Goal: Task Accomplishment & Management: Manage account settings

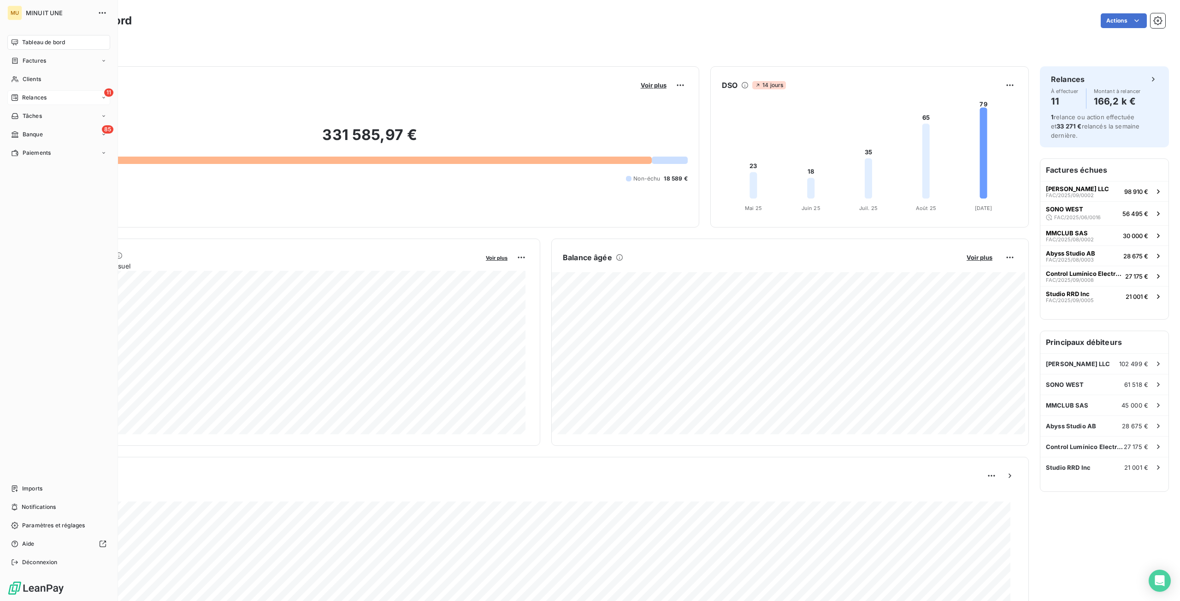
click at [38, 102] on div "11 Relances" at bounding box center [58, 97] width 103 height 15
click at [38, 115] on span "À effectuer" at bounding box center [37, 116] width 30 height 8
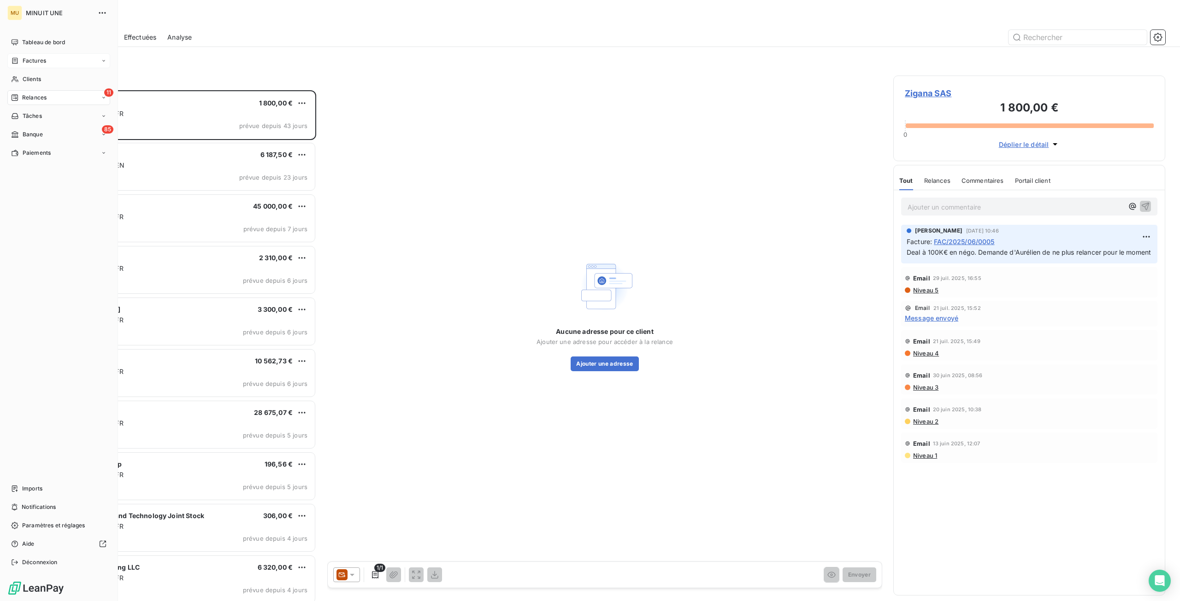
click at [35, 62] on span "Factures" at bounding box center [35, 61] width 24 height 8
click at [36, 83] on div "Factures" at bounding box center [64, 79] width 92 height 15
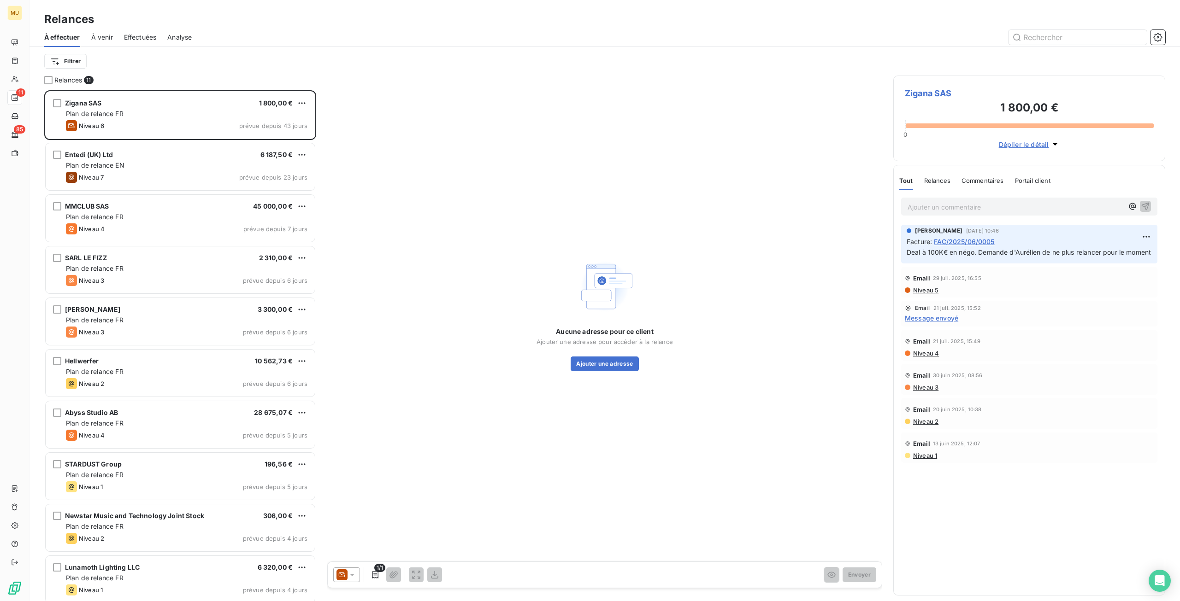
click at [97, 38] on span "À venir" at bounding box center [102, 37] width 22 height 9
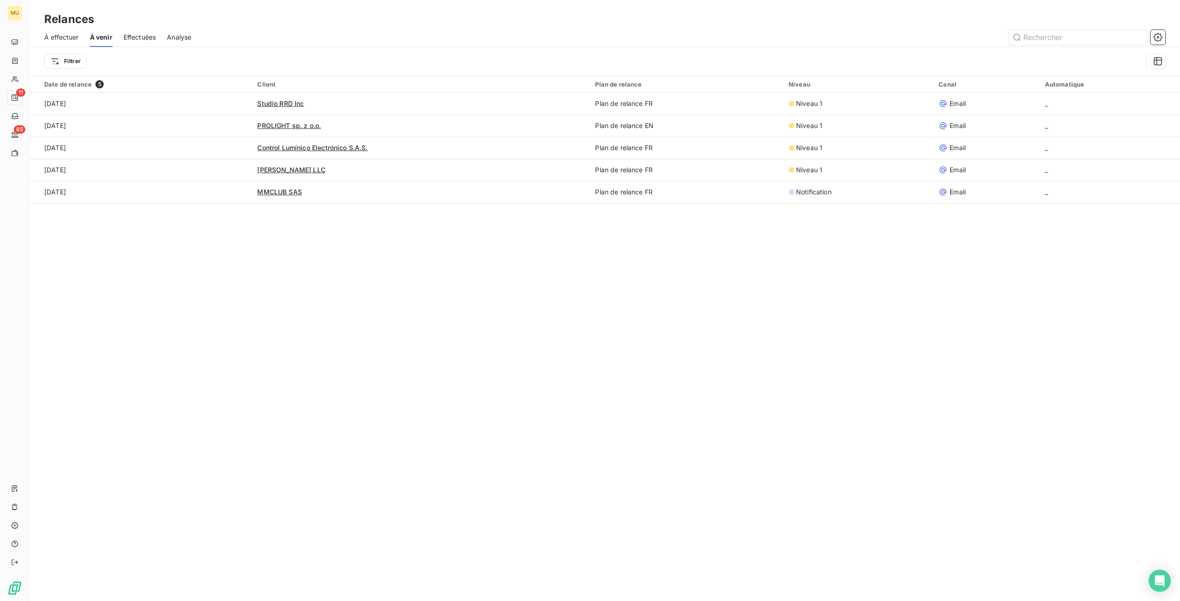
click at [67, 37] on span "À effectuer" at bounding box center [61, 37] width 35 height 9
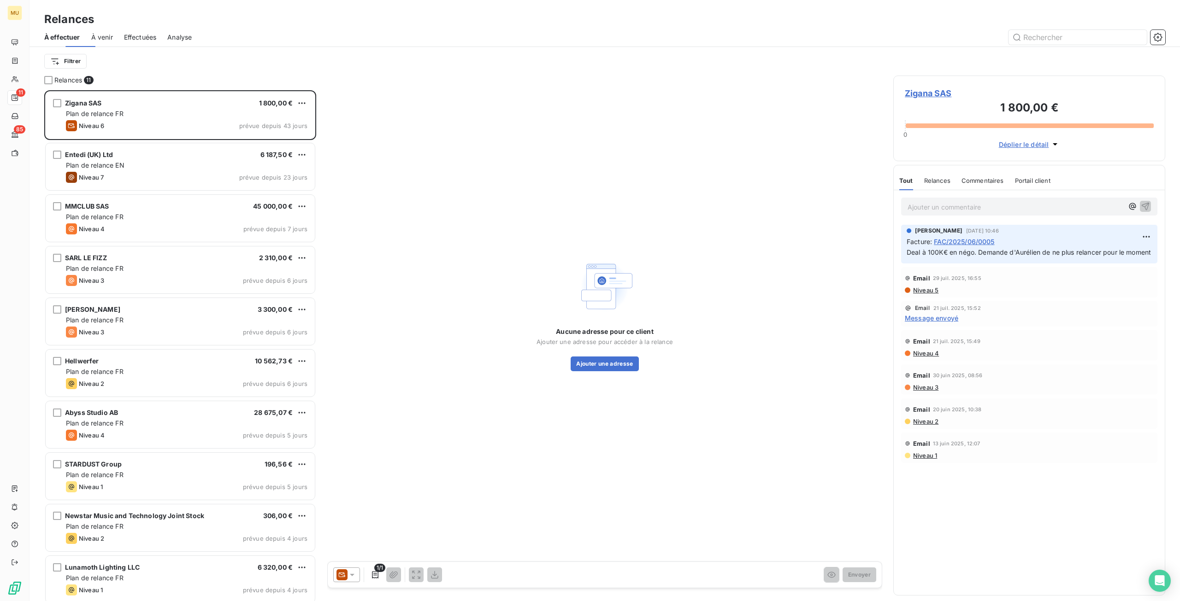
scroll to position [504, 265]
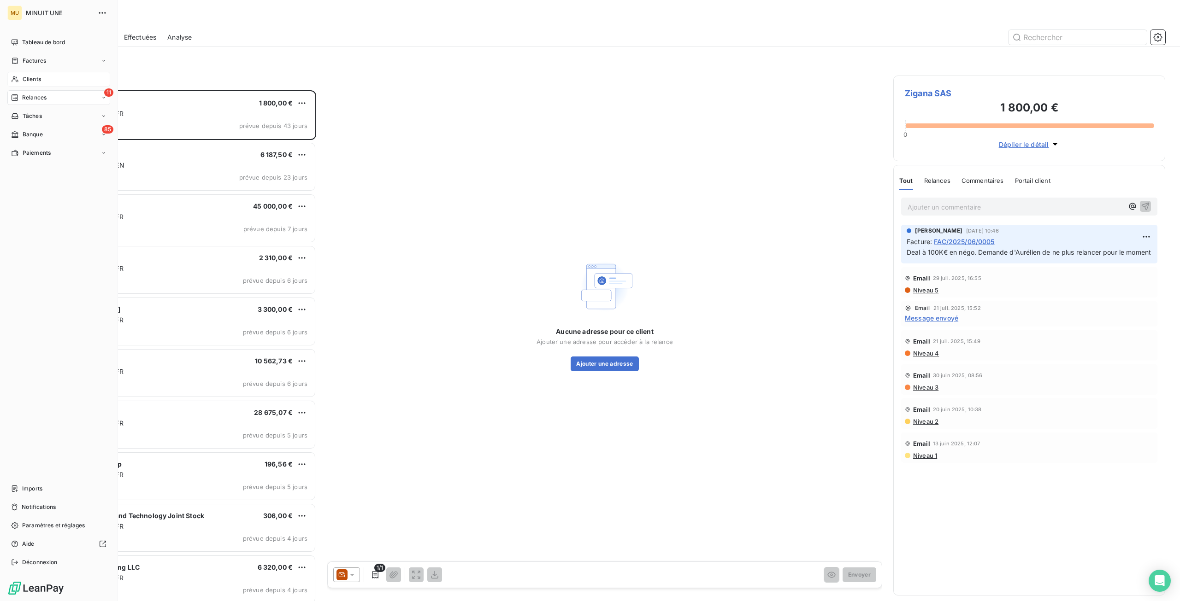
click at [45, 79] on div "Clients" at bounding box center [58, 79] width 103 height 15
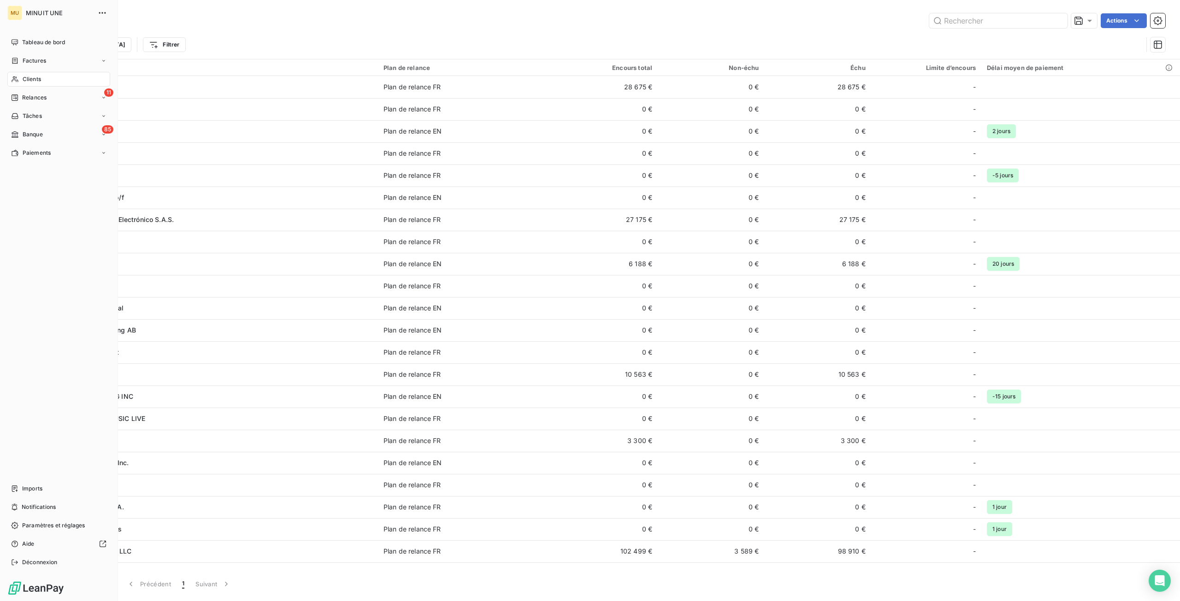
click at [44, 235] on div "Tableau de bord Factures Clients 11 Relances Tâches 85 Banque Paiements Imports…" at bounding box center [58, 302] width 103 height 535
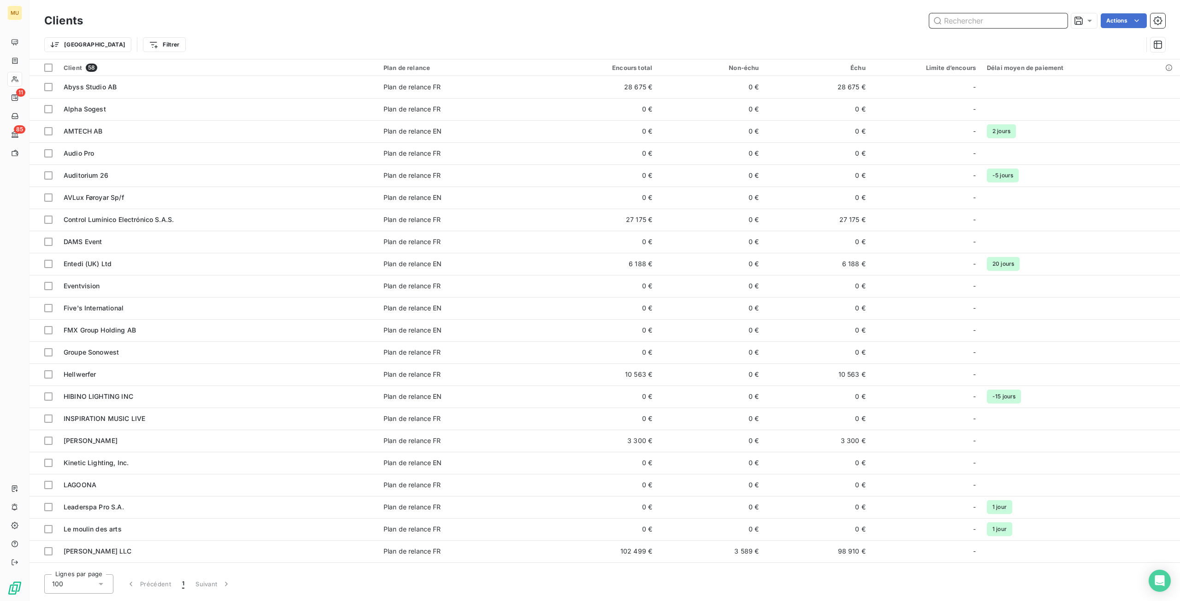
click at [969, 26] on input "text" at bounding box center [998, 20] width 138 height 15
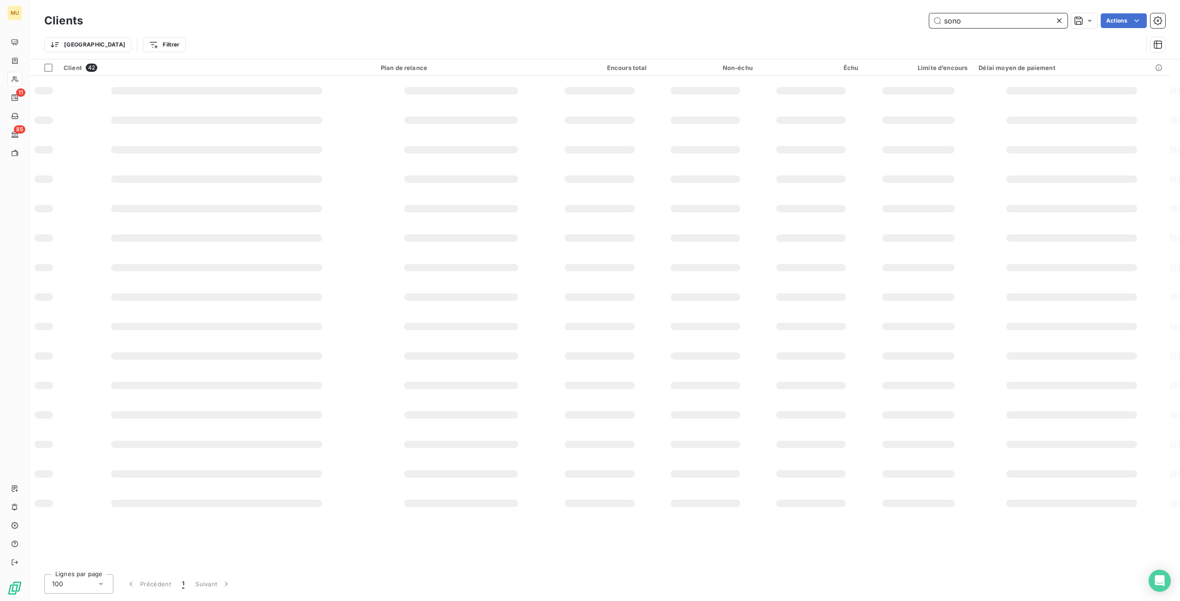
type input "sono"
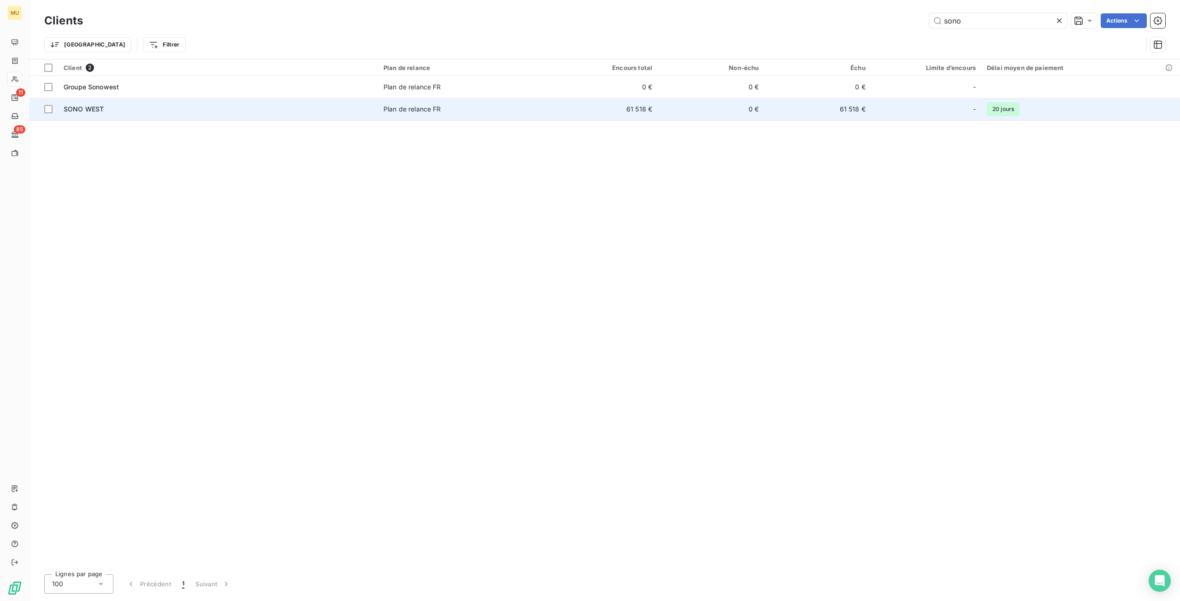
click at [288, 112] on div "SONO WEST" at bounding box center [218, 109] width 309 height 9
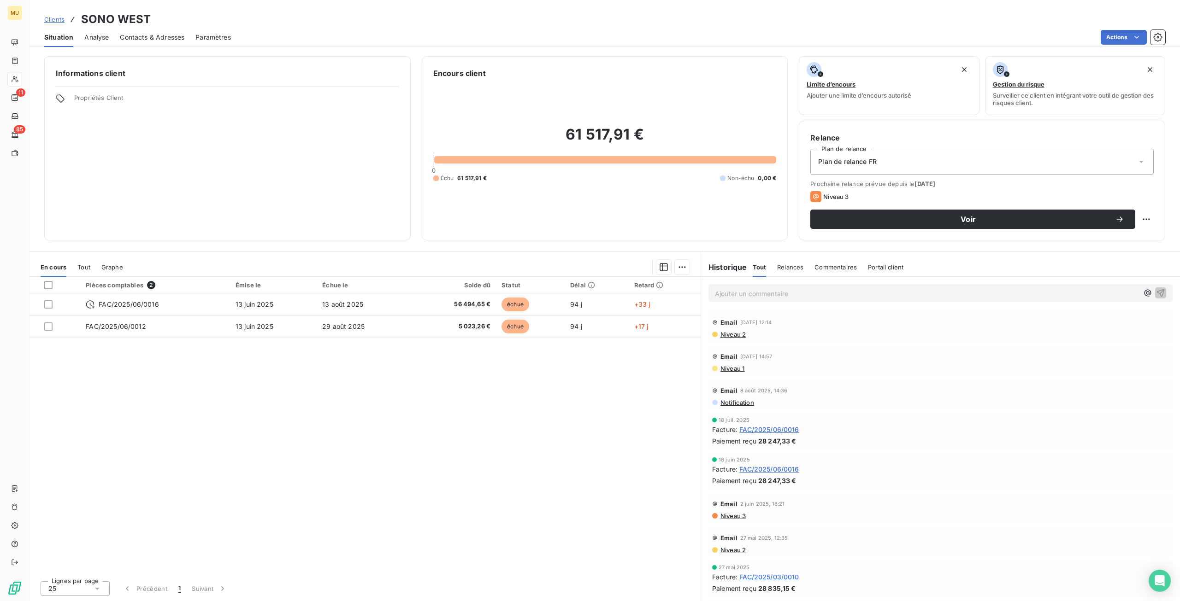
click at [798, 271] on span "Relances" at bounding box center [790, 267] width 26 height 7
click at [759, 267] on span "Tout" at bounding box center [759, 267] width 13 height 7
click at [849, 267] on span "Commentaires" at bounding box center [835, 267] width 42 height 7
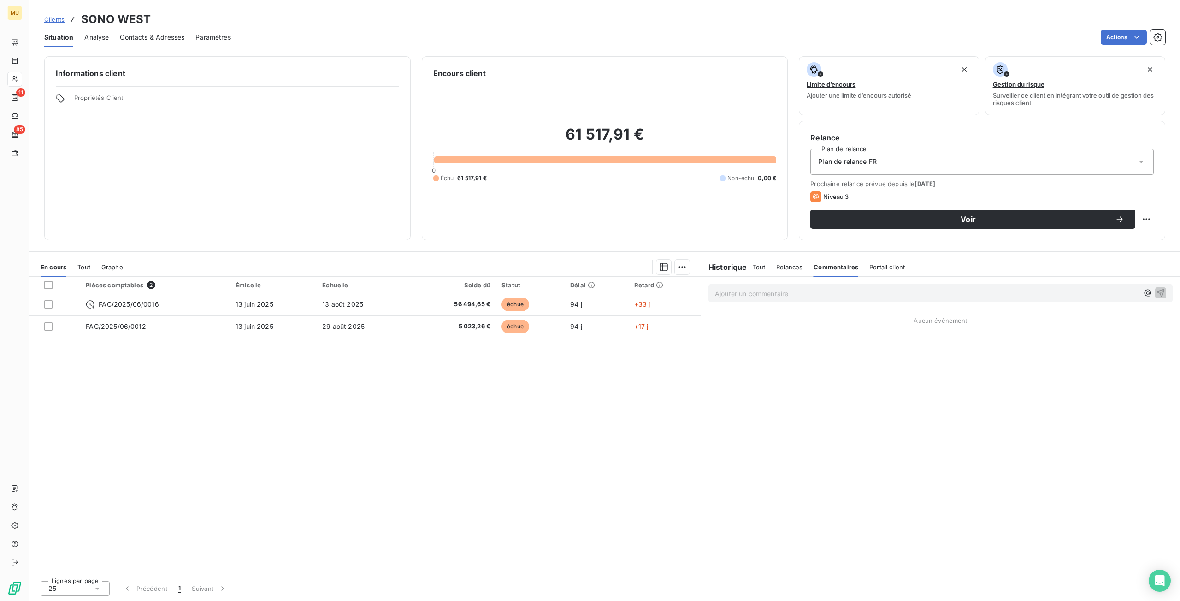
click at [875, 267] on span "Portail client" at bounding box center [886, 267] width 35 height 7
click at [781, 267] on span "Relances" at bounding box center [789, 267] width 26 height 7
click at [756, 269] on span "Tout" at bounding box center [759, 267] width 13 height 7
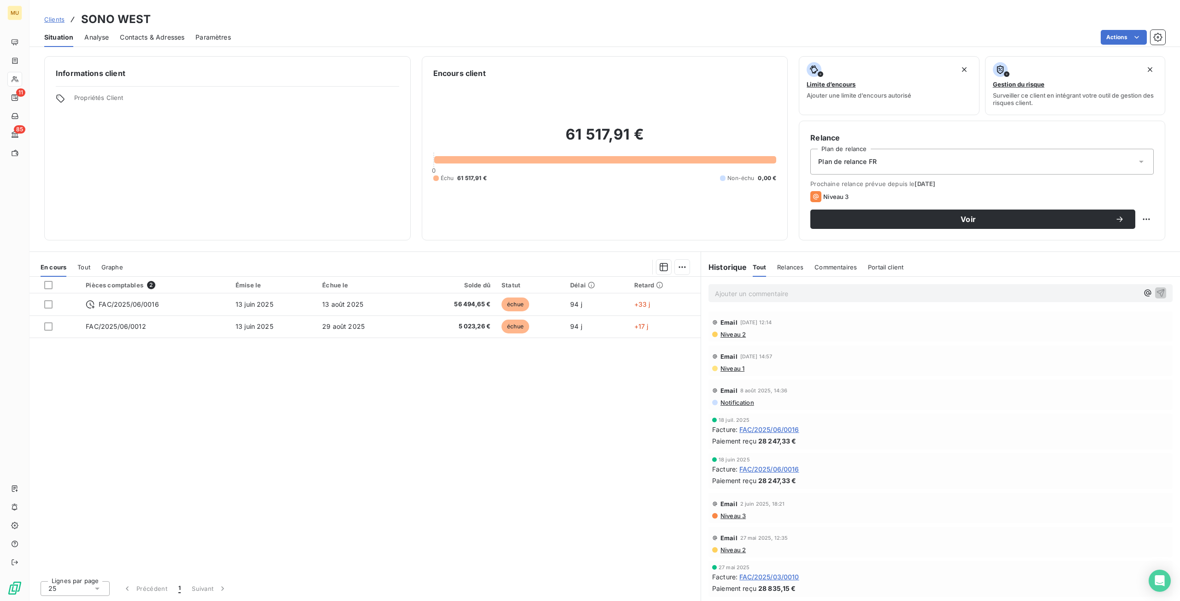
click at [744, 334] on span "Niveau 2" at bounding box center [732, 334] width 26 height 7
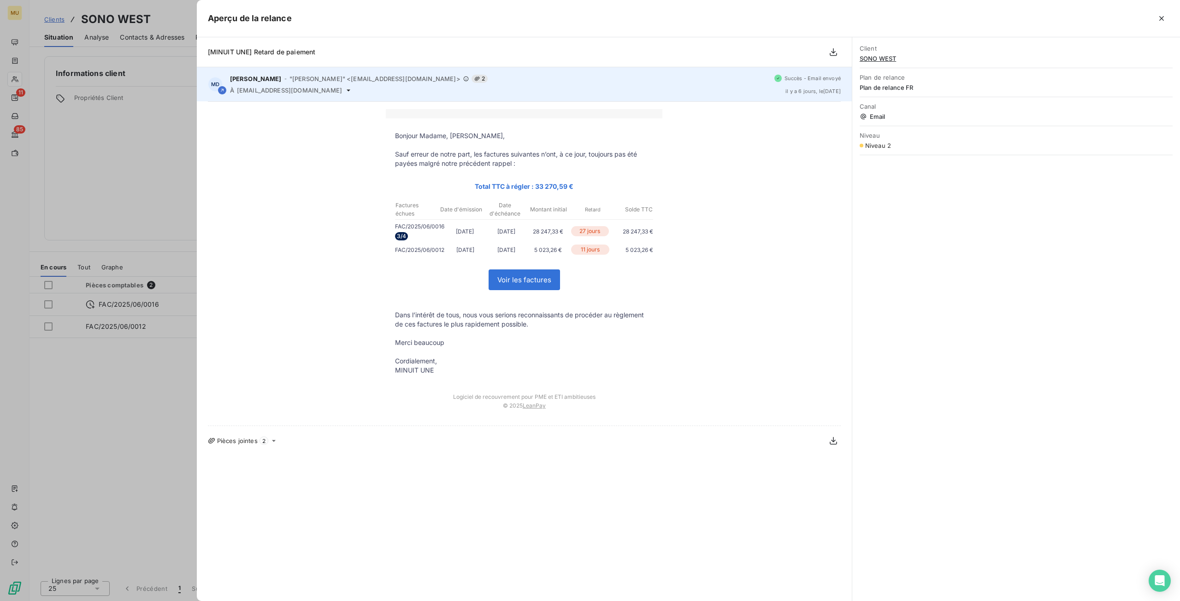
click at [474, 78] on icon at bounding box center [477, 79] width 6 height 6
click at [347, 90] on icon at bounding box center [349, 90] width 4 height 2
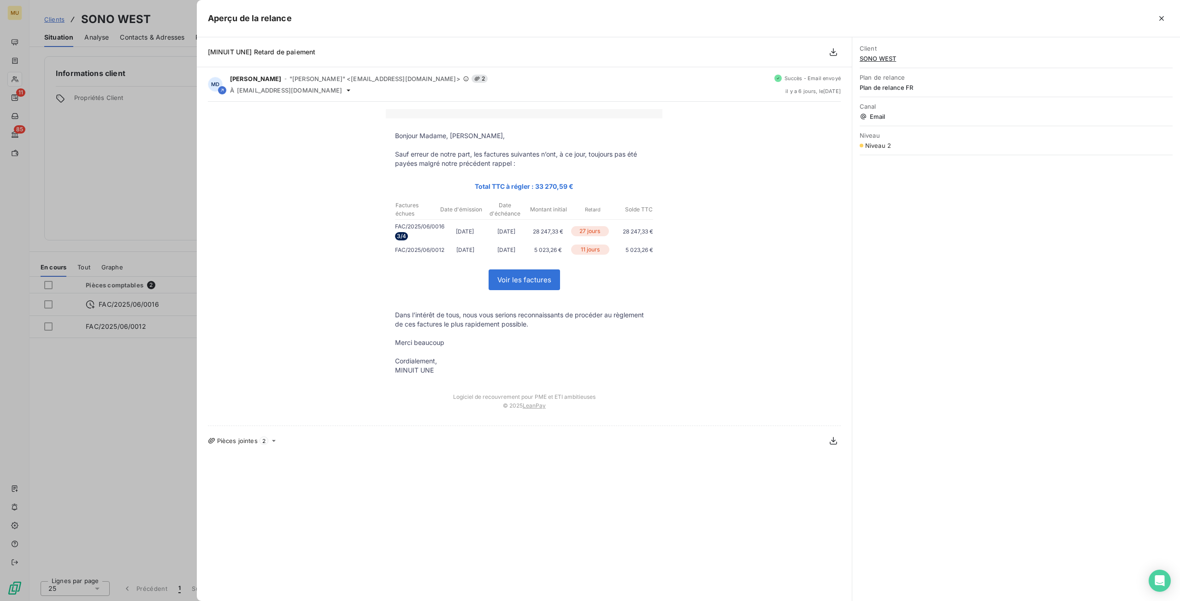
click at [318, 143] on div "Bonjour Madame, [PERSON_NAME], Sauf erreur de notre part, les factures suivante…" at bounding box center [524, 263] width 633 height 309
click at [140, 421] on div at bounding box center [590, 300] width 1180 height 601
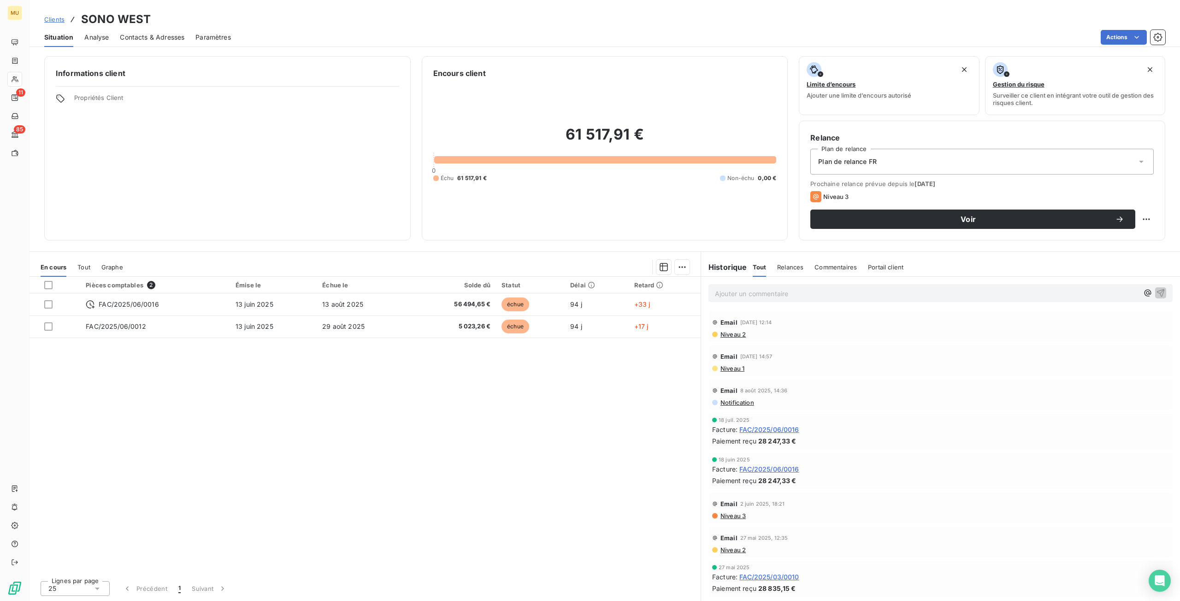
click at [889, 269] on span "Portail client" at bounding box center [885, 267] width 35 height 7
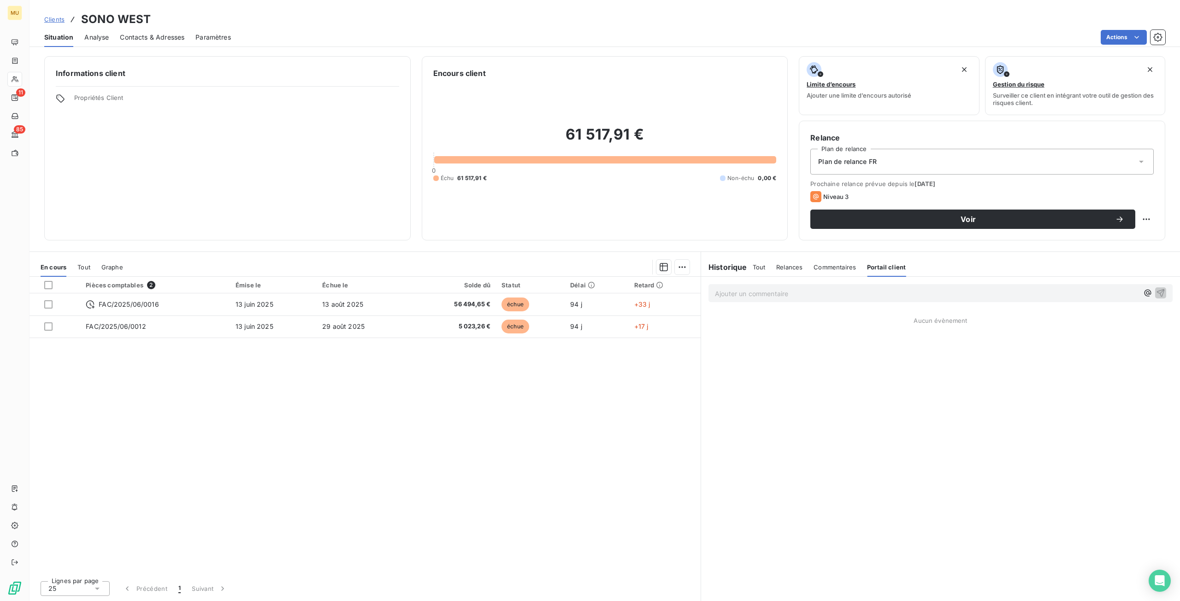
click at [826, 271] on span "Commentaires" at bounding box center [834, 267] width 42 height 7
click at [788, 272] on div "Relances" at bounding box center [789, 267] width 26 height 19
click at [761, 268] on span "Tout" at bounding box center [759, 267] width 13 height 7
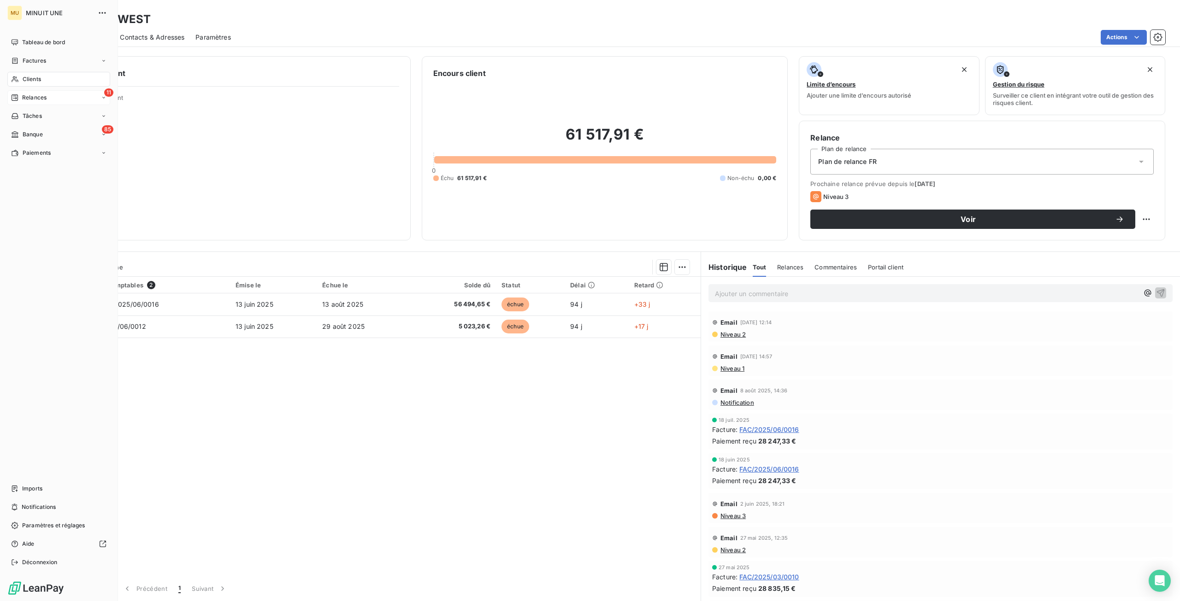
click at [41, 103] on div "11 Relances" at bounding box center [58, 97] width 103 height 15
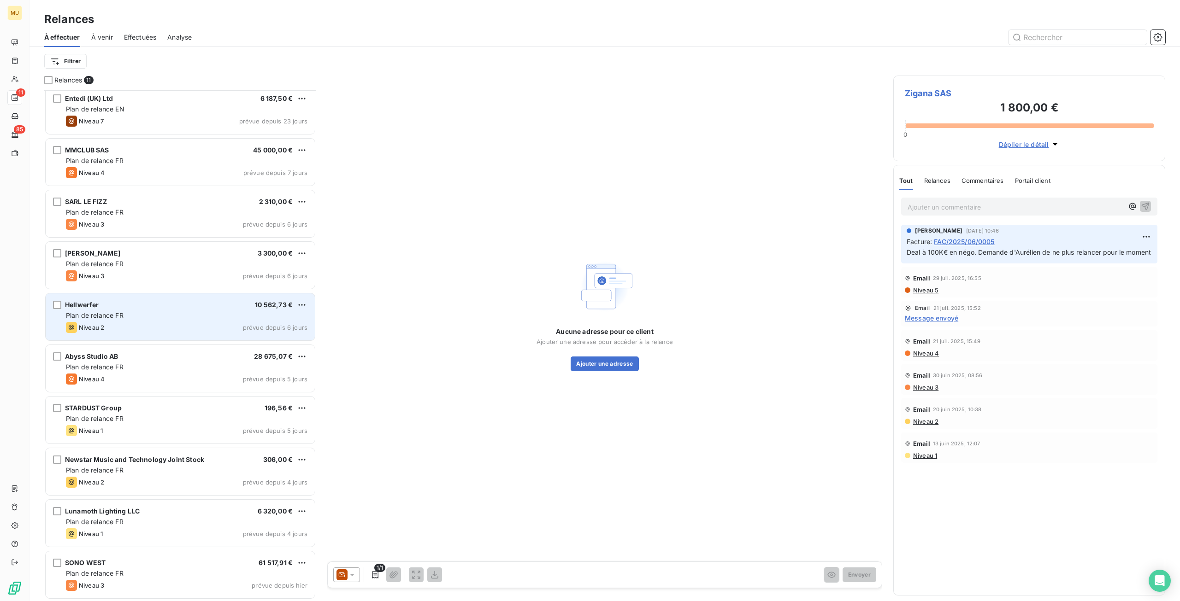
scroll to position [57, 0]
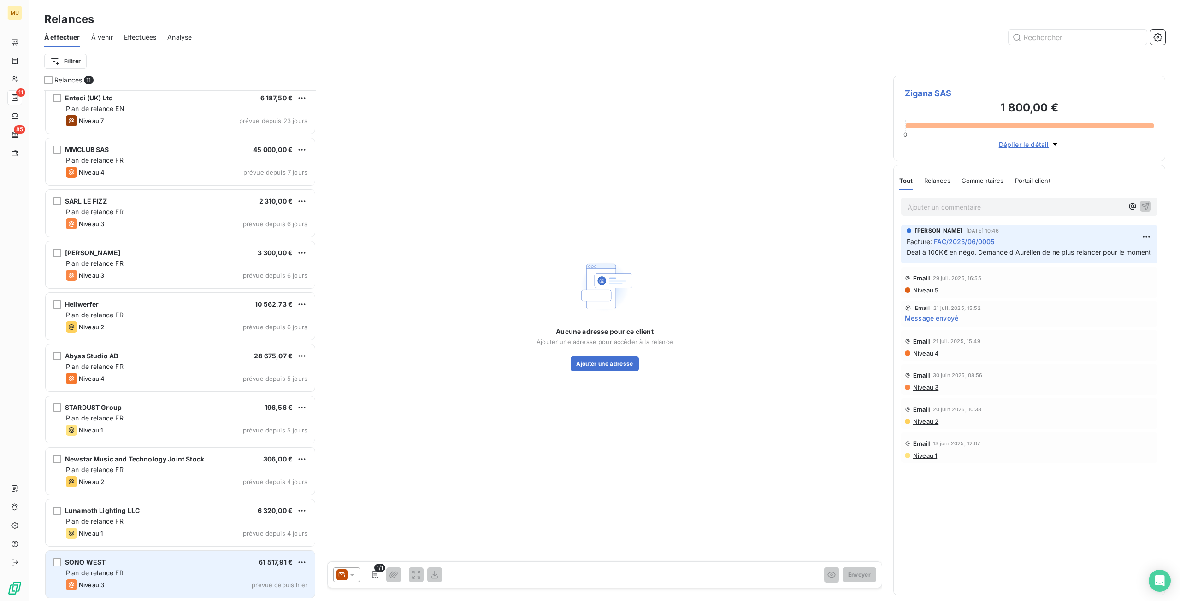
click at [184, 574] on div "Plan de relance FR" at bounding box center [186, 573] width 241 height 9
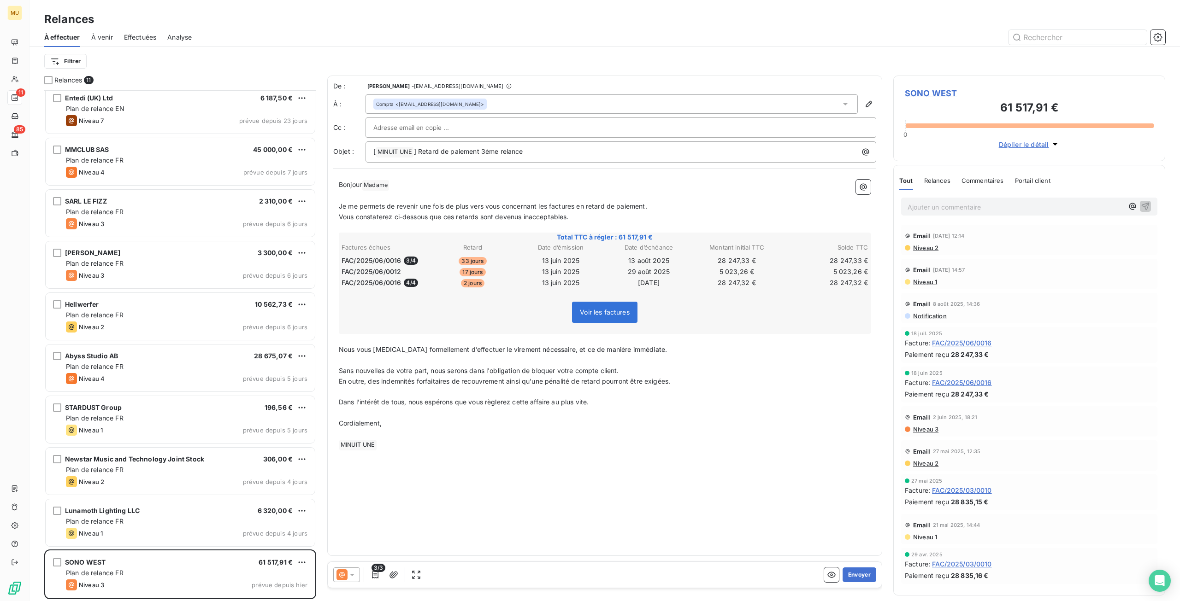
click at [476, 133] on div at bounding box center [620, 128] width 495 height 14
drag, startPoint x: 447, startPoint y: 132, endPoint x: 353, endPoint y: 134, distance: 93.6
click at [353, 134] on div "Cc : r. r." at bounding box center [604, 128] width 543 height 20
paste input "[EMAIL_ADDRESS][DOMAIN_NAME]>"
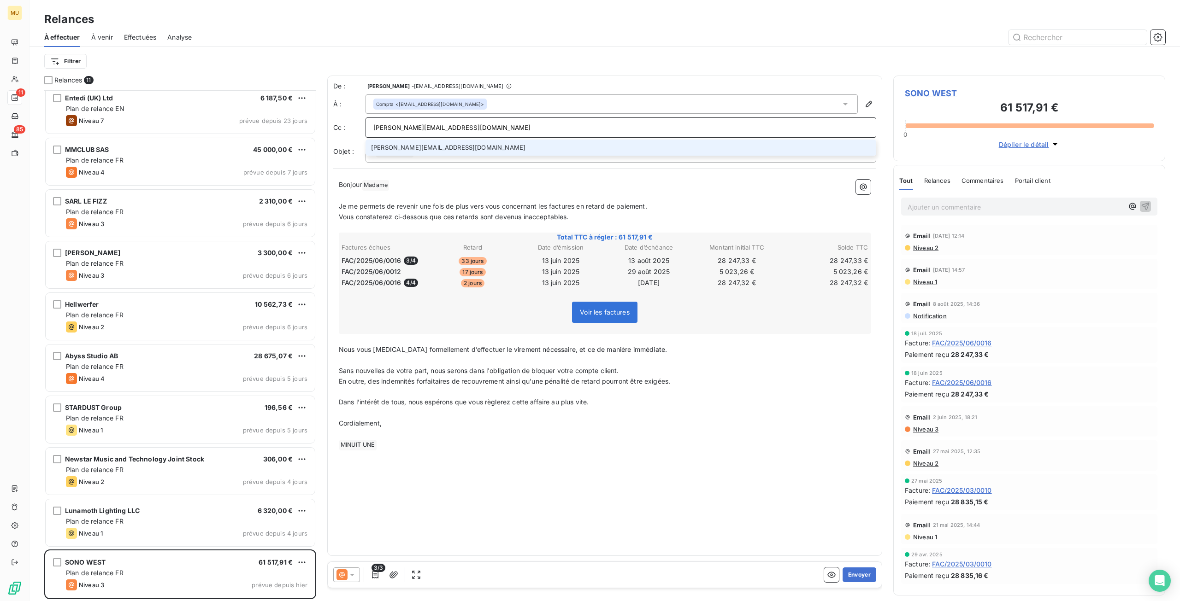
type input "[PERSON_NAME][EMAIL_ADDRESS][DOMAIN_NAME]"
click at [491, 147] on li "[PERSON_NAME][EMAIL_ADDRESS][DOMAIN_NAME]" at bounding box center [620, 148] width 511 height 16
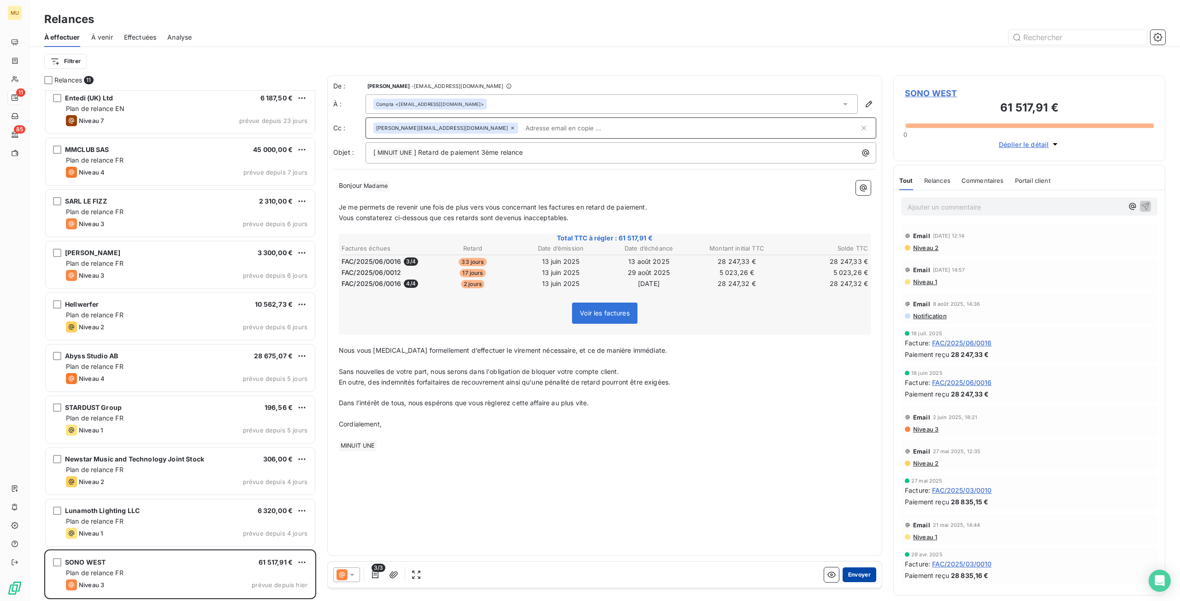
click at [852, 577] on button "Envoyer" at bounding box center [859, 575] width 34 height 15
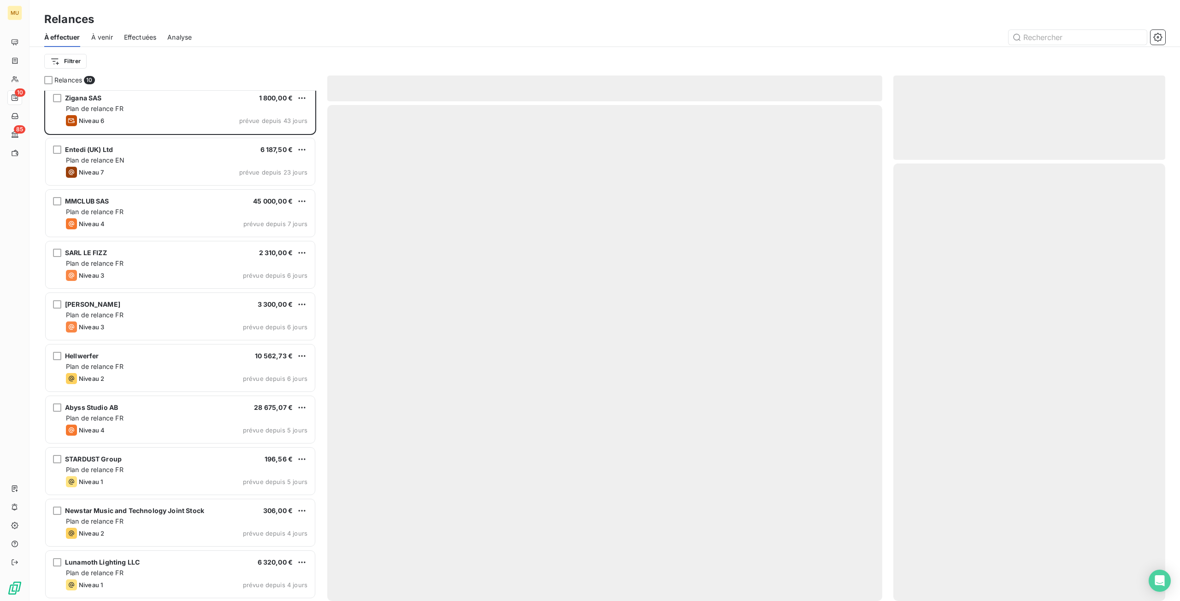
scroll to position [5, 0]
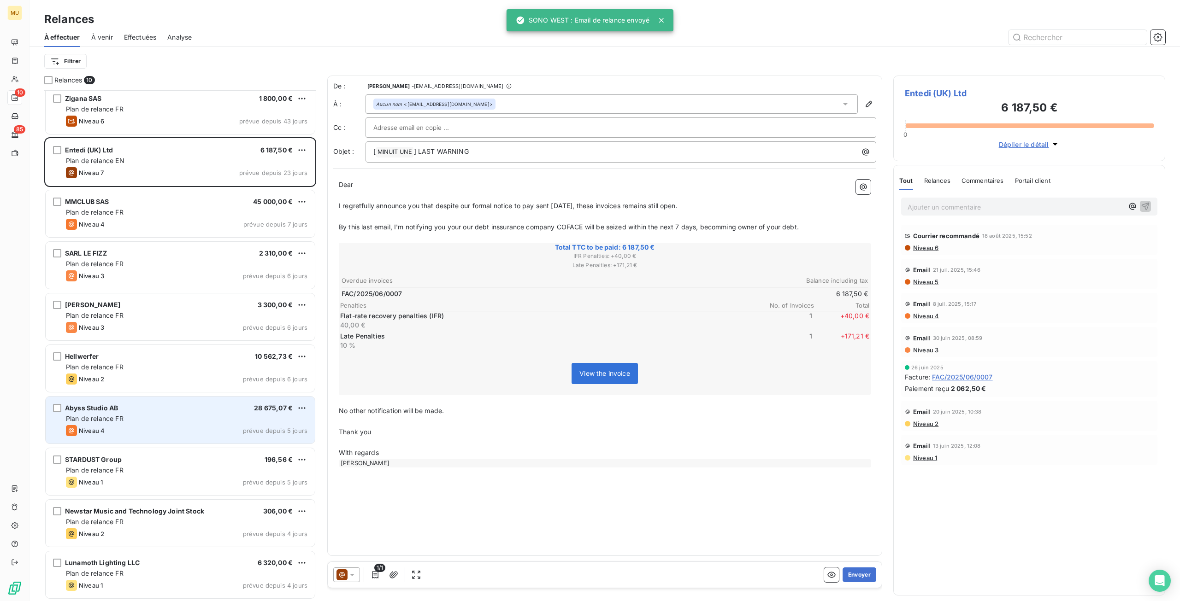
scroll to position [504, 265]
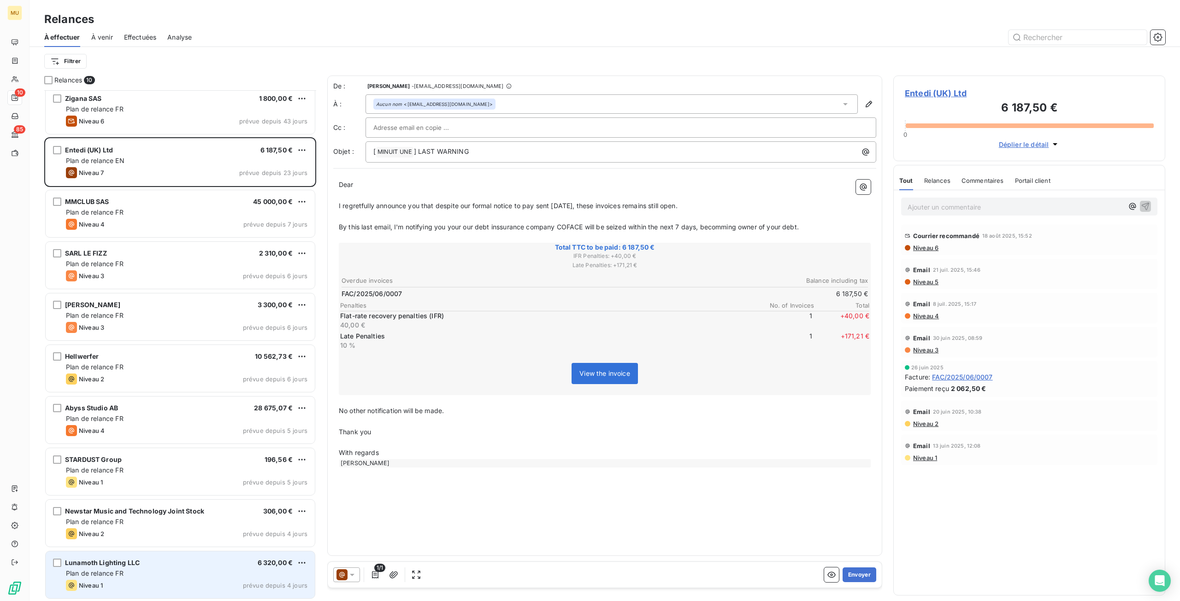
click at [159, 569] on div "Plan de relance FR" at bounding box center [186, 573] width 241 height 9
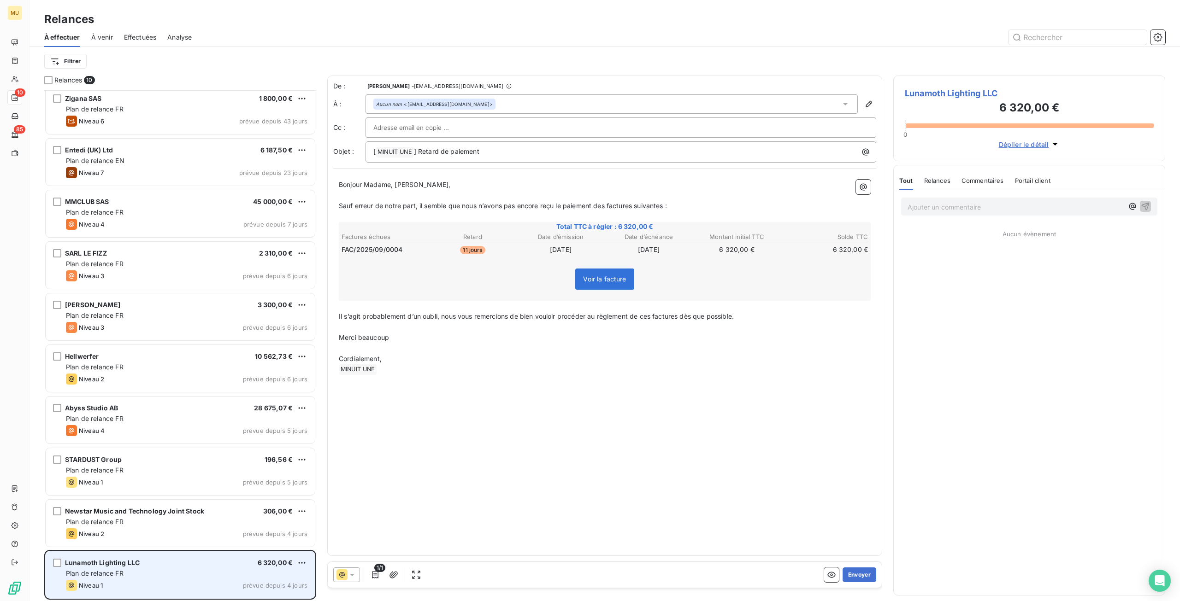
click at [108, 563] on span "Lunamoth Lighting LLC" at bounding box center [102, 563] width 75 height 8
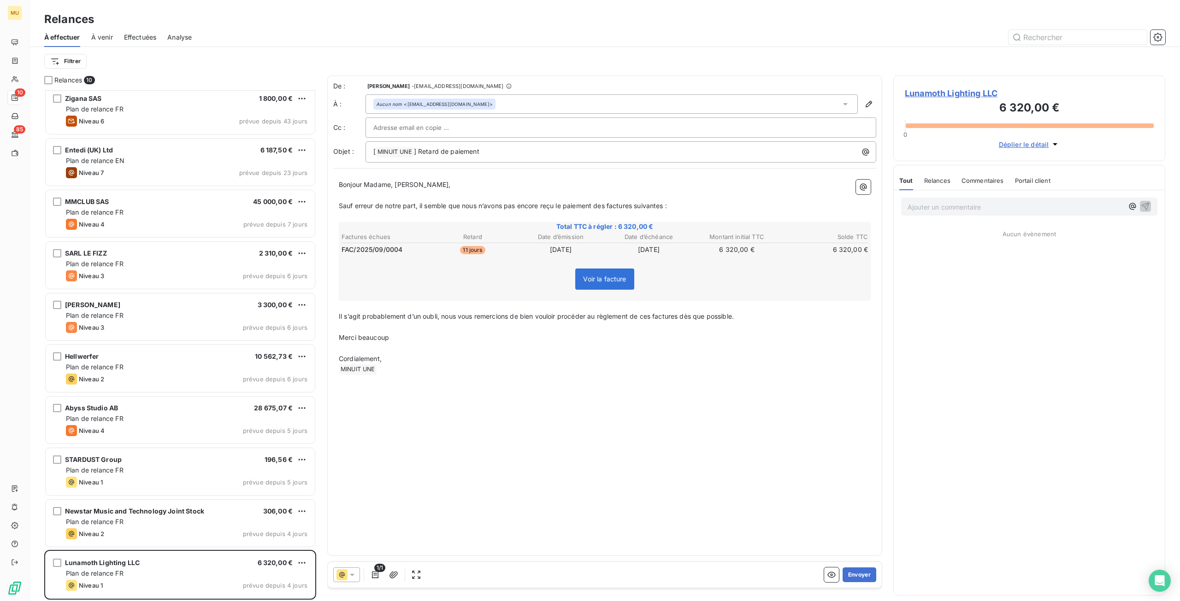
click at [960, 92] on span "Lunamoth Lighting LLC" at bounding box center [1029, 93] width 249 height 12
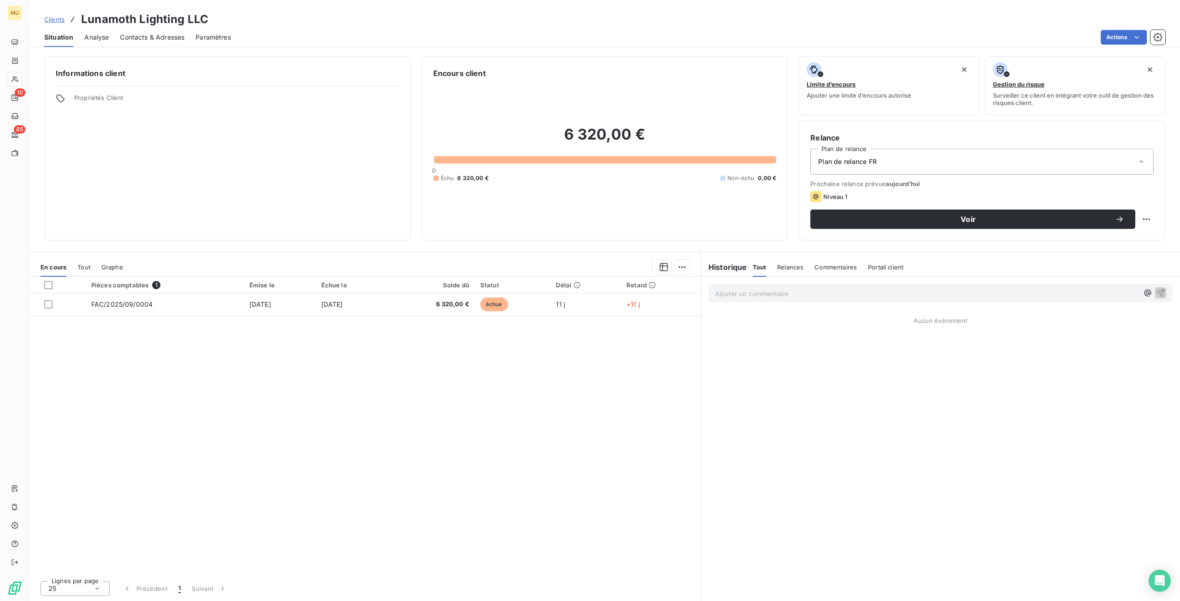
click at [1023, 168] on div "Plan de relance FR" at bounding box center [981, 162] width 343 height 26
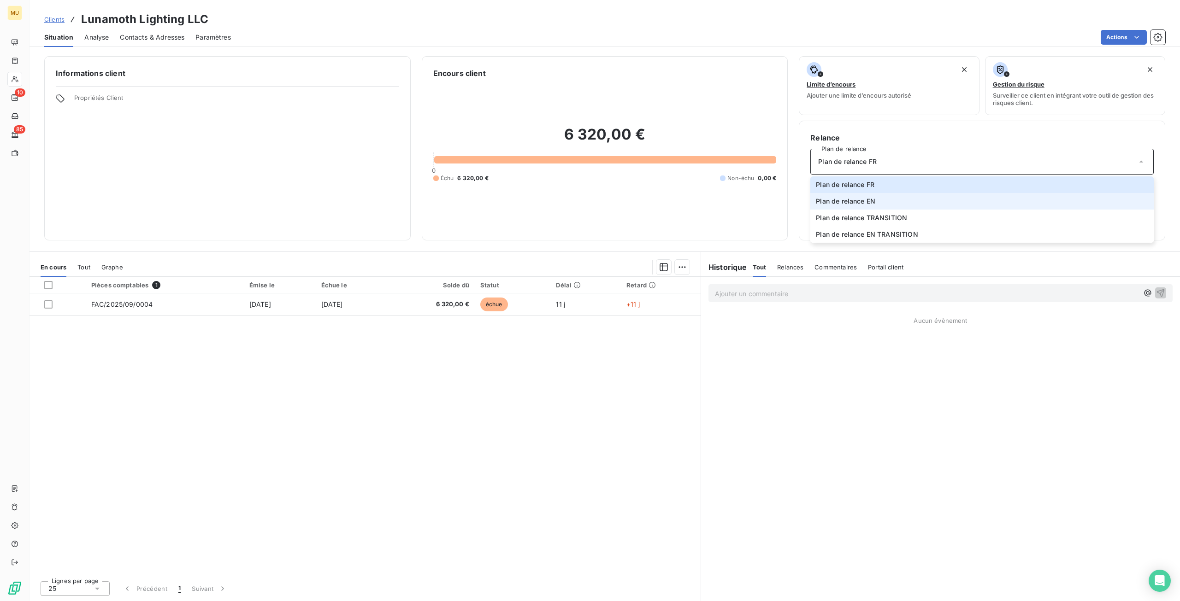
click at [1003, 199] on li "Plan de relance EN" at bounding box center [981, 201] width 343 height 17
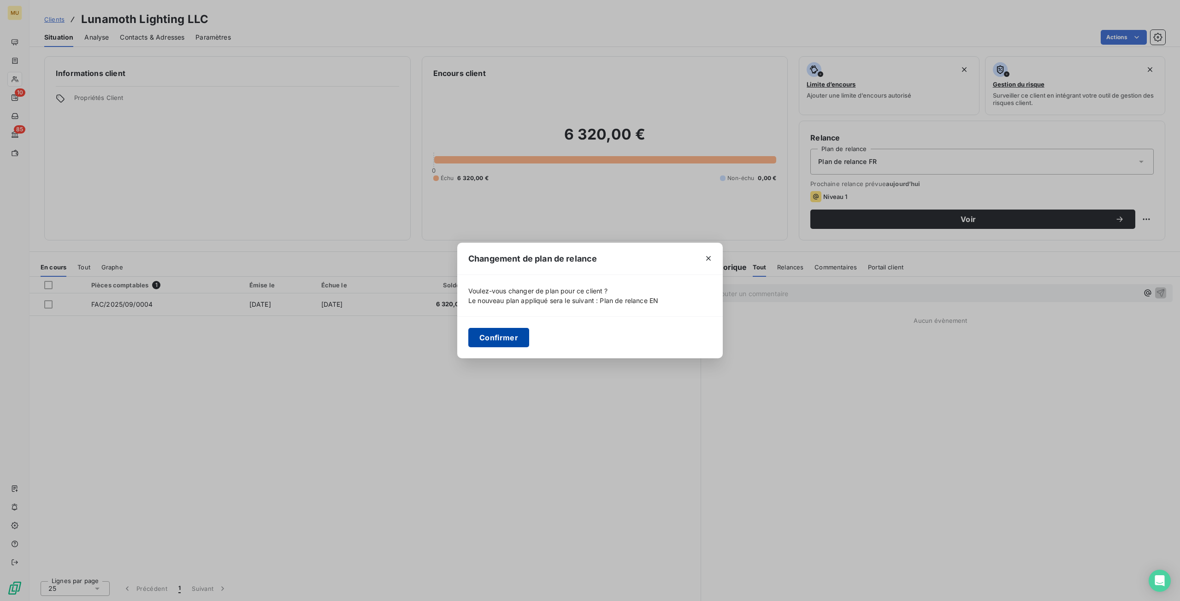
click at [503, 341] on button "Confirmer" at bounding box center [498, 337] width 61 height 19
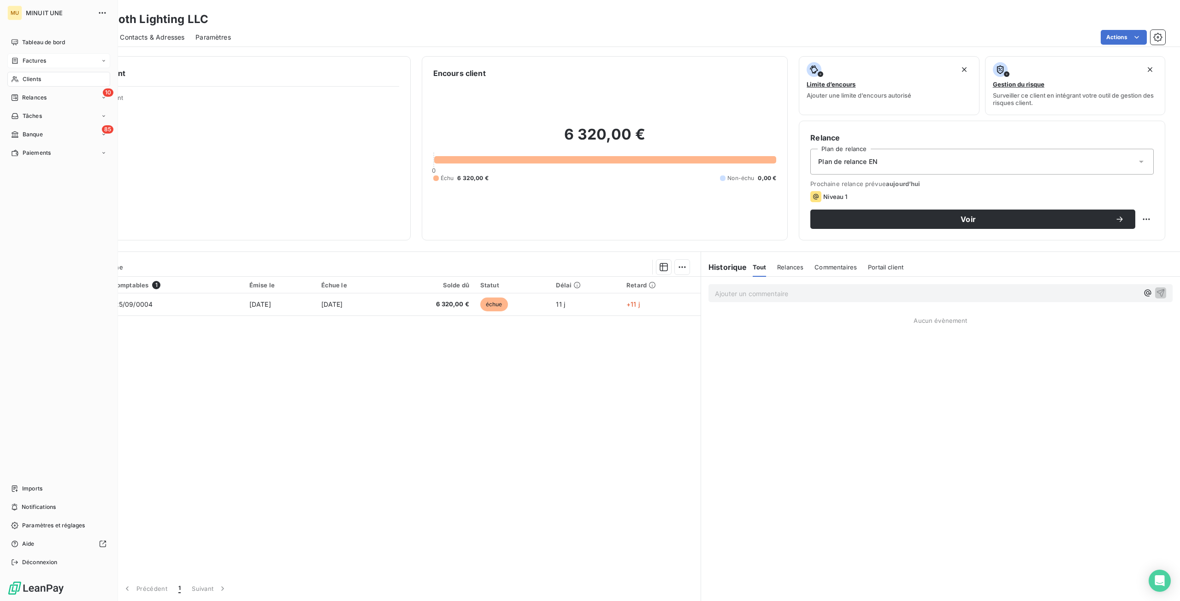
click at [34, 62] on span "Factures" at bounding box center [35, 61] width 24 height 8
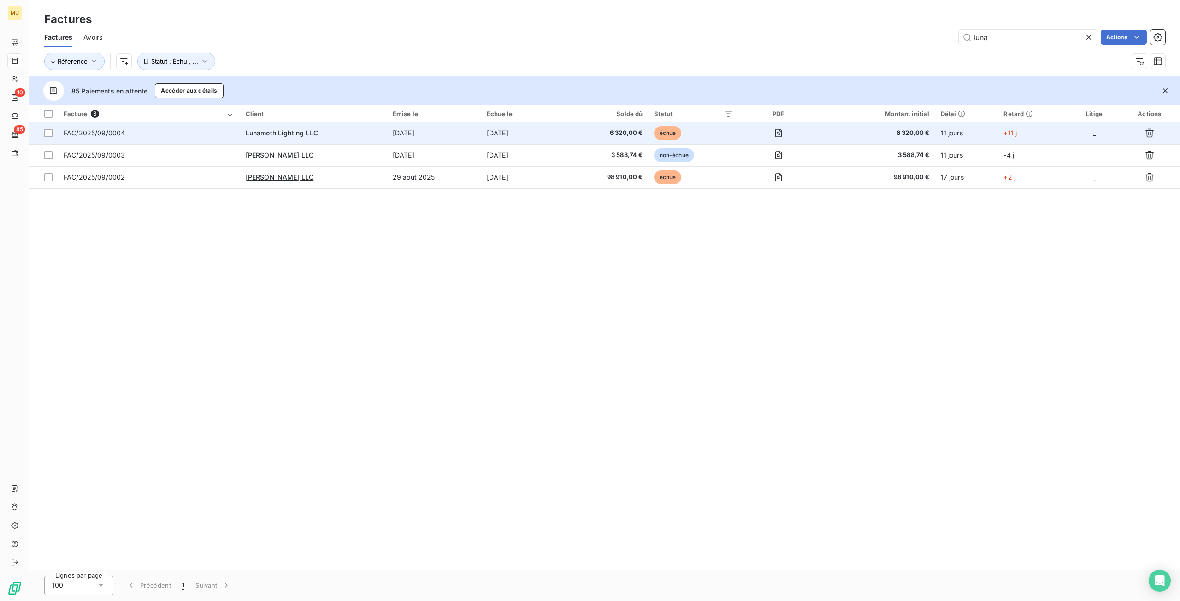
type input "luna"
click at [729, 137] on td "échue" at bounding box center [693, 133] width 90 height 22
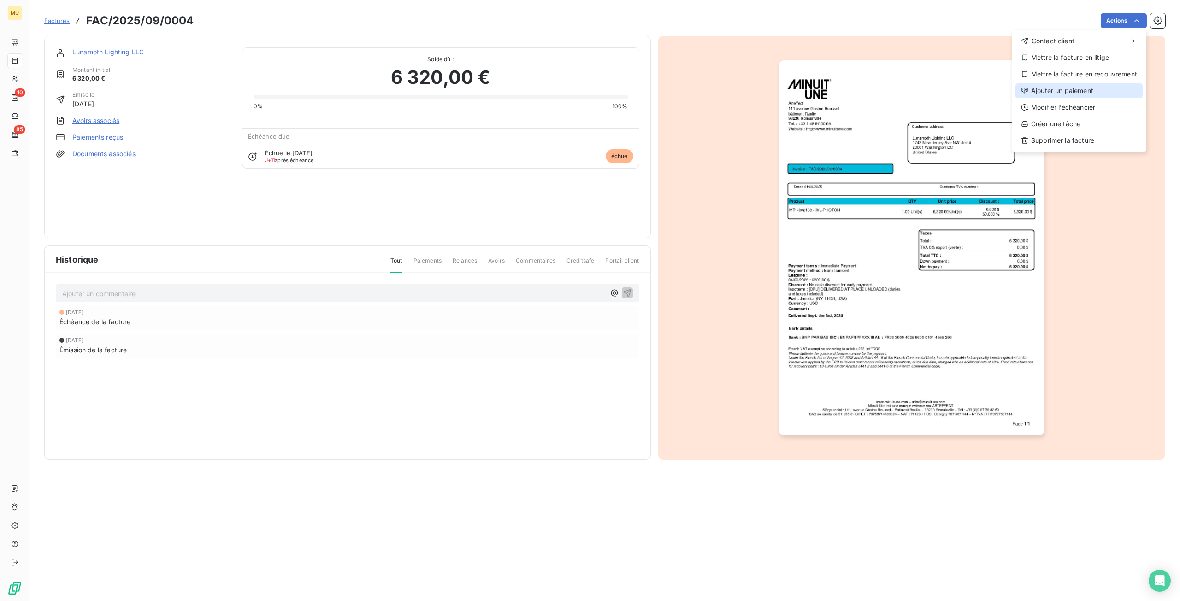
click at [1097, 93] on div "Ajouter un paiement" at bounding box center [1078, 90] width 127 height 15
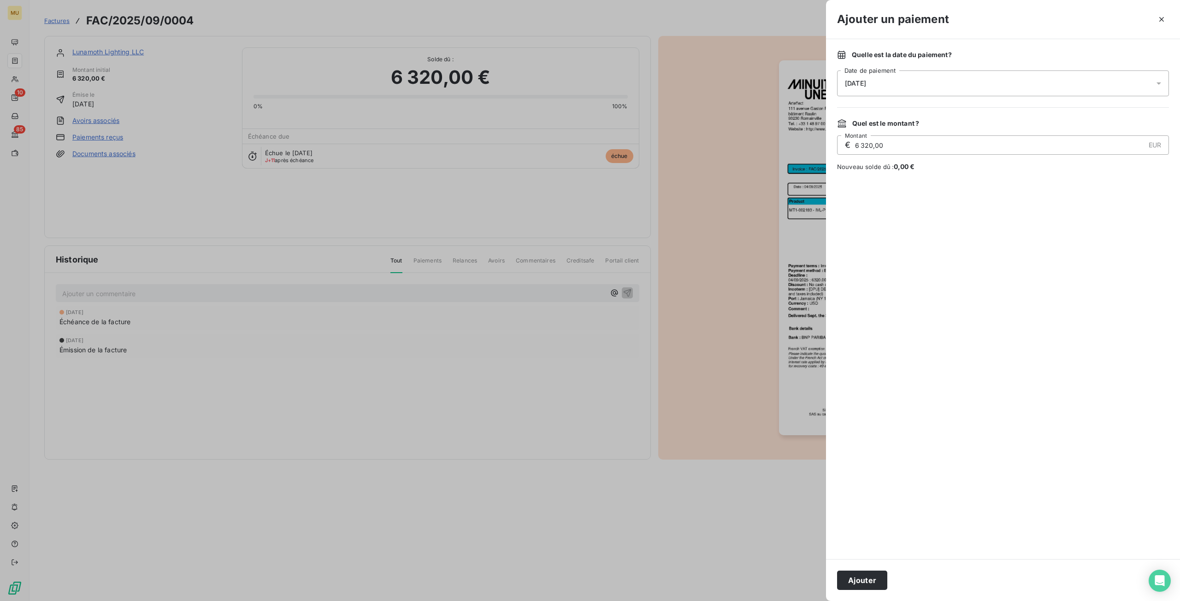
click at [683, 496] on div at bounding box center [590, 300] width 1180 height 601
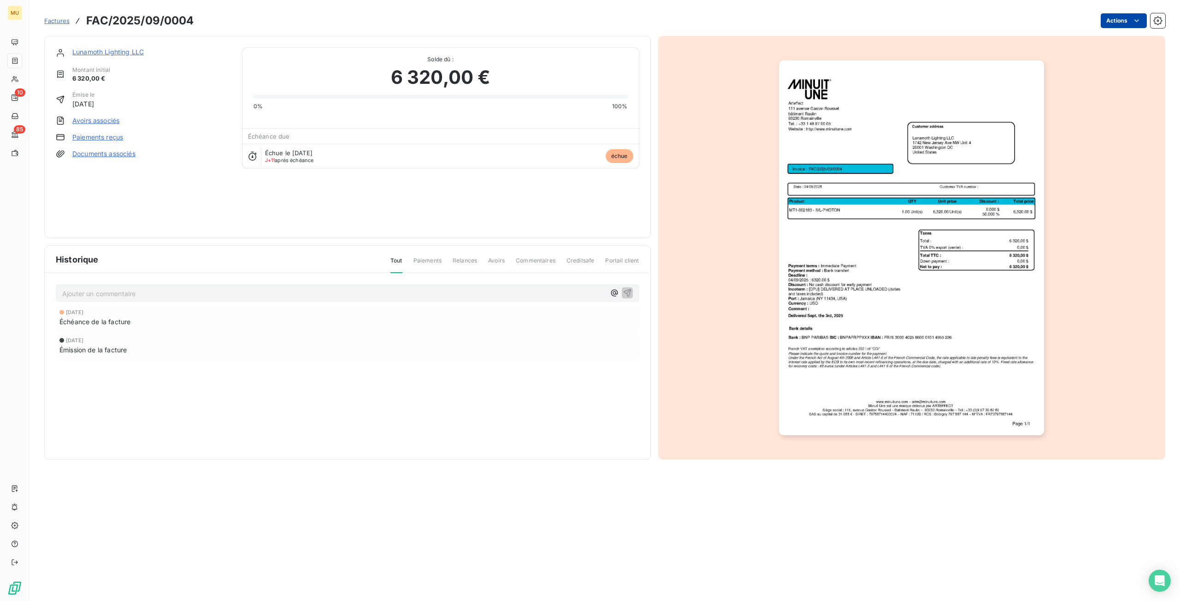
click at [1118, 18] on html "MU 10 85 Factures FAC/2025/09/0004 Actions Lunamoth Lighting LLC Montant initia…" at bounding box center [590, 300] width 1180 height 601
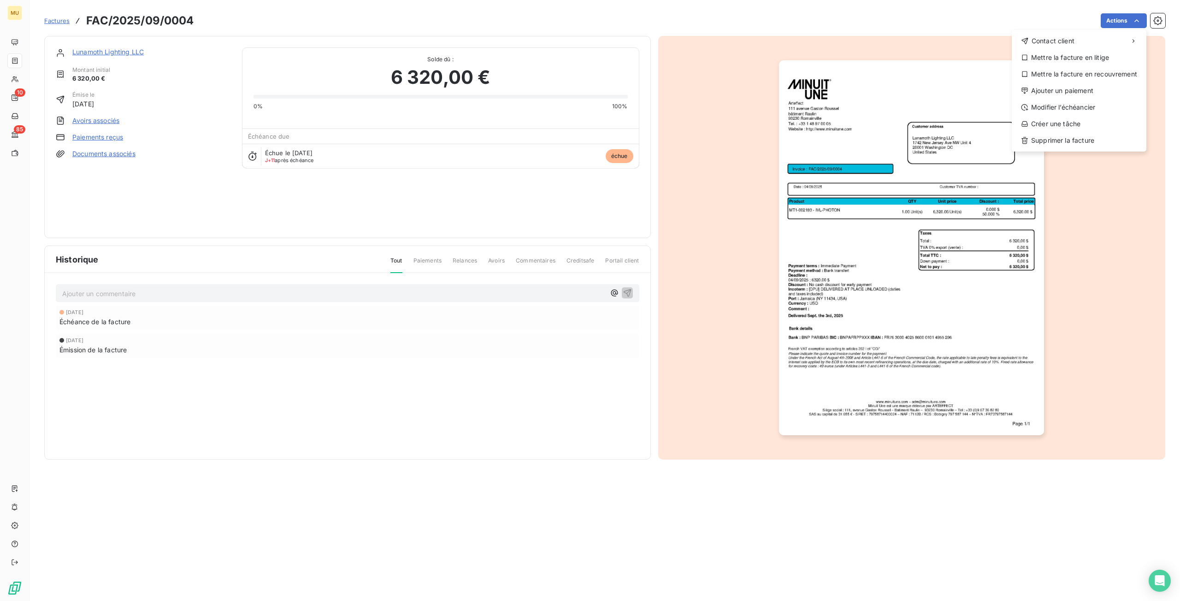
click at [440, 506] on html "MU 10 85 Factures FAC/2025/09/0004 Actions Contact client Mettre la facture en …" at bounding box center [590, 300] width 1180 height 601
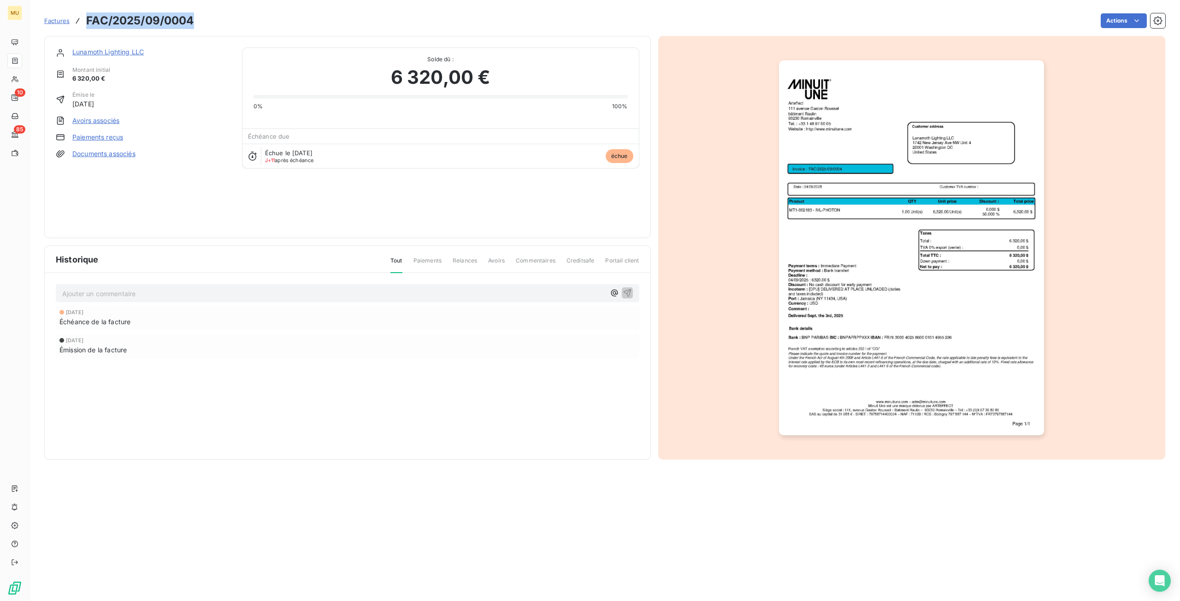
drag, startPoint x: 198, startPoint y: 20, endPoint x: 85, endPoint y: 19, distance: 112.9
click at [85, 19] on div "Factures FAC/2025/09/0004 Actions" at bounding box center [604, 20] width 1121 height 19
copy h3 "FAC/2025/09/0004"
click at [51, 19] on span "Factures" at bounding box center [56, 20] width 25 height 7
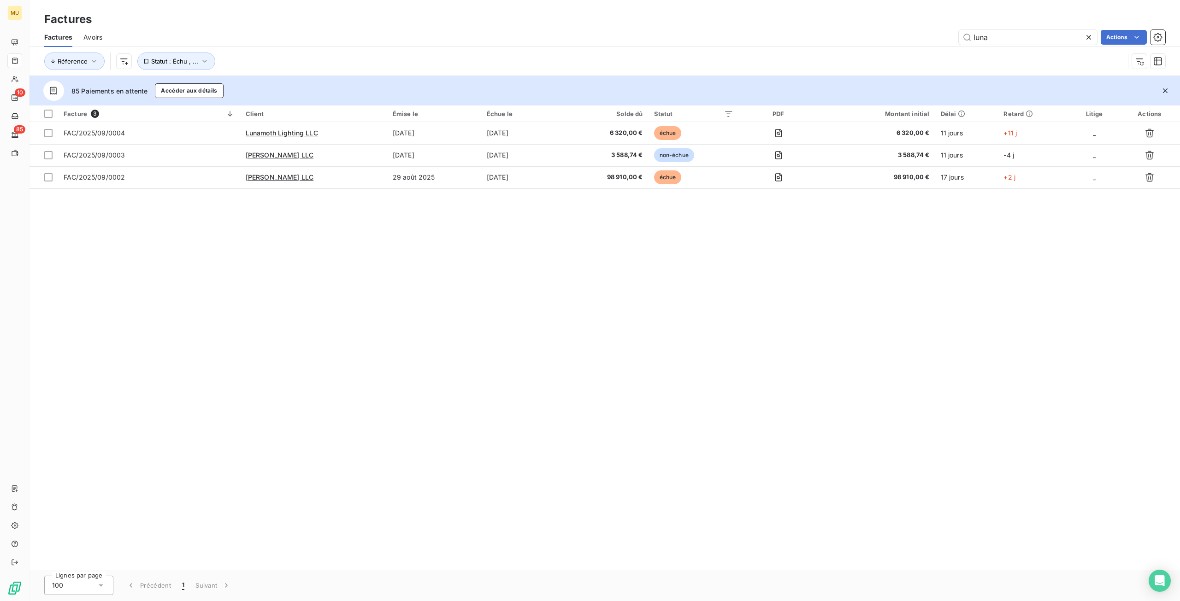
click at [1086, 40] on icon at bounding box center [1088, 37] width 9 height 9
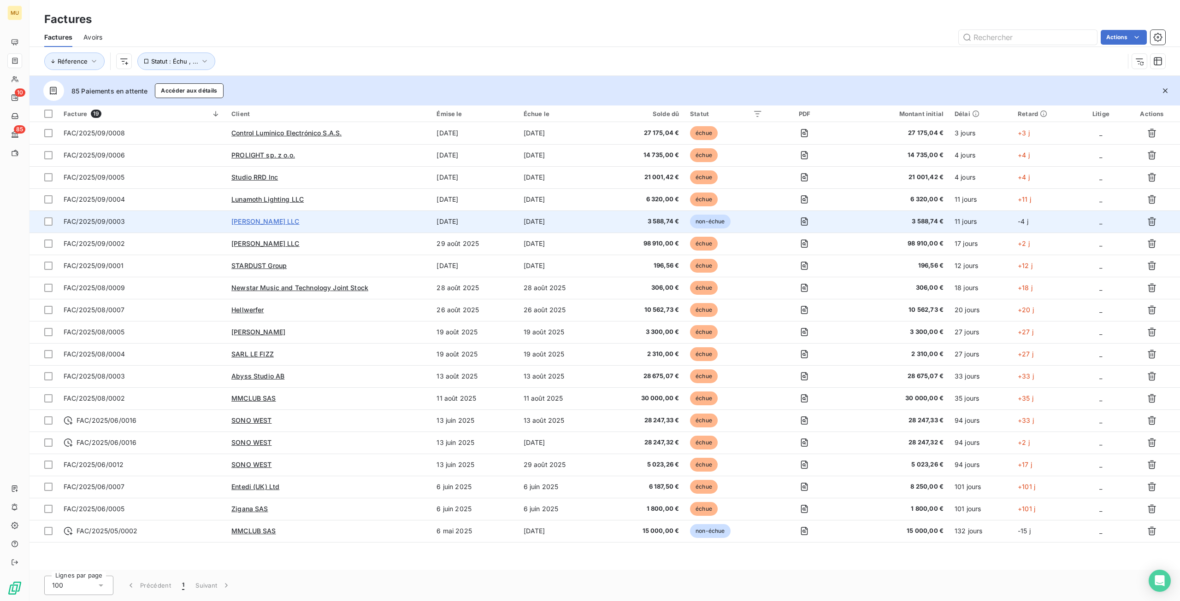
click at [263, 224] on span "[PERSON_NAME] LLC" at bounding box center [265, 222] width 68 height 8
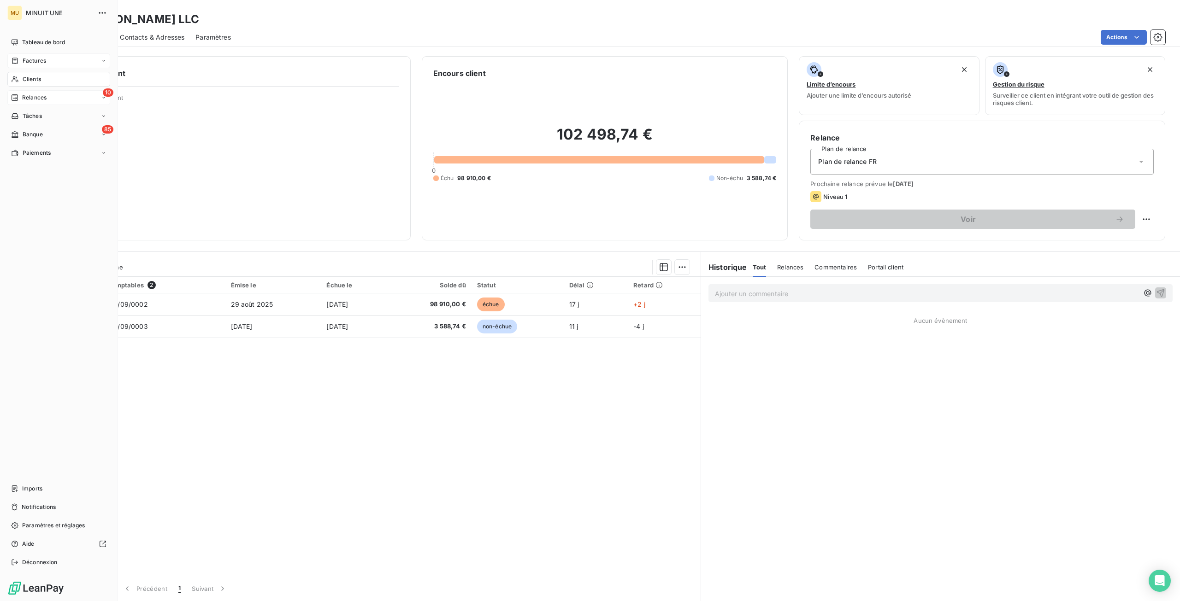
click at [40, 99] on span "Relances" at bounding box center [34, 98] width 24 height 8
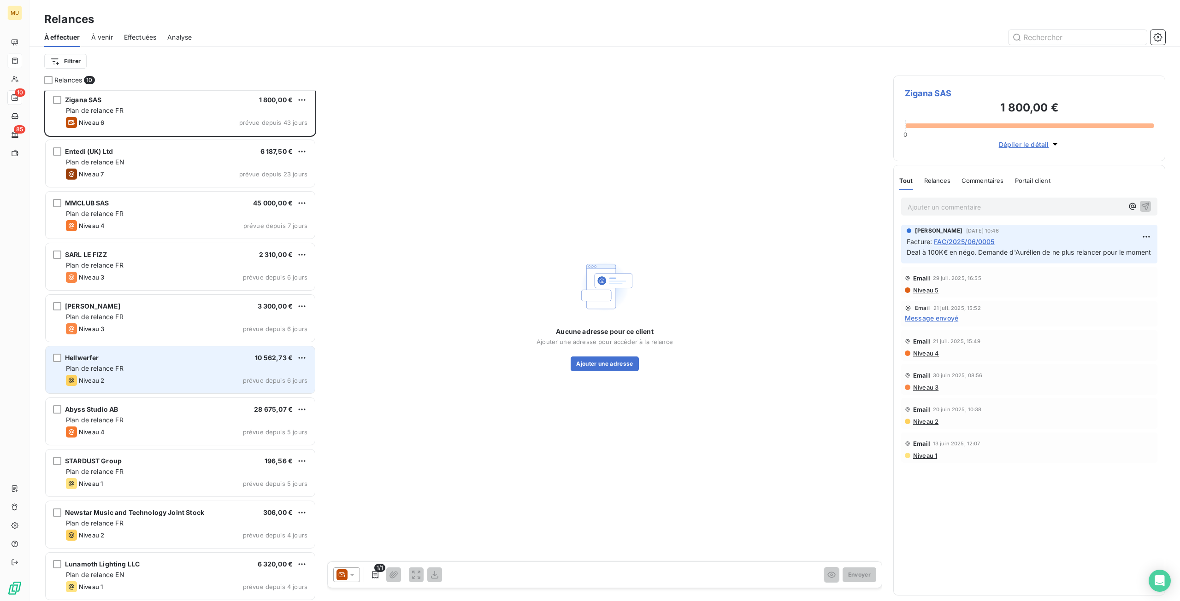
scroll to position [6, 0]
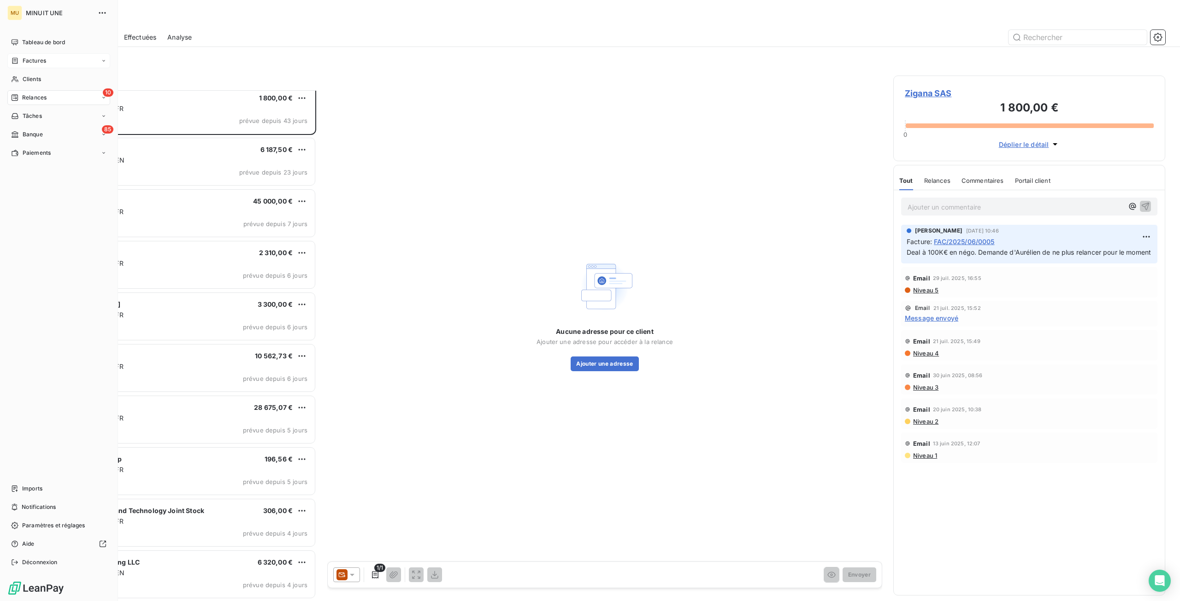
click at [37, 59] on span "Factures" at bounding box center [35, 61] width 24 height 8
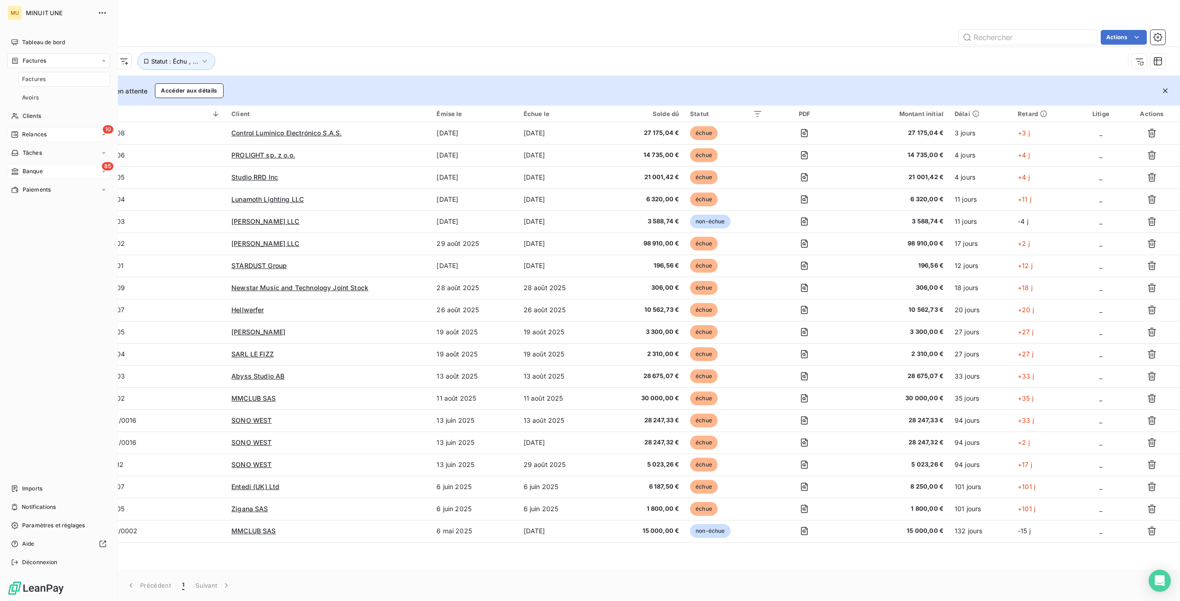
click at [49, 173] on div "85 Banque" at bounding box center [58, 171] width 103 height 15
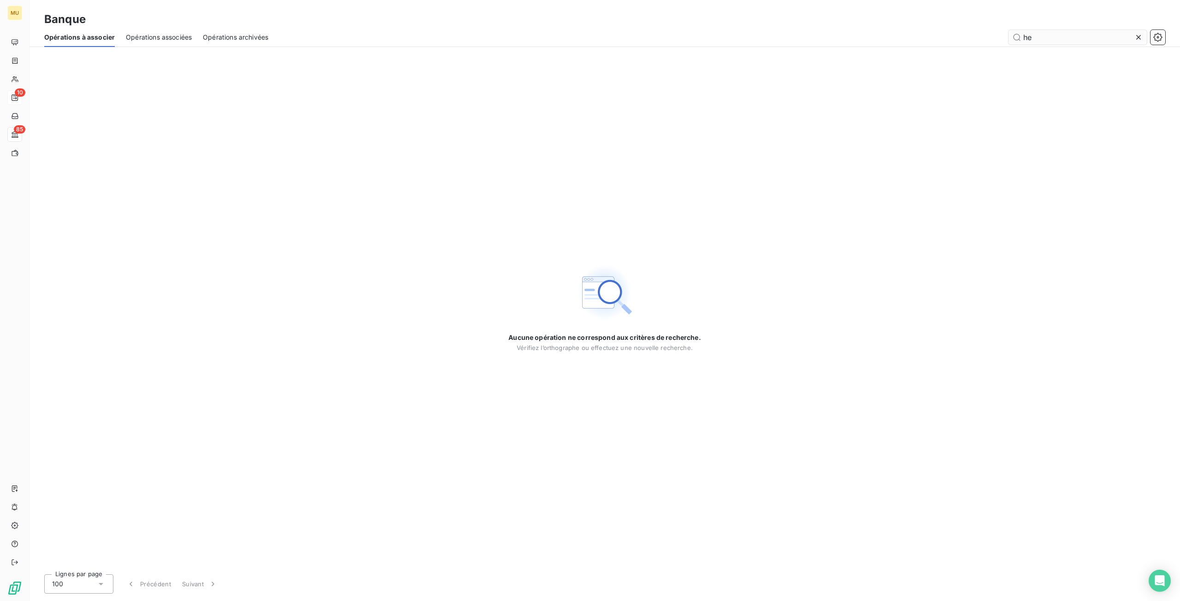
type input "h"
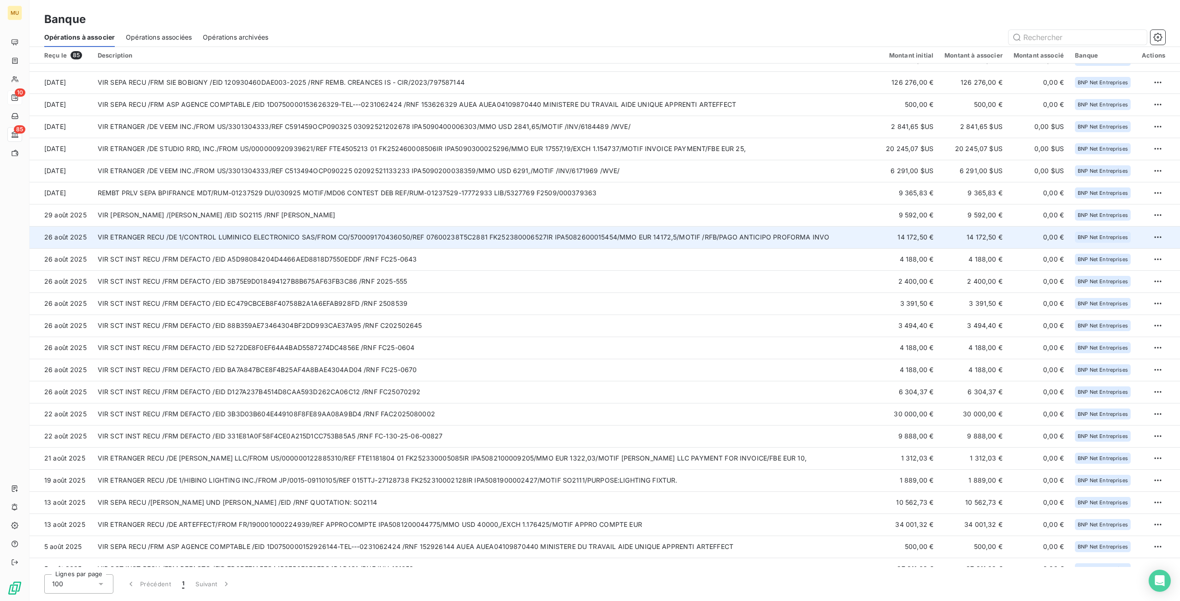
scroll to position [184, 0]
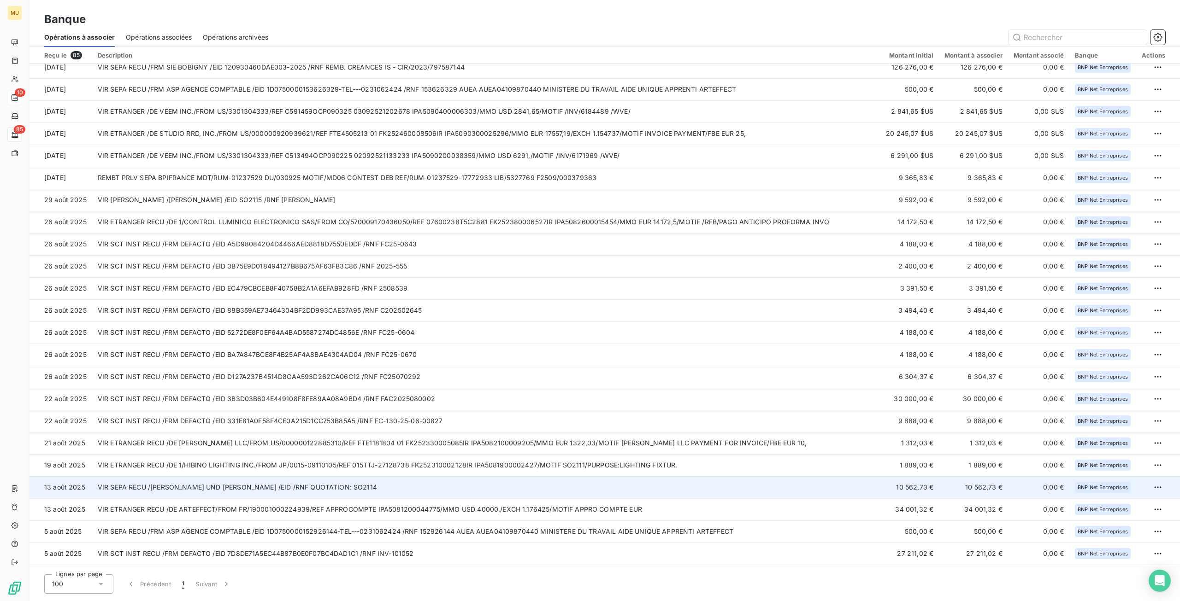
click at [717, 495] on td "VIR SEPA RECU /[PERSON_NAME] UND [PERSON_NAME] /EID /RNF QUOTATION: SO2114" at bounding box center [486, 488] width 788 height 22
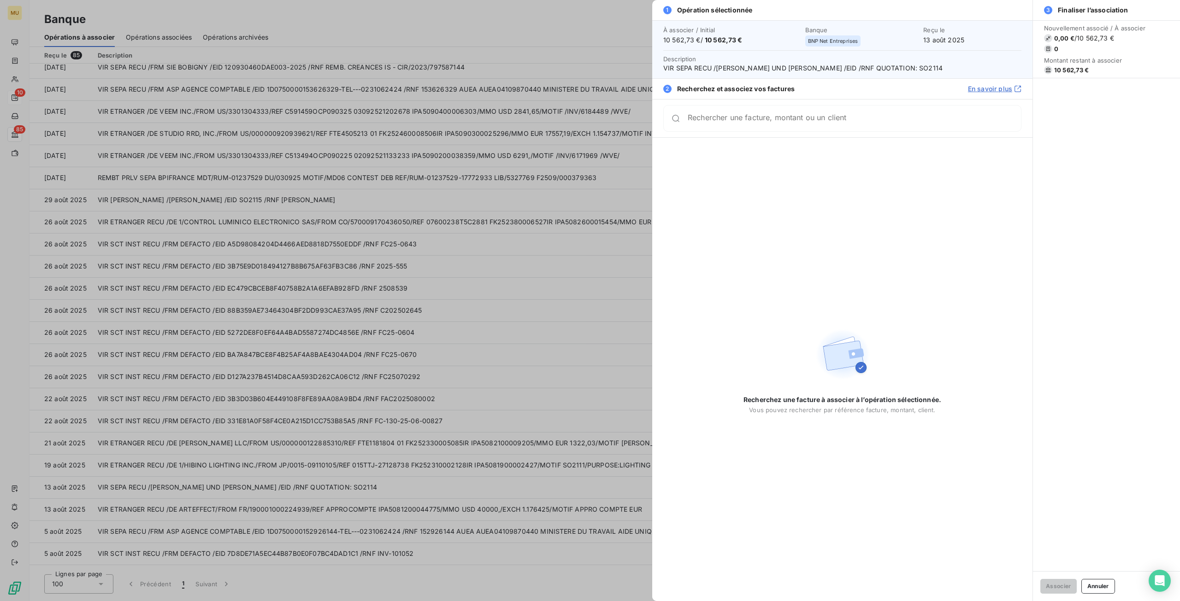
click at [840, 123] on input "Rechercher une facture, montant ou un client" at bounding box center [854, 118] width 333 height 9
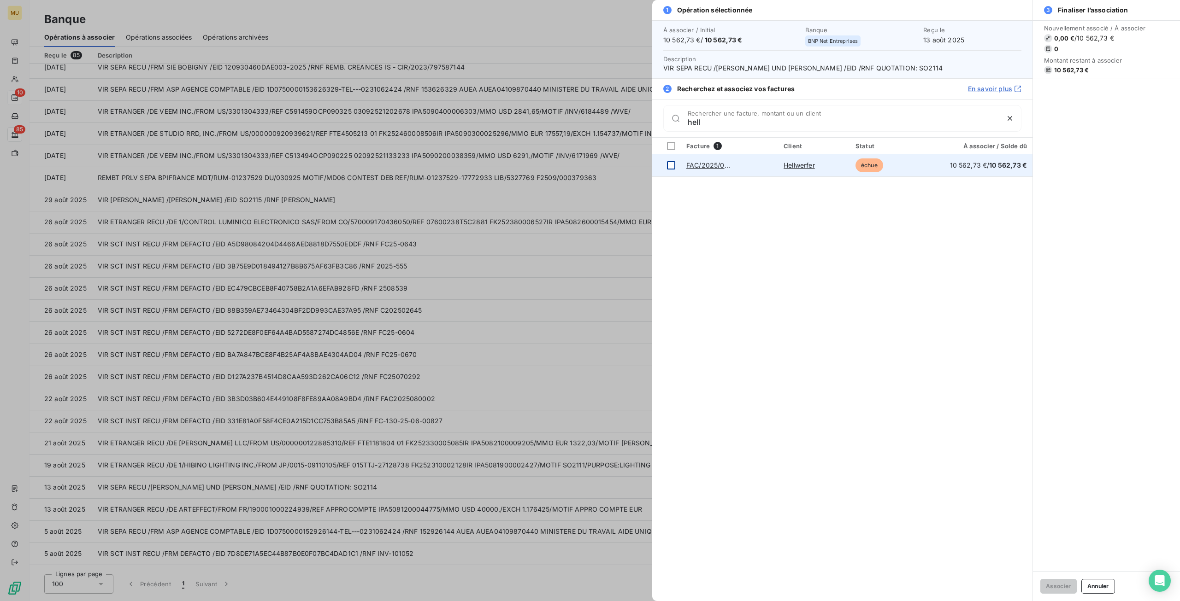
type input "hell"
click at [671, 165] on div at bounding box center [671, 165] width 8 height 8
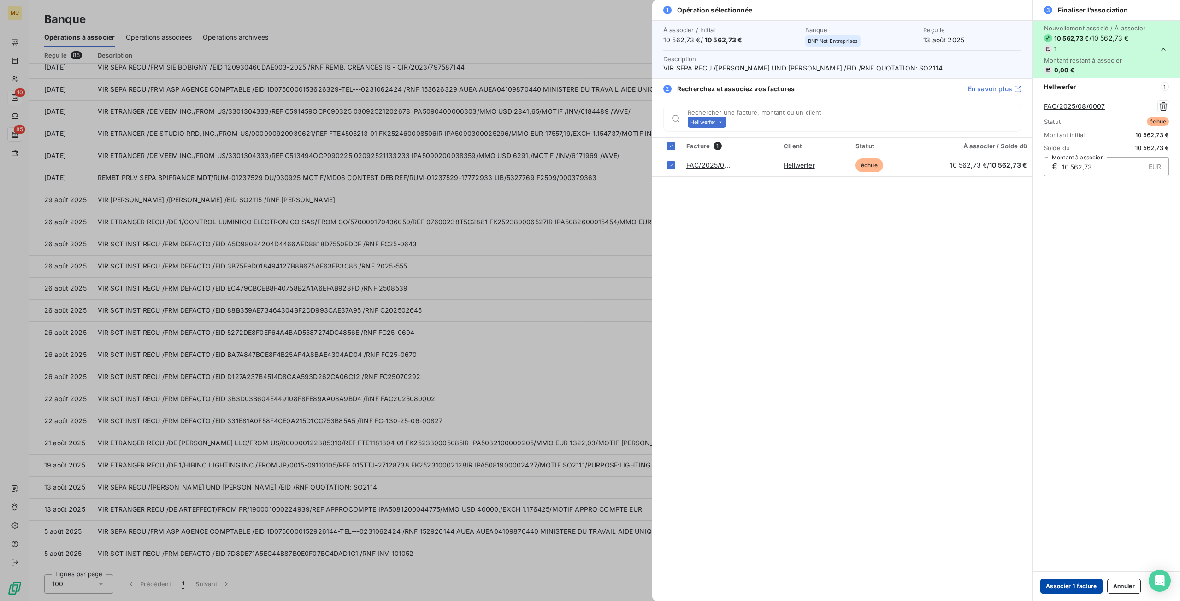
click at [1085, 586] on button "Associer 1 facture" at bounding box center [1071, 586] width 62 height 15
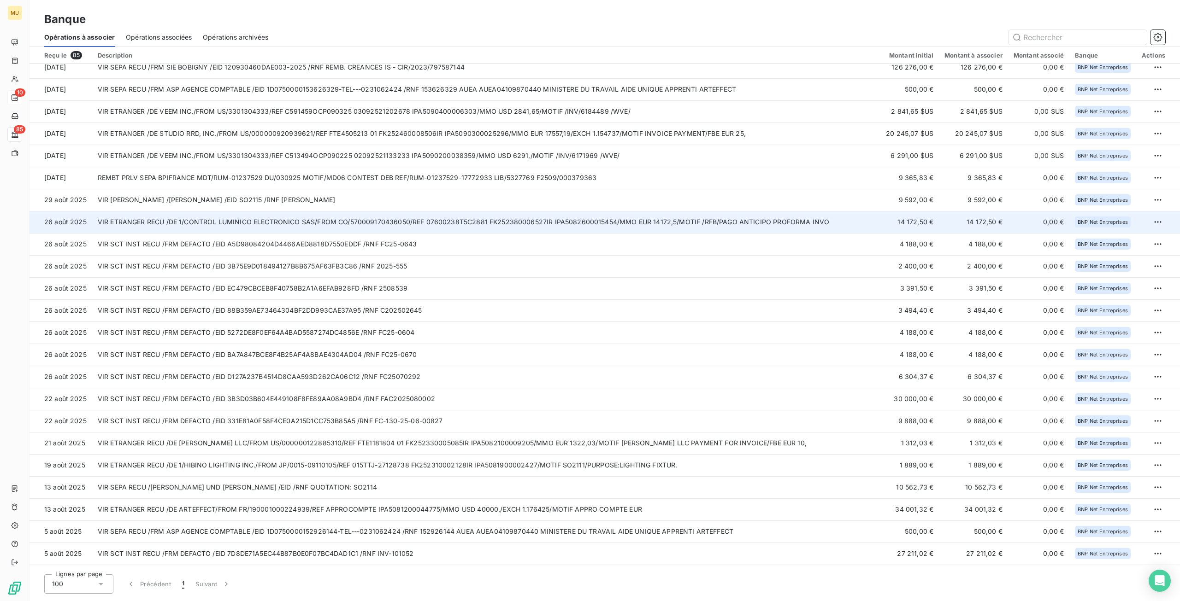
click at [842, 227] on td "VIR ETRANGER RECU /DE 1/CONTROL LUMINICO ELECTRONICO SAS/FROM CO/57000917043605…" at bounding box center [486, 222] width 788 height 22
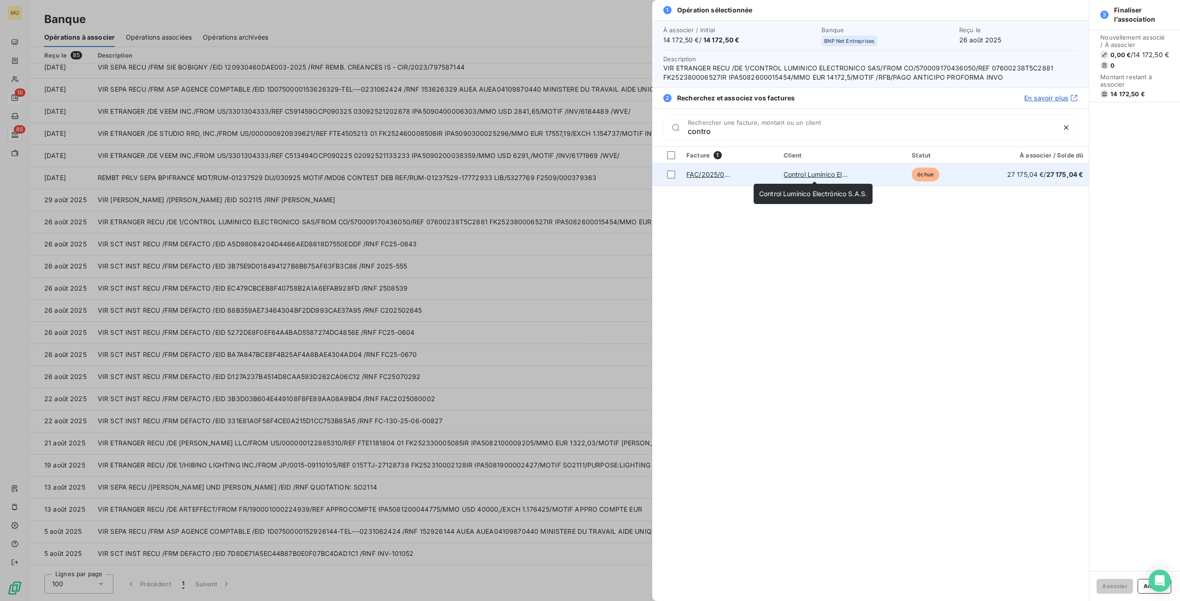
type input "contro"
click at [791, 175] on link "Control Lumínico Electrónico S.A.S." at bounding box center [837, 175] width 108 height 8
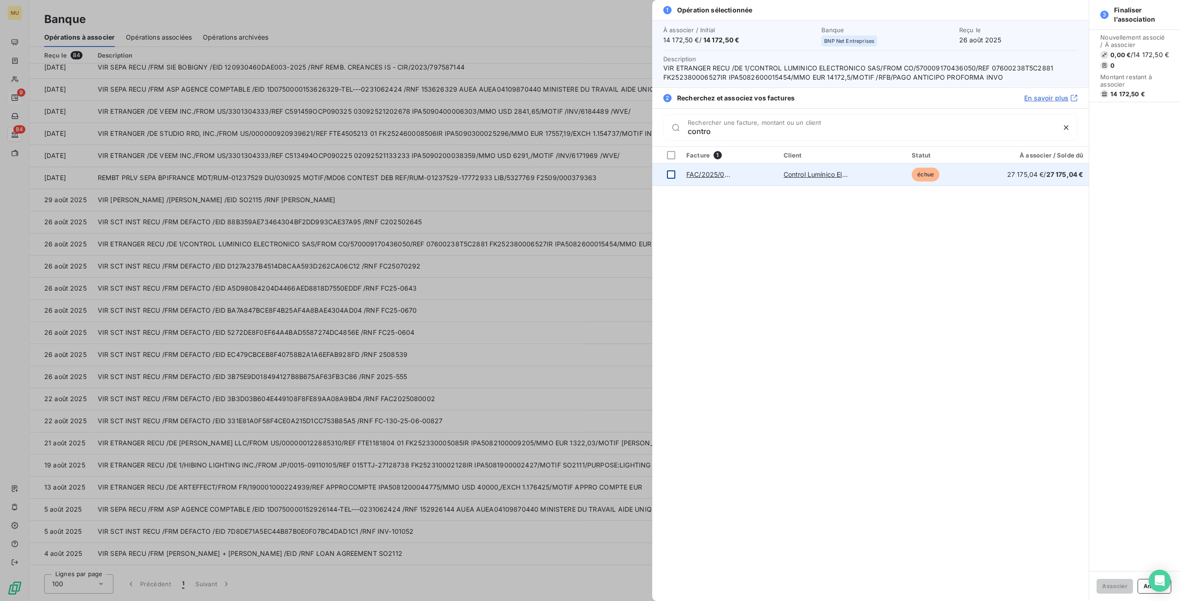
click at [672, 175] on div at bounding box center [671, 175] width 8 height 8
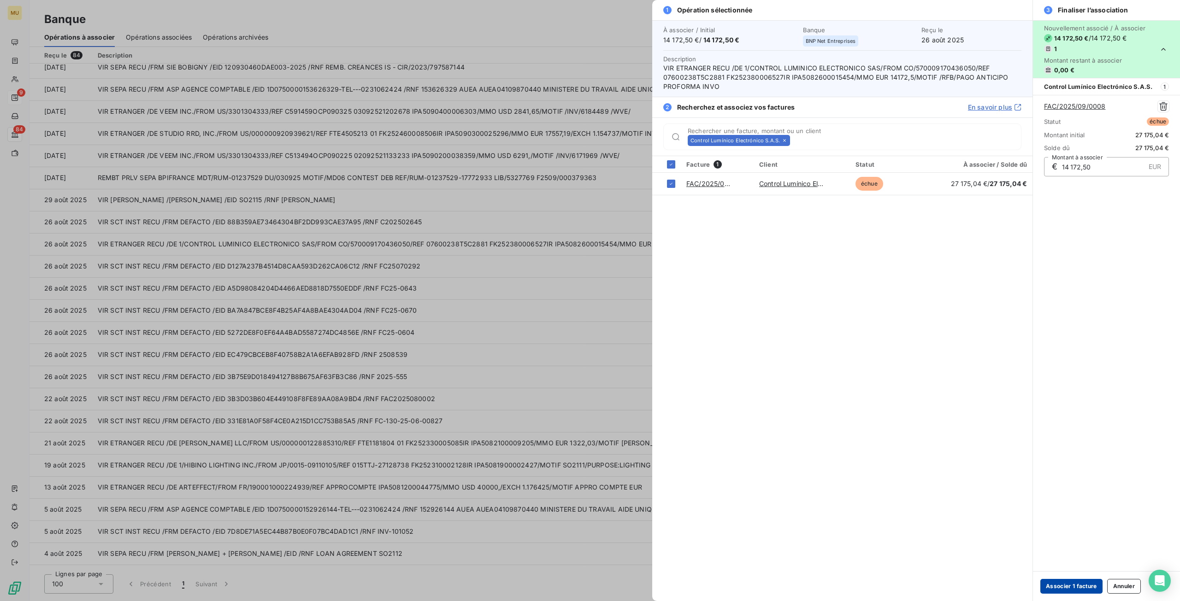
click at [1067, 586] on button "Associer 1 facture" at bounding box center [1071, 586] width 62 height 15
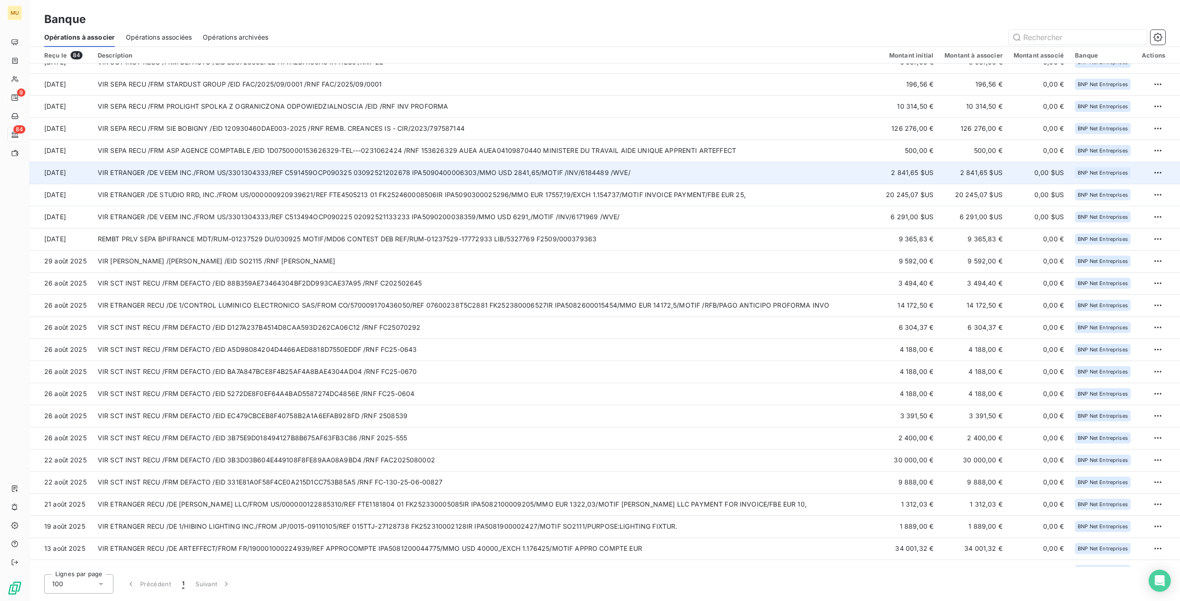
scroll to position [92, 0]
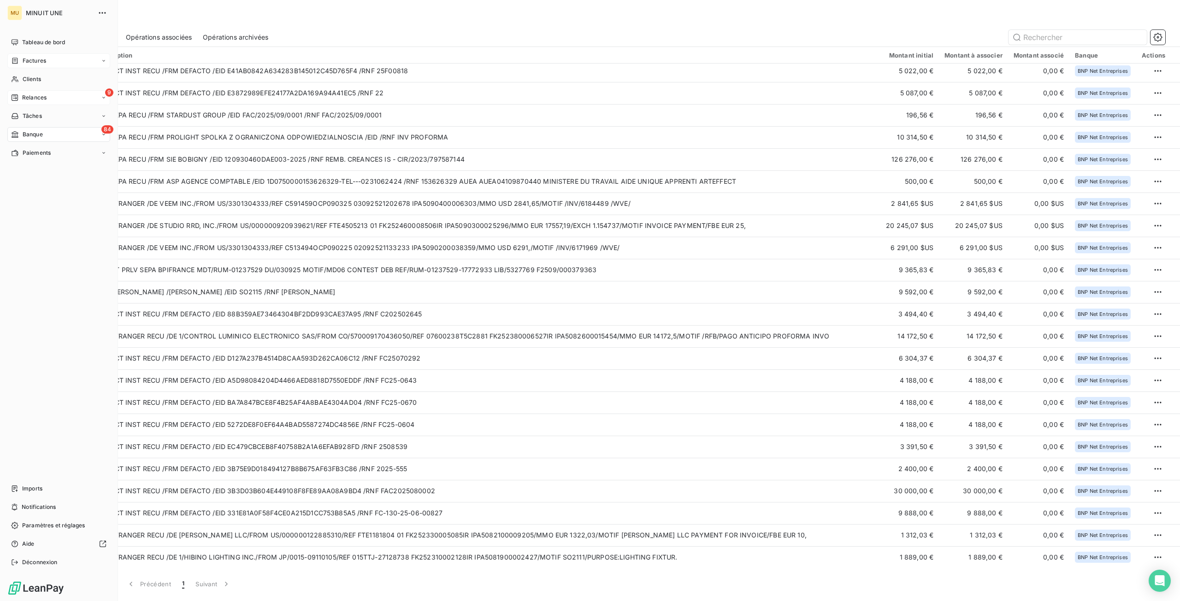
click at [20, 58] on div "Factures" at bounding box center [28, 61] width 35 height 8
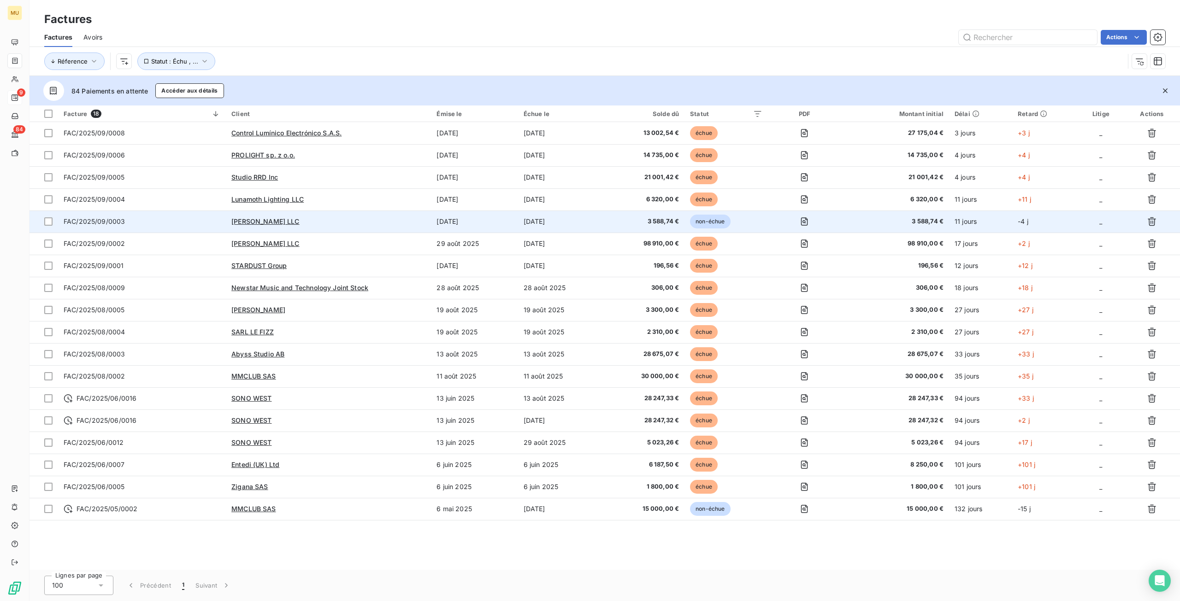
click at [387, 225] on div "[PERSON_NAME] LLC" at bounding box center [328, 221] width 194 height 9
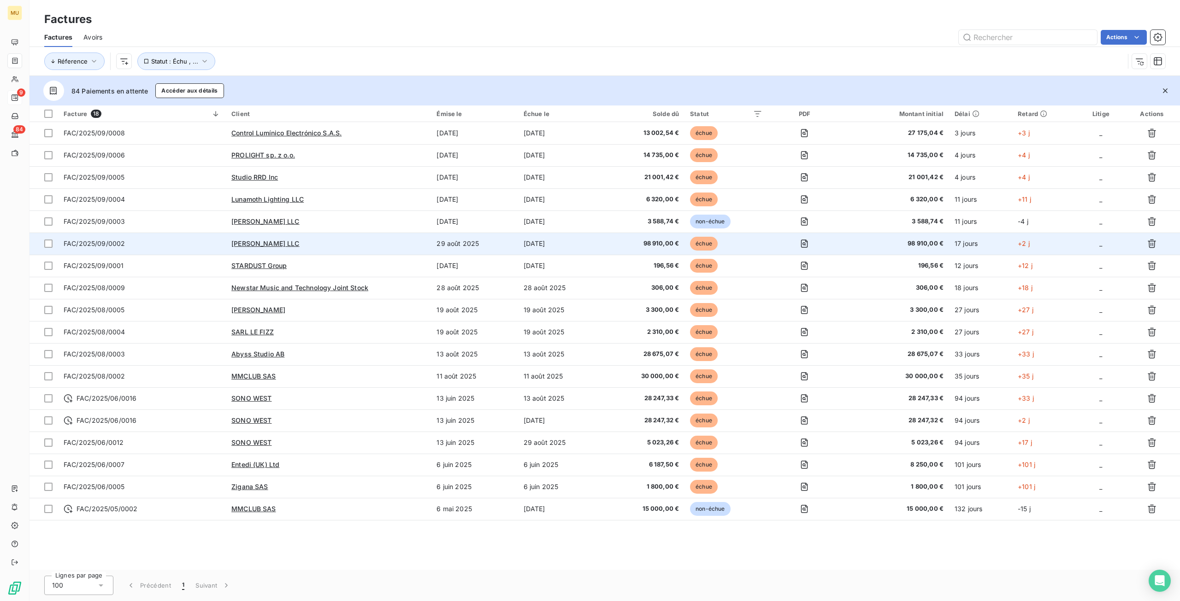
click at [328, 246] on div "[PERSON_NAME] LLC" at bounding box center [328, 243] width 194 height 9
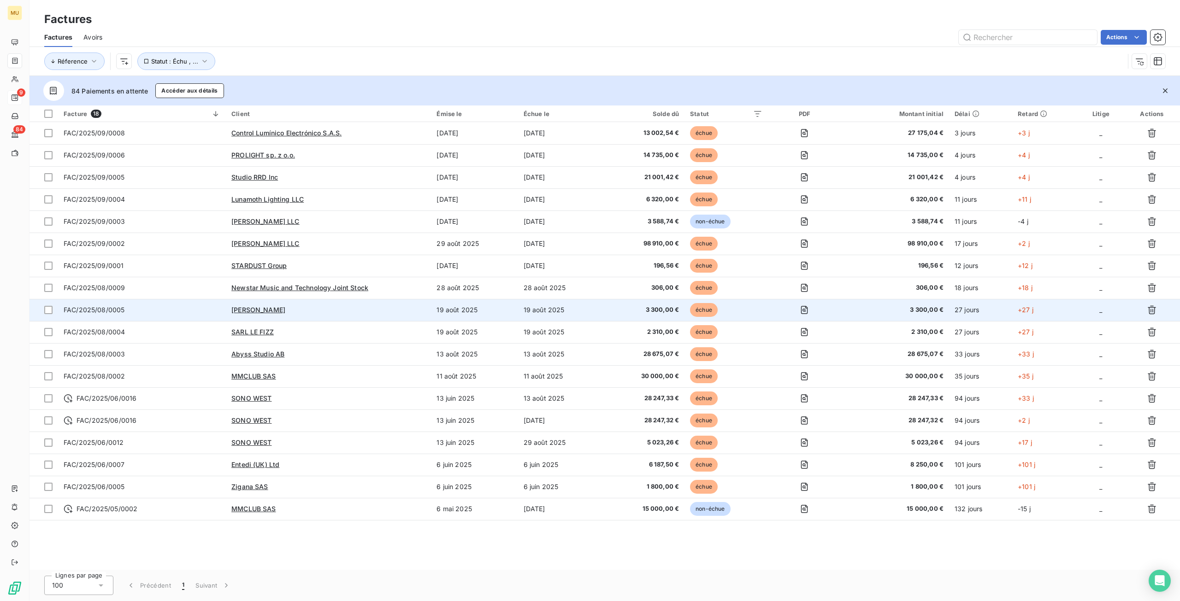
click at [373, 315] on td "[PERSON_NAME]" at bounding box center [328, 310] width 205 height 22
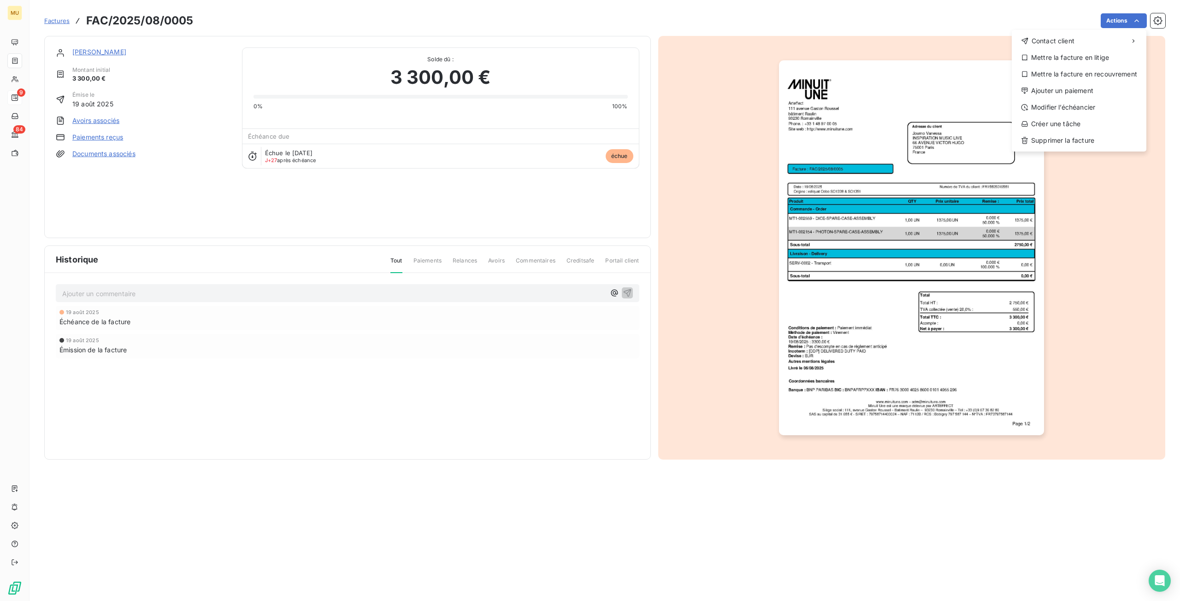
click at [1163, 15] on html "MU 9 84 Factures FAC/2025/08/0005 Actions Contact client Mettre la facture en l…" at bounding box center [590, 300] width 1180 height 601
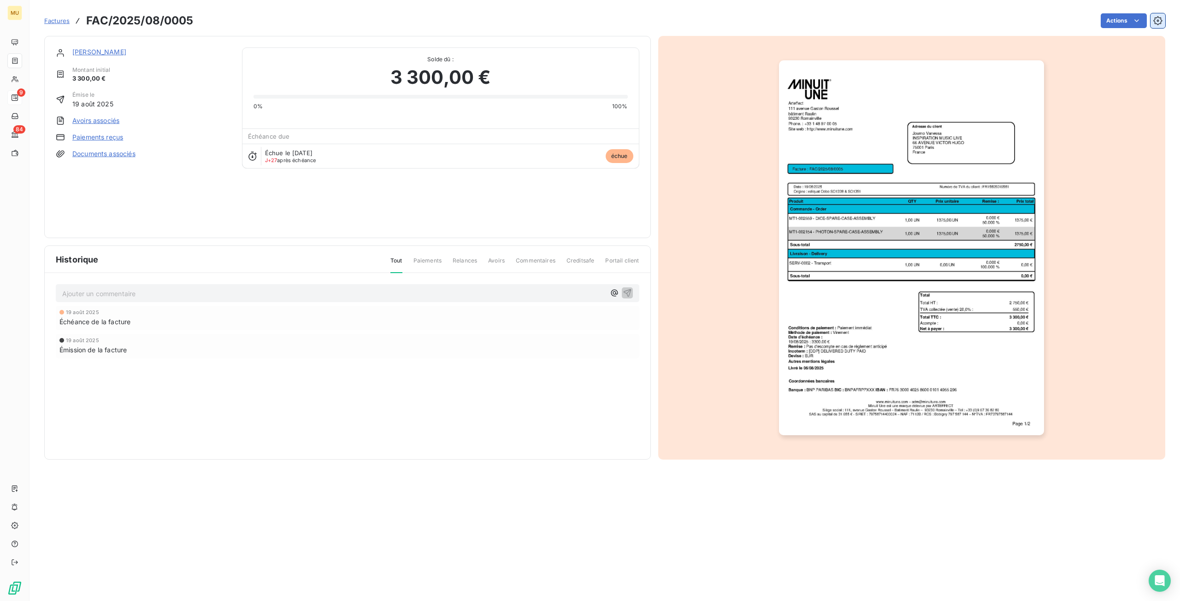
click at [1163, 16] on button "button" at bounding box center [1157, 20] width 15 height 15
click at [619, 263] on span "Portail client" at bounding box center [622, 265] width 34 height 16
click at [109, 51] on link "[PERSON_NAME]" at bounding box center [99, 52] width 54 height 8
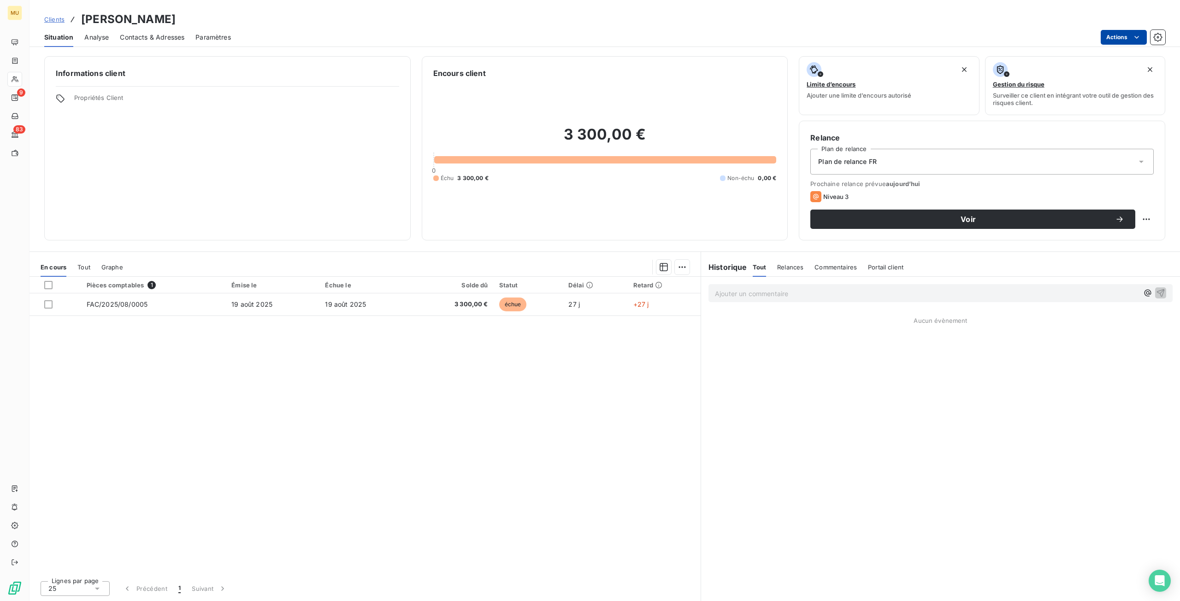
click at [1136, 44] on html "MU 9 83 Clients [PERSON_NAME] Situation Analyse Contacts & Adresses Paramètres …" at bounding box center [590, 300] width 1180 height 601
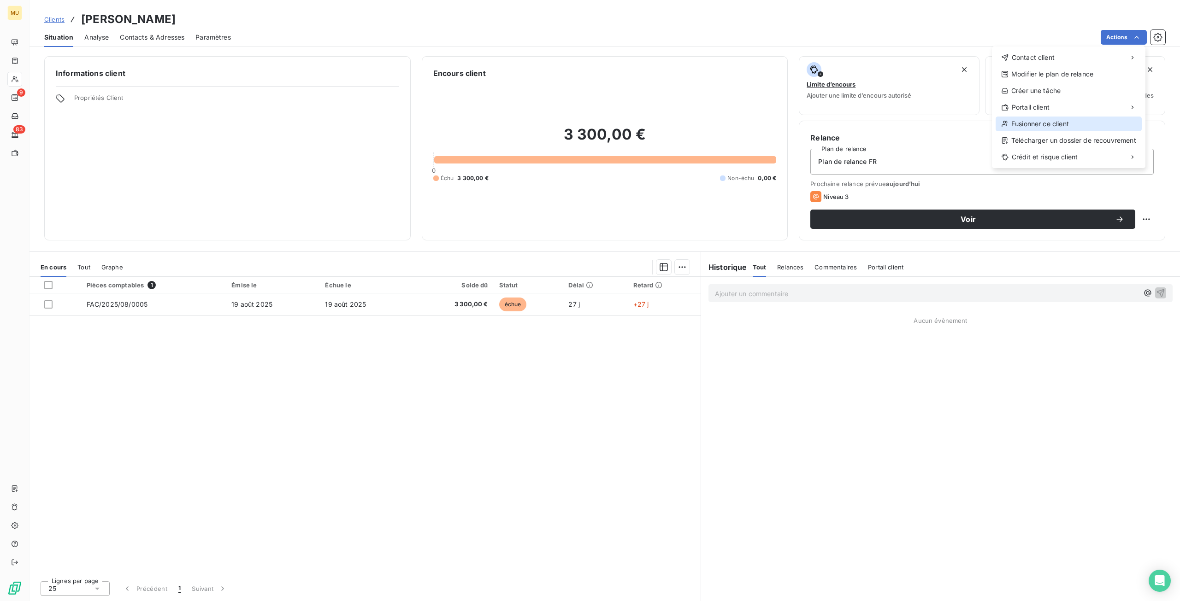
click at [1086, 123] on div "Fusionner ce client" at bounding box center [1068, 124] width 146 height 15
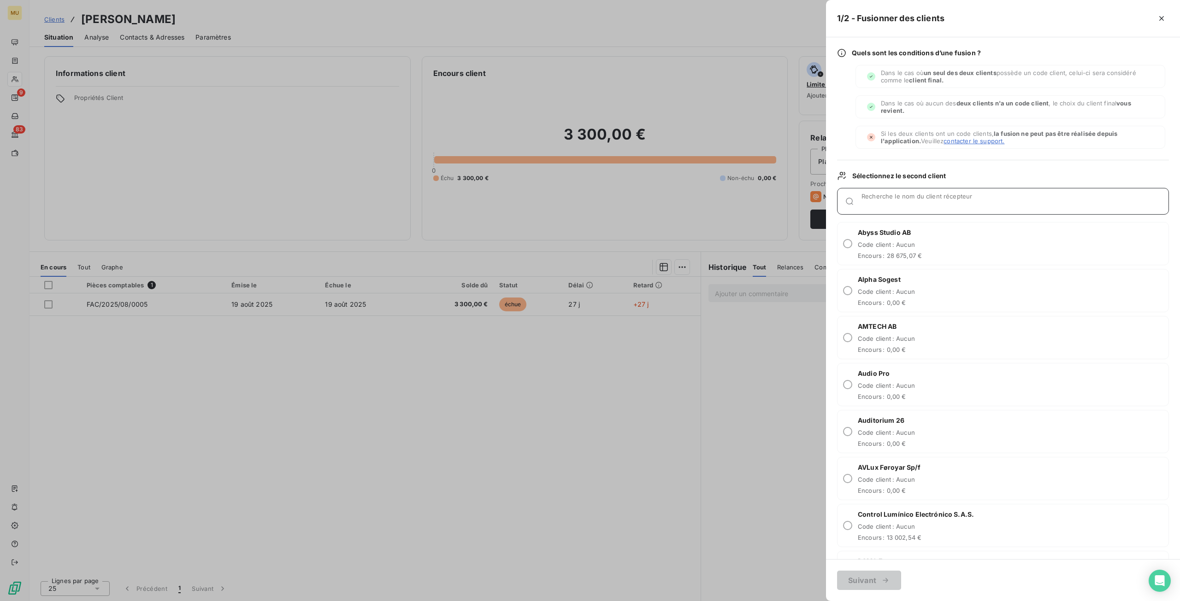
click at [1031, 201] on input "Recherche le nom du client récepteur" at bounding box center [1014, 204] width 307 height 9
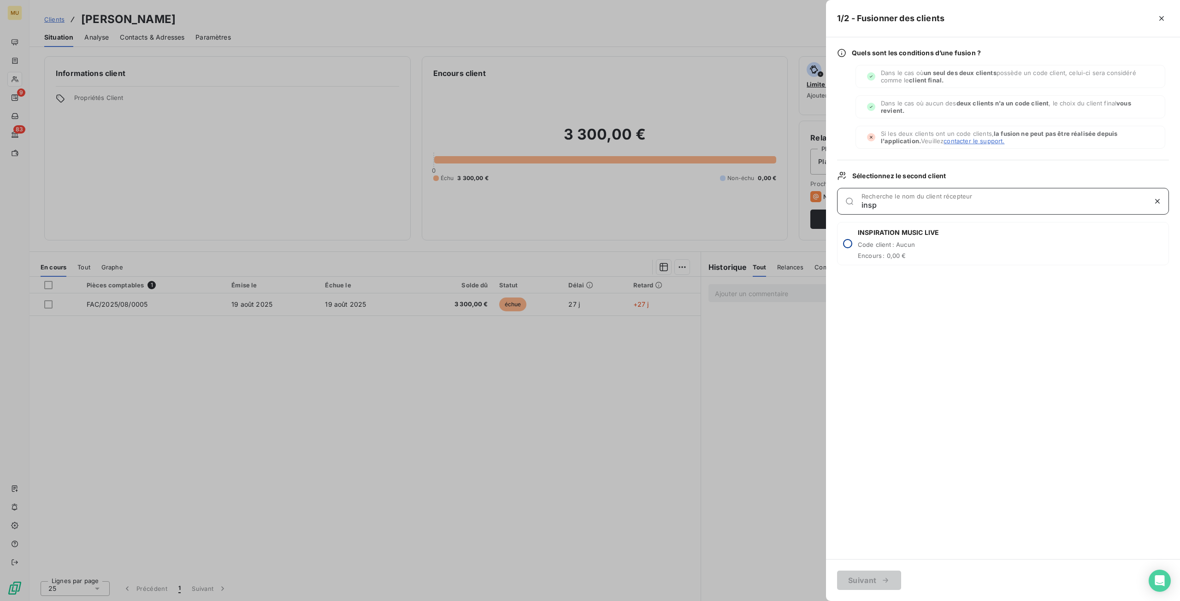
type input "insp"
click at [844, 246] on input "radio" at bounding box center [847, 243] width 9 height 9
radio input "true"
click at [881, 579] on icon "button" at bounding box center [885, 580] width 9 height 9
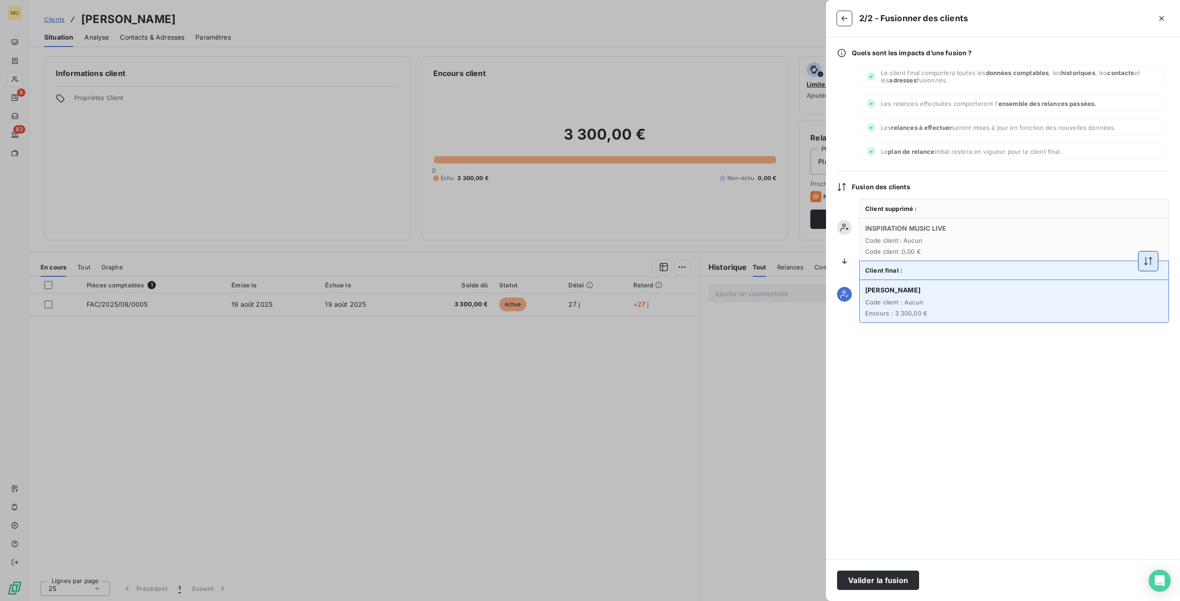
click at [1149, 263] on icon "button" at bounding box center [1147, 261] width 9 height 9
click at [880, 584] on button "Valider la fusion" at bounding box center [878, 580] width 82 height 19
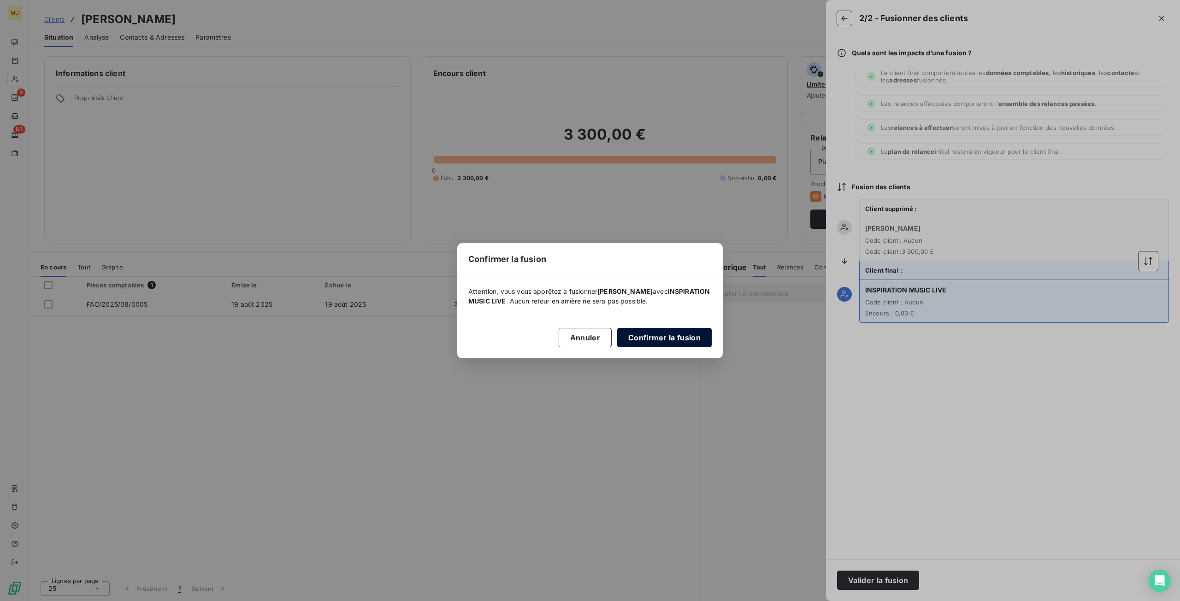
click at [694, 337] on button "Confirmer la fusion" at bounding box center [664, 337] width 94 height 19
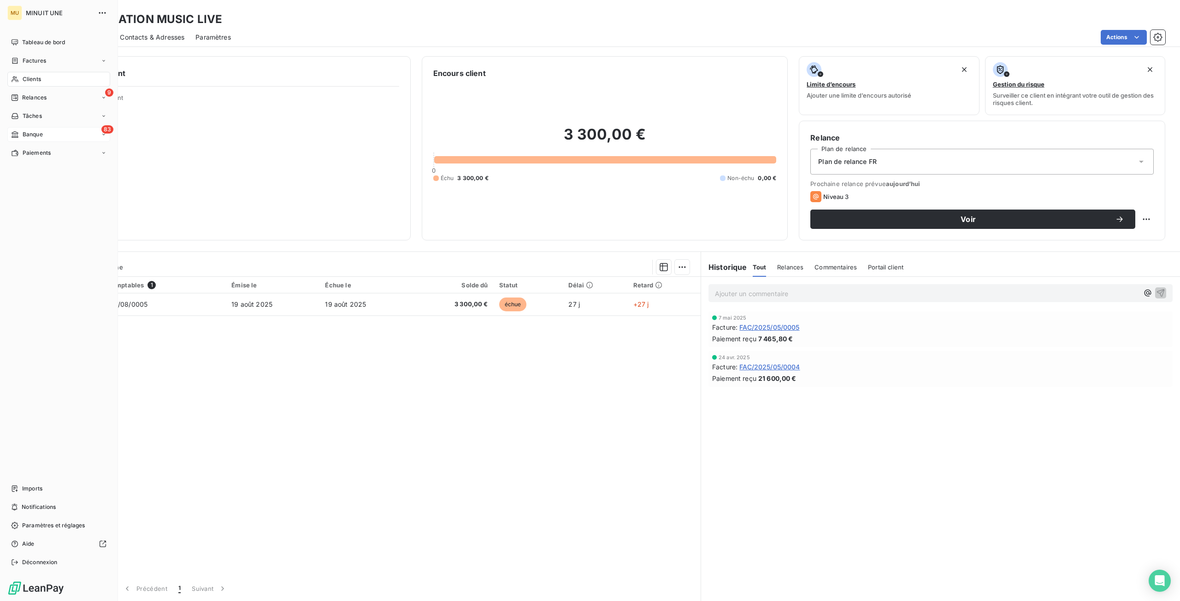
click at [23, 136] on span "Banque" at bounding box center [33, 134] width 20 height 8
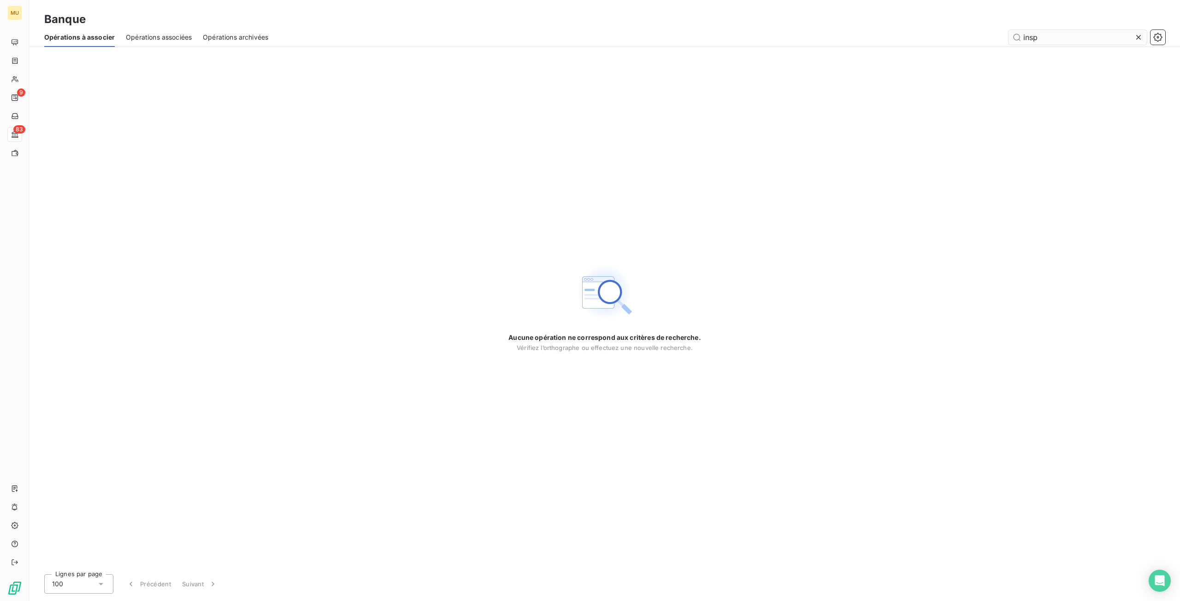
type input "inspi"
drag, startPoint x: 1064, startPoint y: 36, endPoint x: 1014, endPoint y: 38, distance: 49.8
click at [1014, 38] on input "inspi" at bounding box center [1077, 37] width 138 height 15
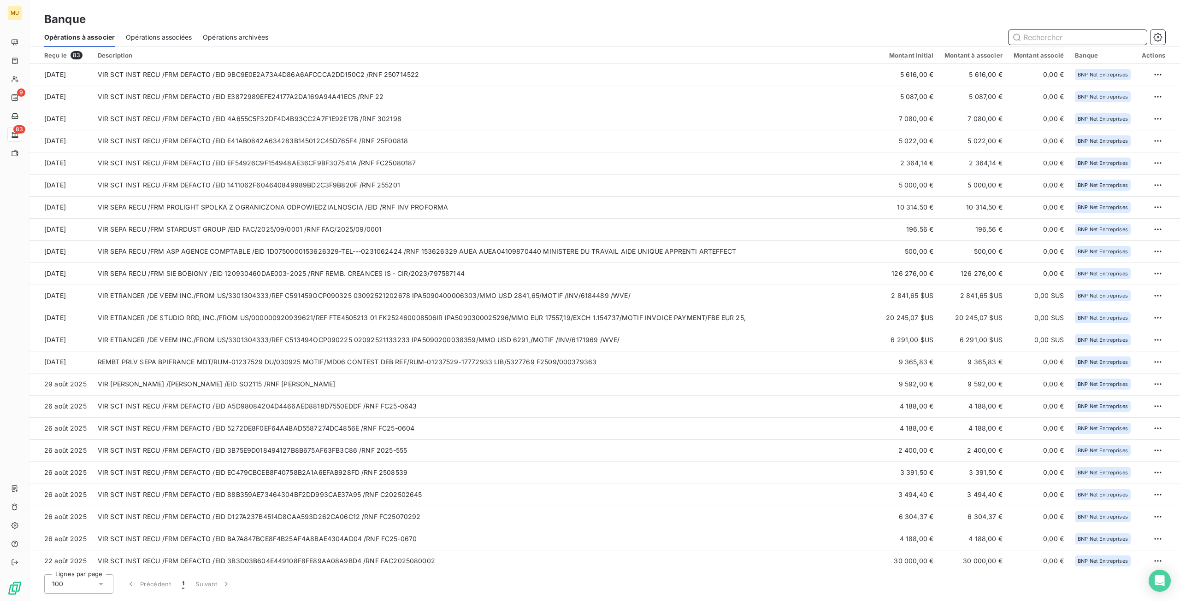
click at [181, 37] on span "Opérations associées" at bounding box center [159, 37] width 66 height 9
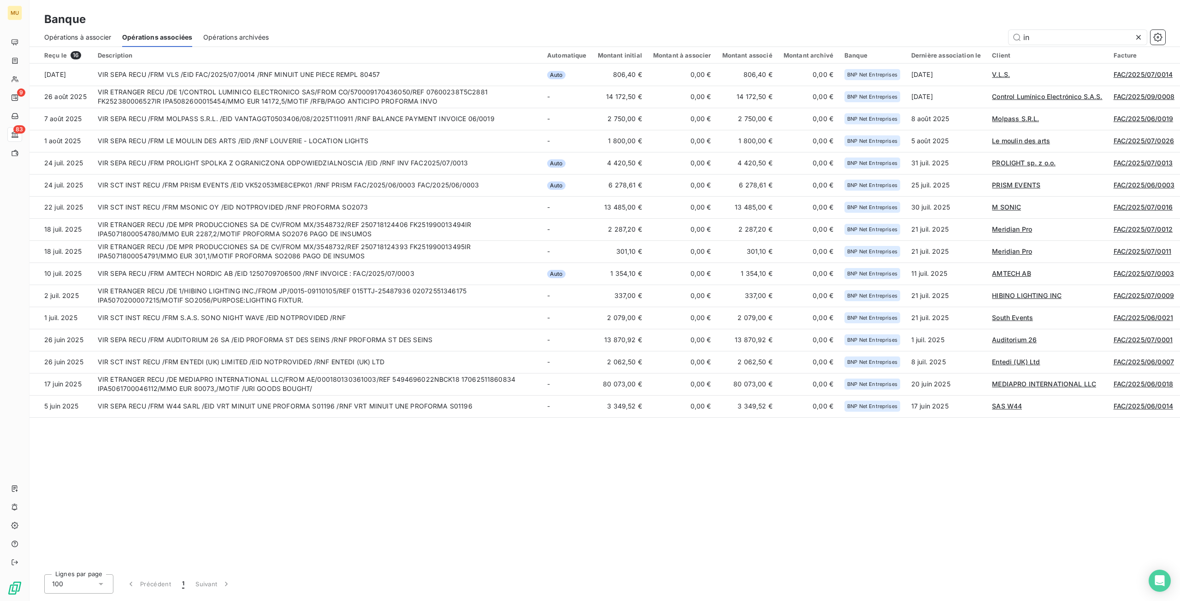
type input "i"
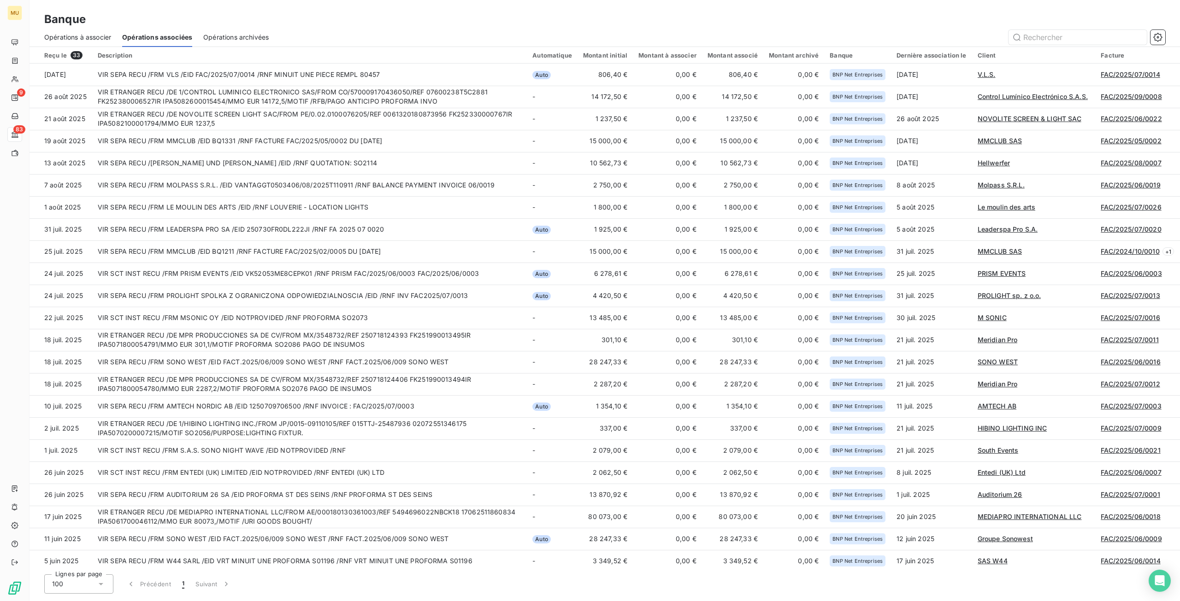
click at [88, 36] on span "Opérations à associer" at bounding box center [77, 37] width 67 height 9
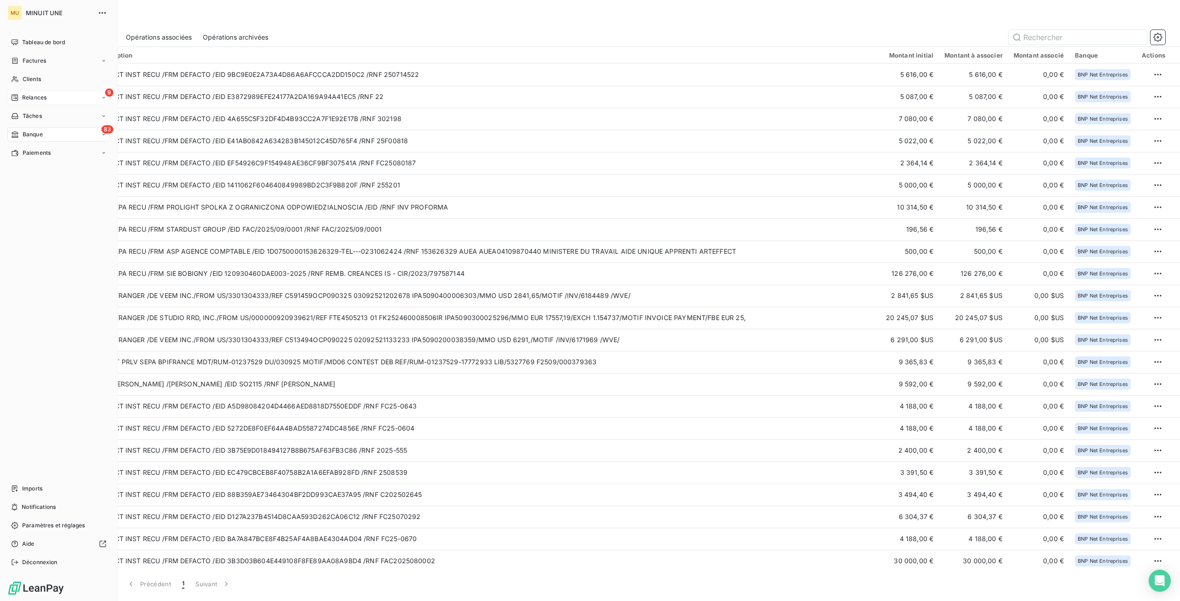
click at [33, 97] on span "Relances" at bounding box center [34, 98] width 24 height 8
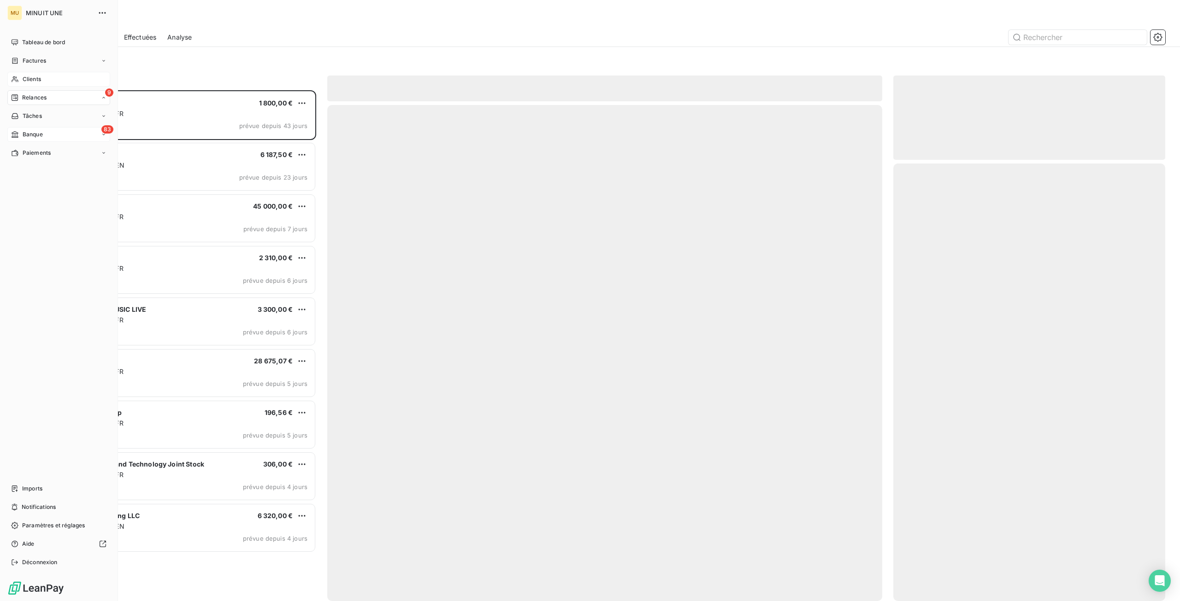
scroll to position [504, 265]
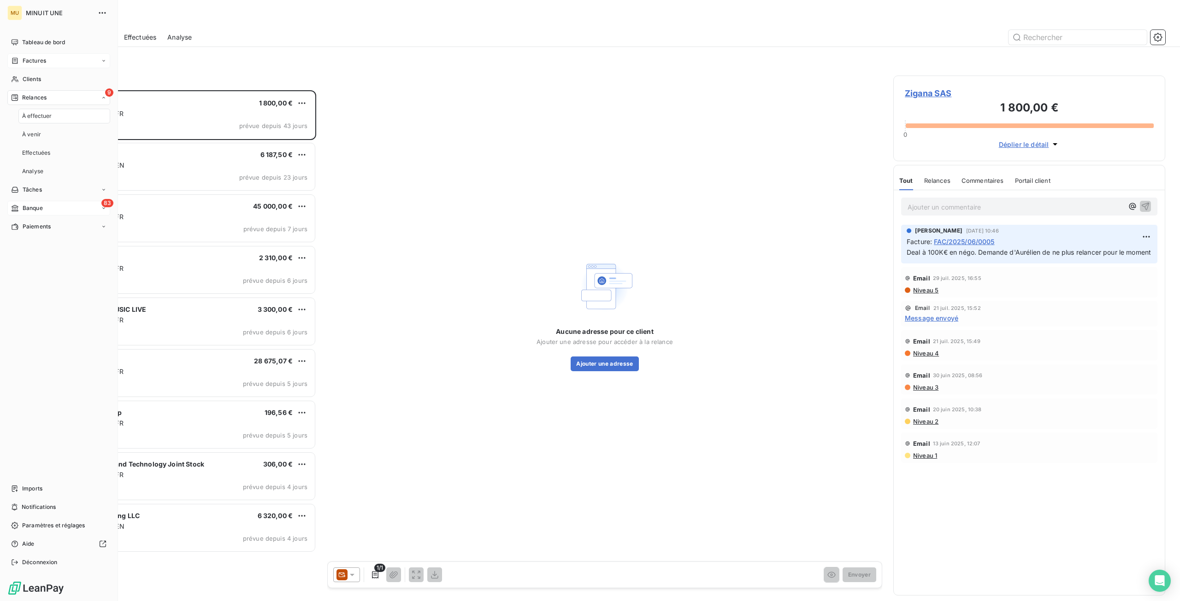
click at [39, 62] on span "Factures" at bounding box center [35, 61] width 24 height 8
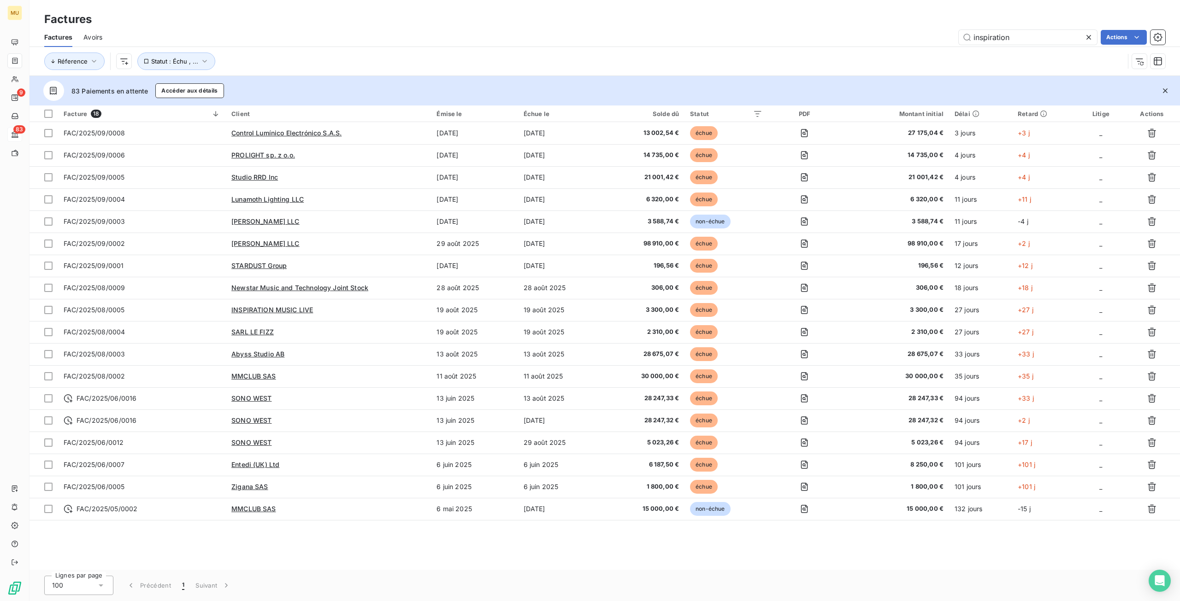
type input "inspiration"
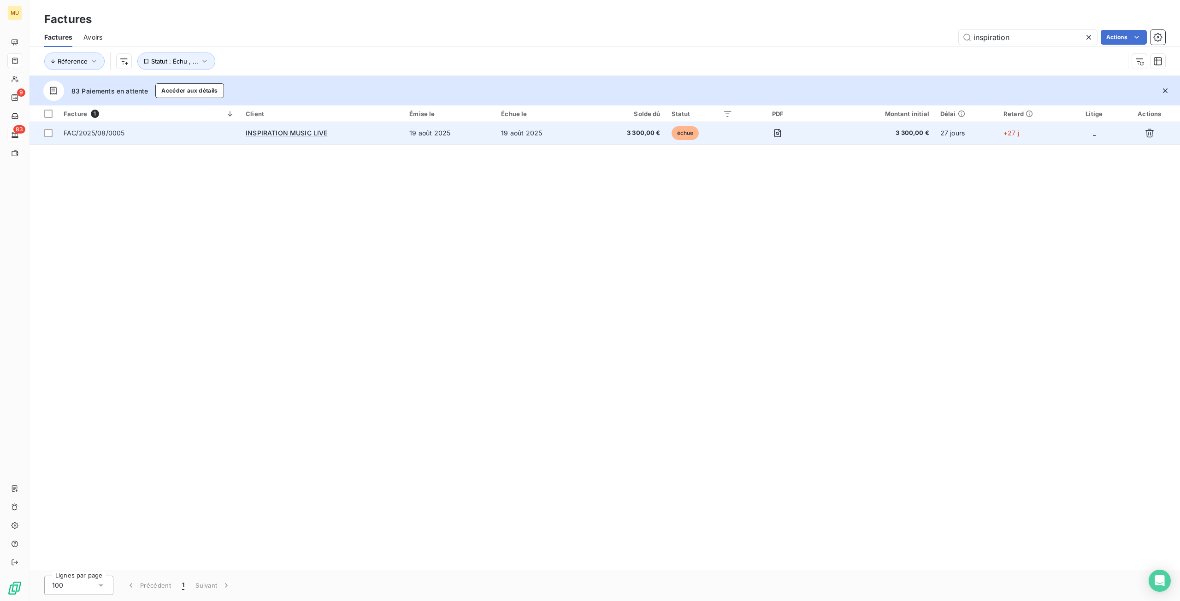
click at [476, 138] on td "19 août 2025" at bounding box center [450, 133] width 92 height 22
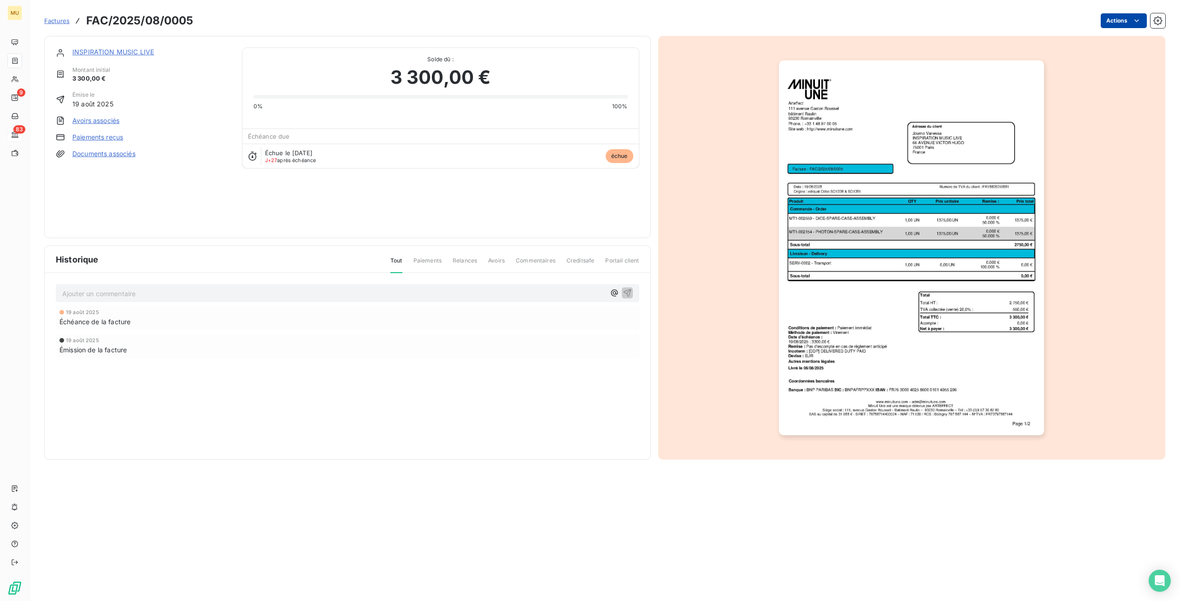
click at [1118, 18] on html "MU 9 83 Factures FAC/2025/08/0005 Actions INSPIRATION MUSIC LIVE Montant initia…" at bounding box center [590, 300] width 1180 height 601
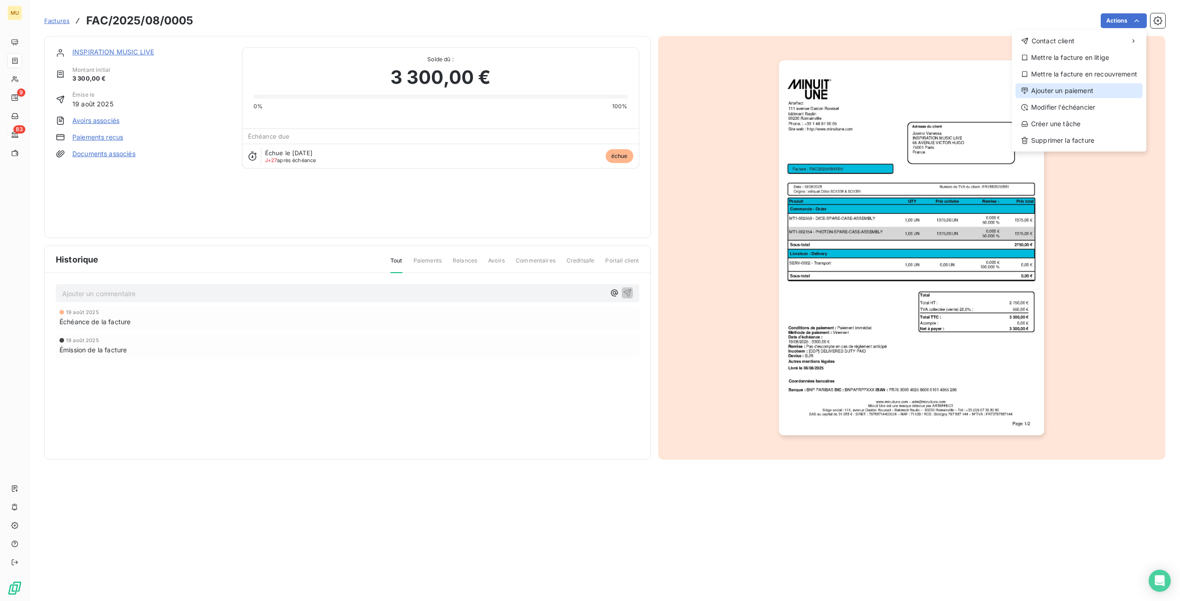
click at [1096, 88] on div "Ajouter un paiement" at bounding box center [1078, 90] width 127 height 15
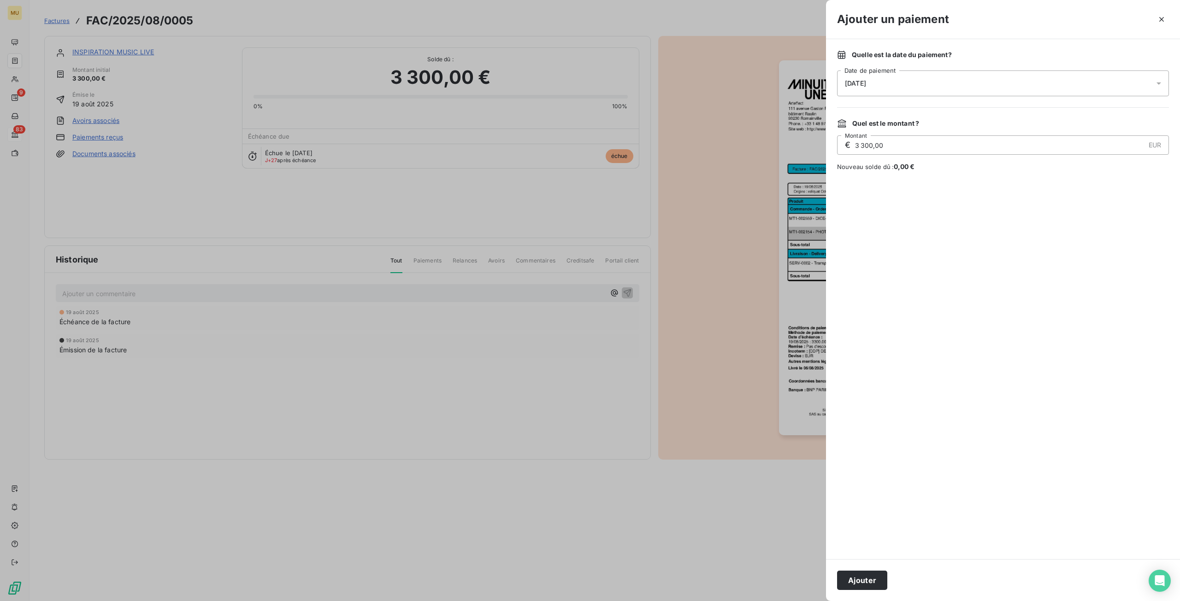
click at [1158, 86] on icon at bounding box center [1158, 83] width 9 height 9
click at [952, 124] on button "Go to previous month" at bounding box center [956, 123] width 18 height 18
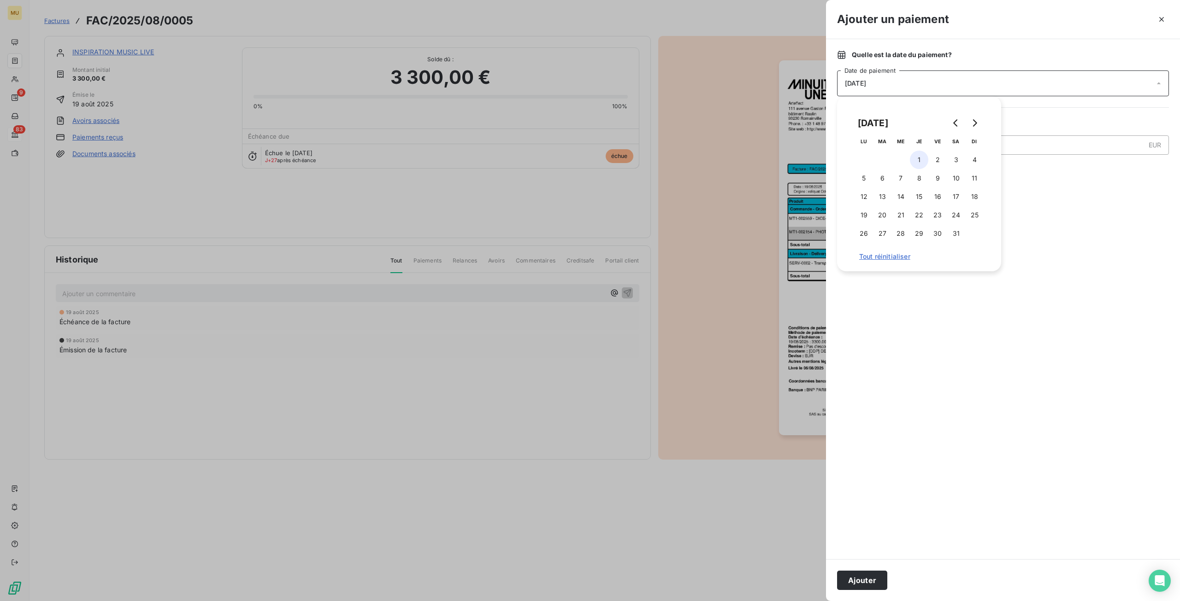
click at [924, 160] on button "1" at bounding box center [919, 160] width 18 height 18
click at [1032, 258] on div at bounding box center [1003, 365] width 332 height 366
click at [866, 584] on button "Ajouter" at bounding box center [862, 580] width 50 height 19
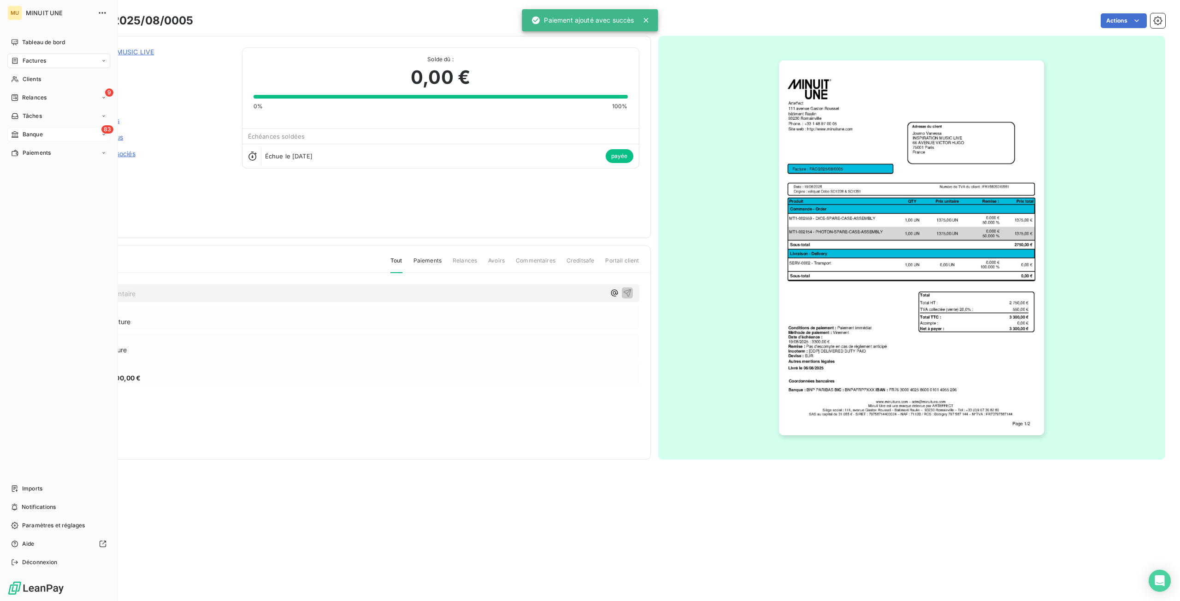
click at [38, 63] on span "Factures" at bounding box center [35, 61] width 24 height 8
click at [41, 84] on div "Factures" at bounding box center [64, 79] width 92 height 15
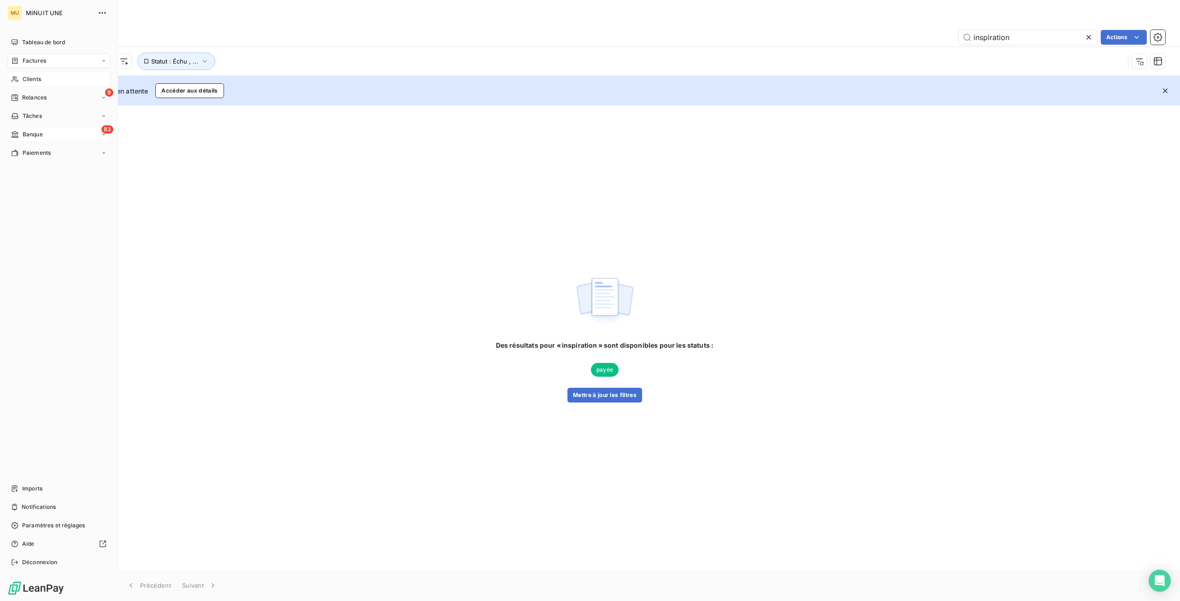
click at [30, 78] on span "Clients" at bounding box center [32, 79] width 18 height 8
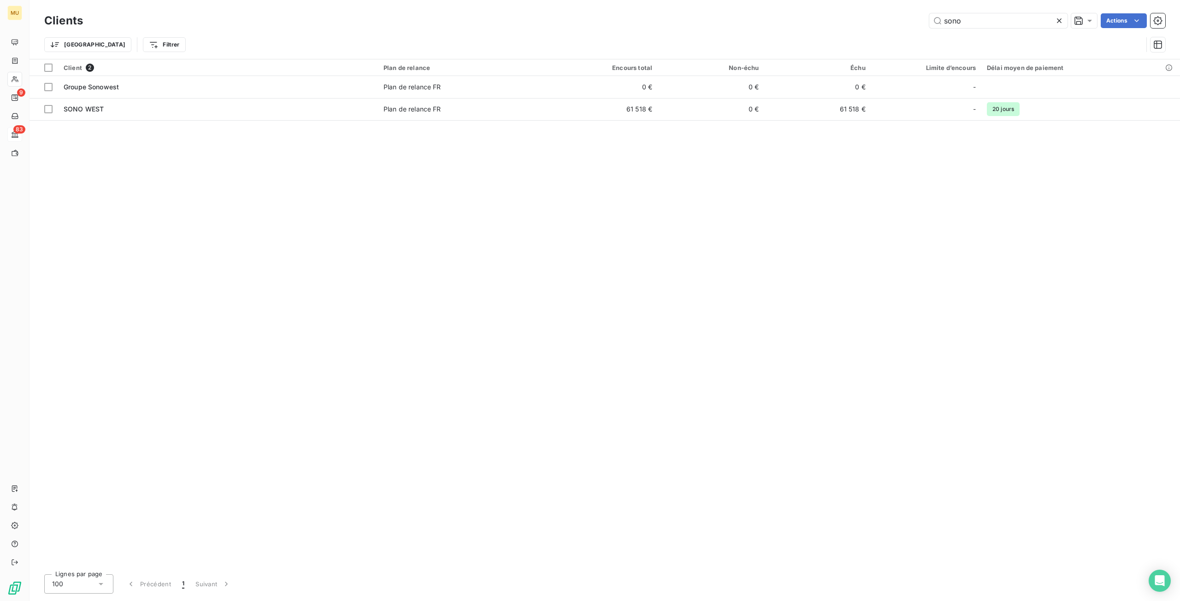
click at [1057, 20] on icon at bounding box center [1058, 20] width 9 height 9
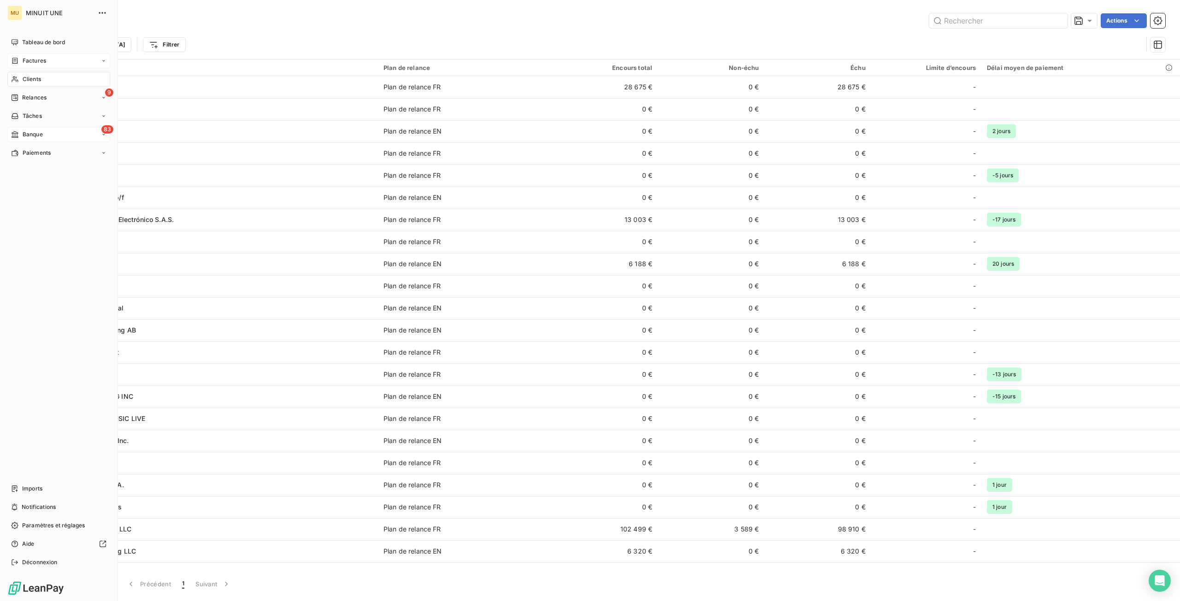
click at [44, 57] on span "Factures" at bounding box center [35, 61] width 24 height 8
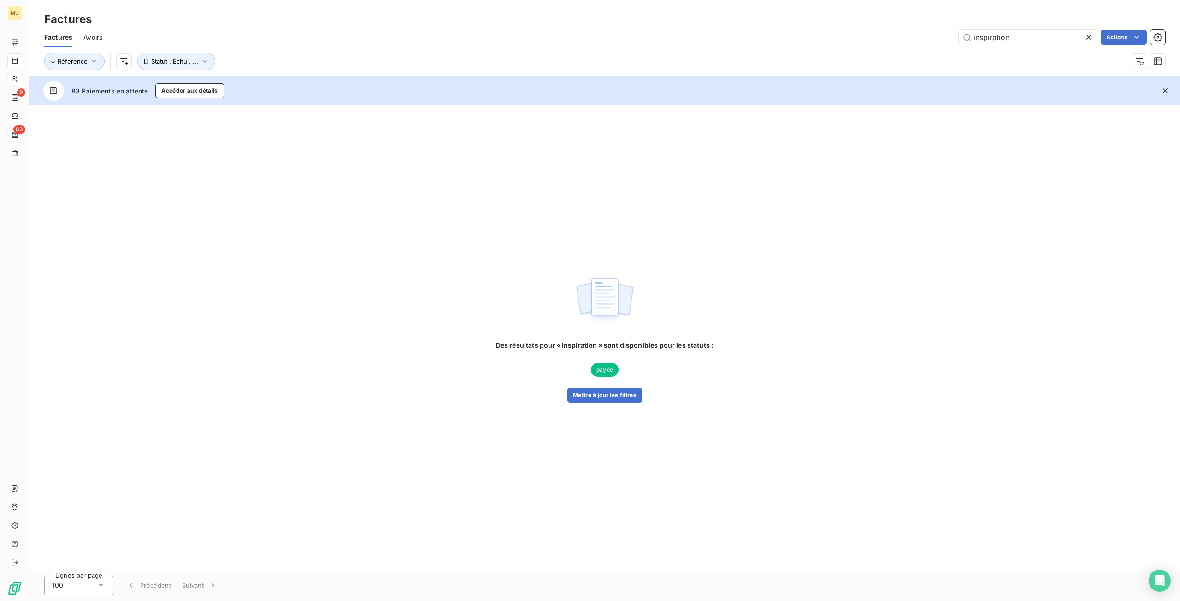
click at [1090, 40] on icon at bounding box center [1088, 37] width 9 height 9
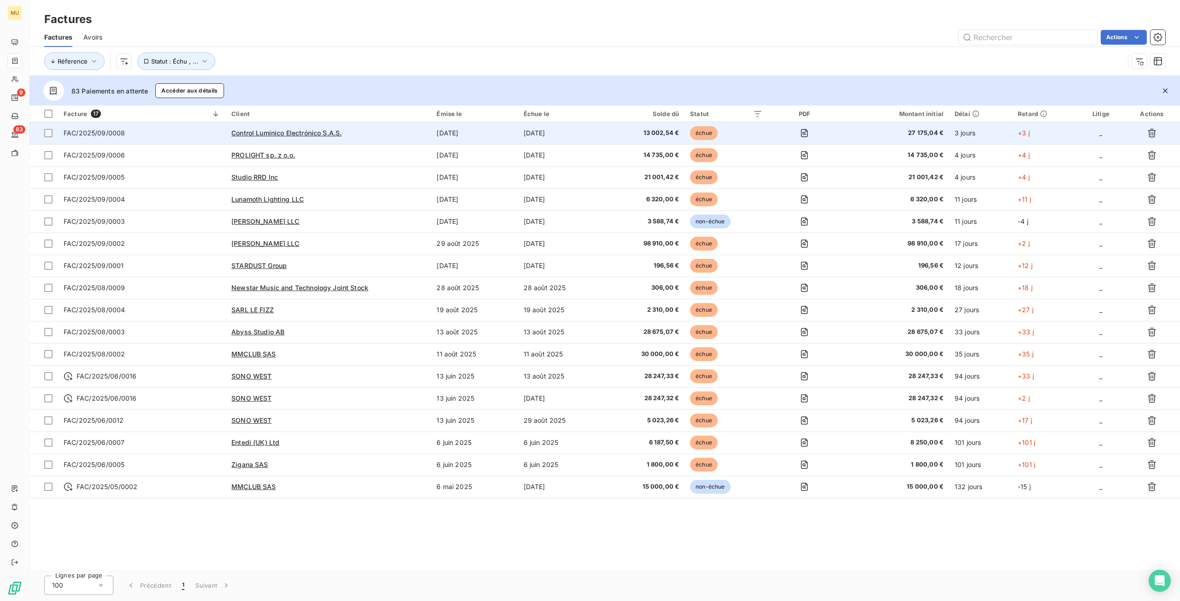
click at [377, 141] on td "Control Lumínico Electrónico S.A.S." at bounding box center [328, 133] width 205 height 22
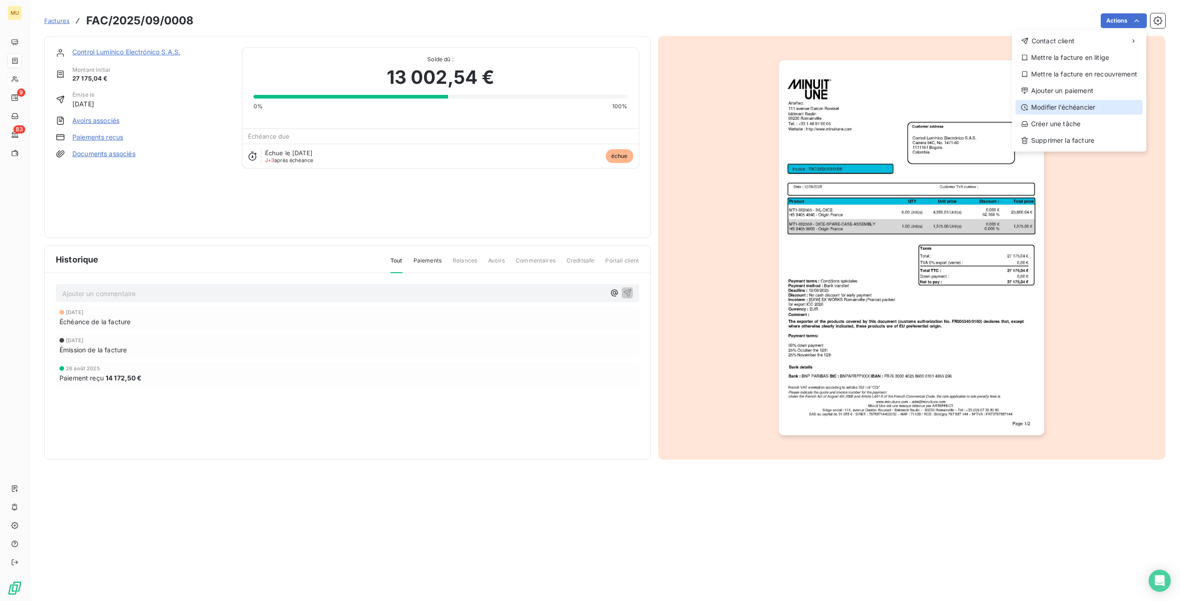
click at [1105, 108] on div "Modifier l’échéancier" at bounding box center [1078, 107] width 127 height 15
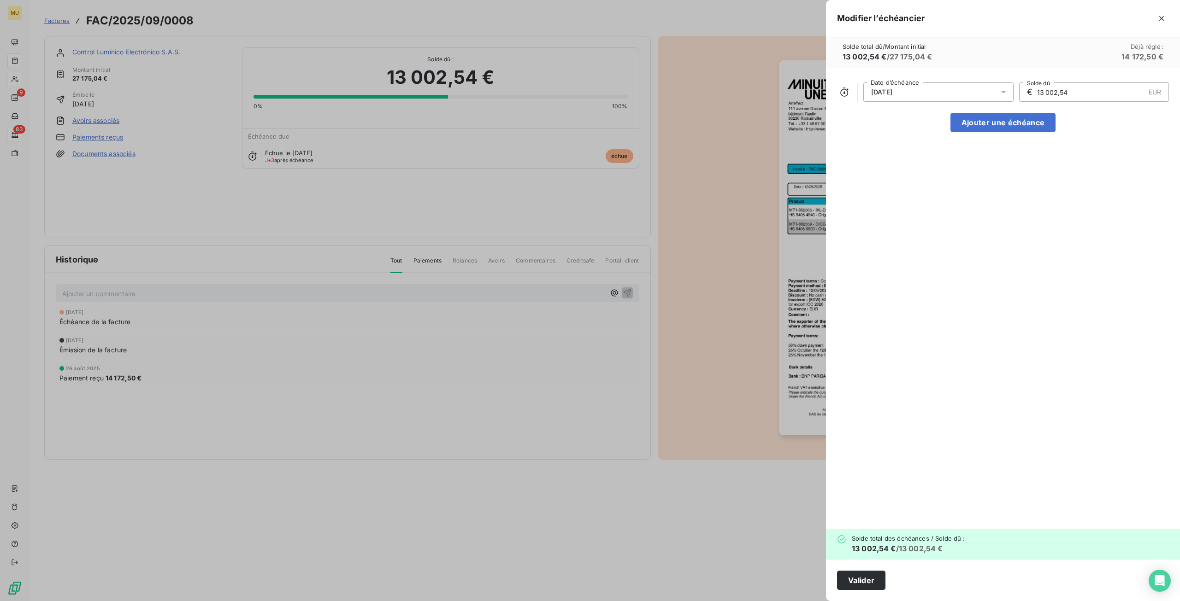
click at [999, 92] on icon at bounding box center [1003, 92] width 9 height 9
click at [995, 131] on icon "Go to next month" at bounding box center [993, 128] width 7 height 7
click at [995, 183] on button "12" at bounding box center [993, 184] width 18 height 18
click at [1081, 204] on div "[DATE] Date d’échéance € 13 002,54 EUR Solde dû Ajouter une échéance" at bounding box center [1003, 299] width 354 height 462
click at [1030, 126] on button "Ajouter une échéance" at bounding box center [1002, 122] width 105 height 19
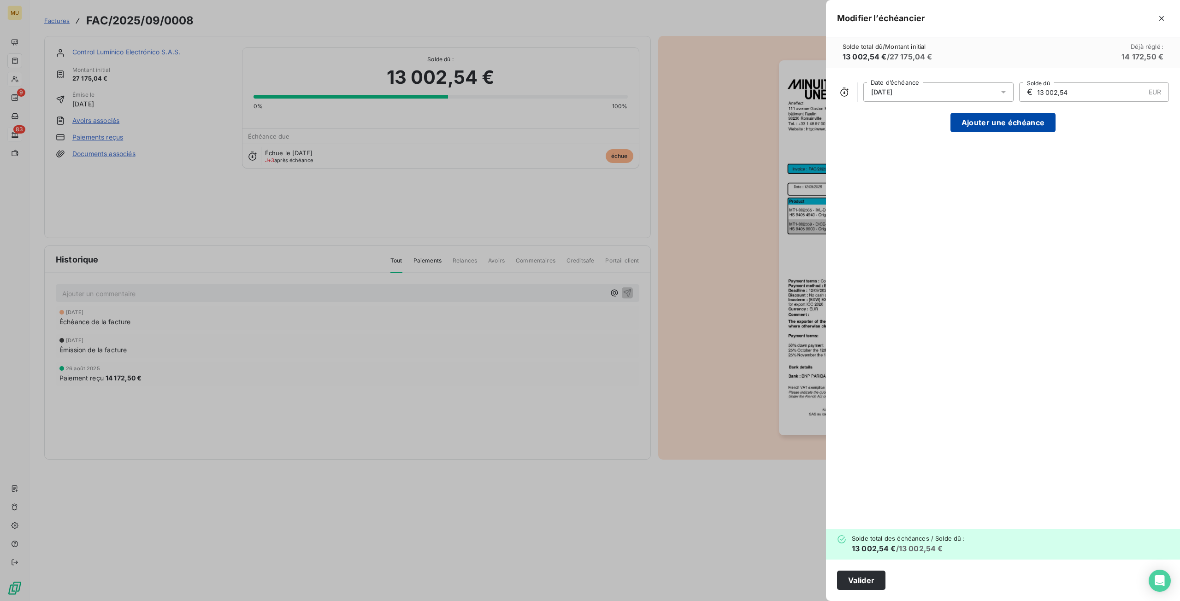
type input "6 501,27"
click at [987, 122] on div "[DATE]" at bounding box center [933, 122] width 140 height 19
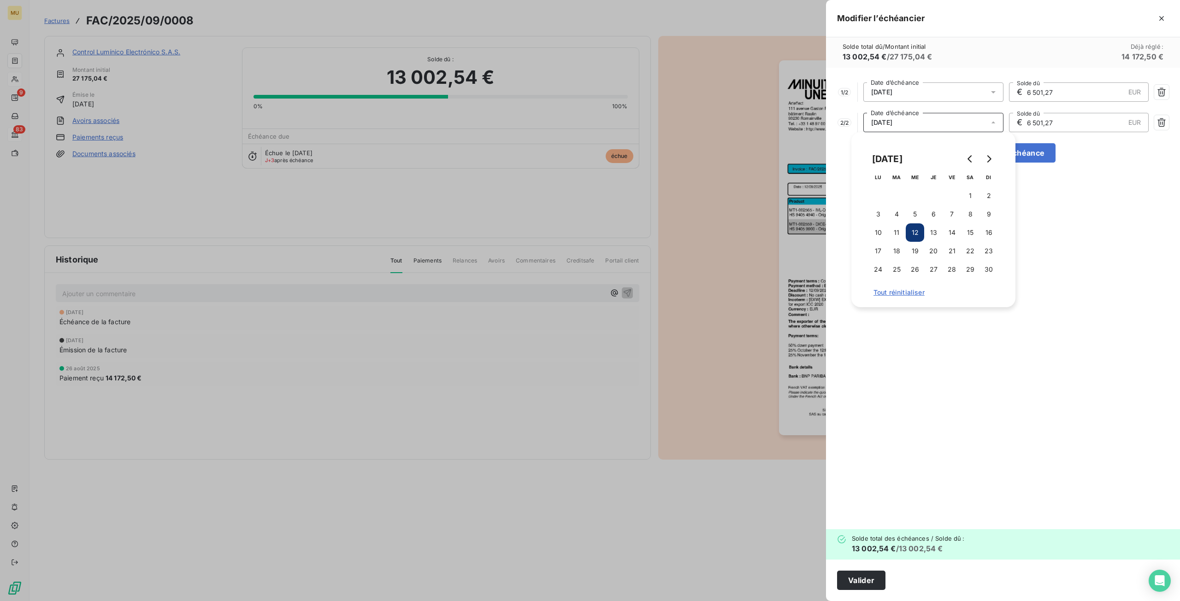
click at [915, 233] on button "12" at bounding box center [915, 233] width 18 height 18
click at [1062, 237] on div "1 / 2 [DATE] Date d’échéance € 6 501,27 EUR Solde dû 2 / 2 [DATE] Date d’échéan…" at bounding box center [1003, 299] width 354 height 462
click at [863, 589] on button "Valider" at bounding box center [861, 580] width 48 height 19
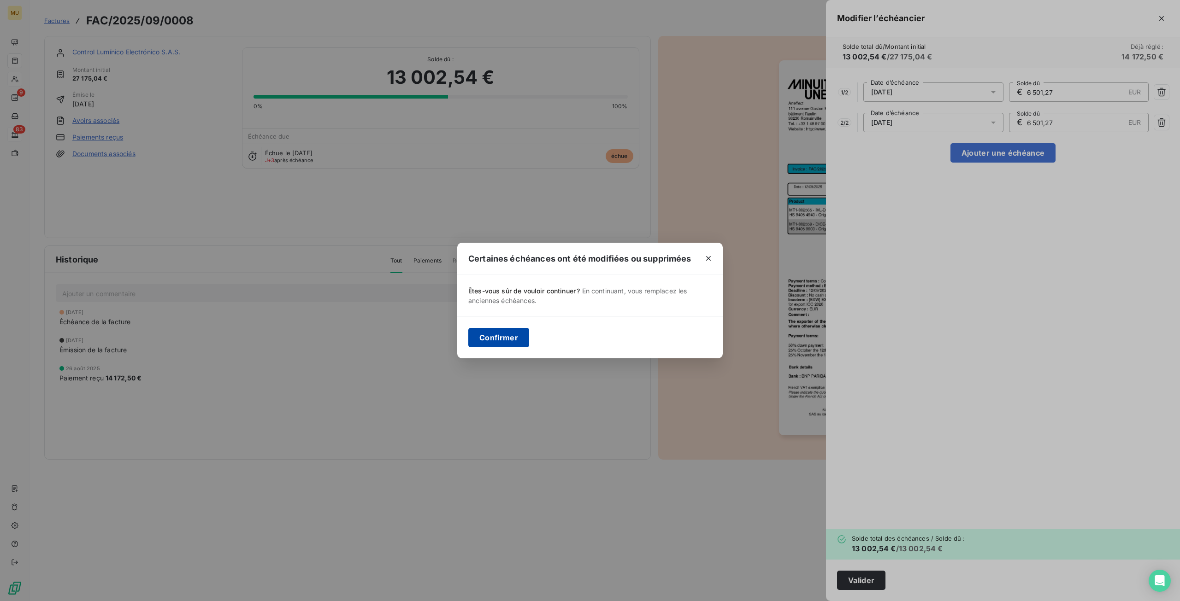
click at [488, 335] on button "Confirmer" at bounding box center [498, 337] width 61 height 19
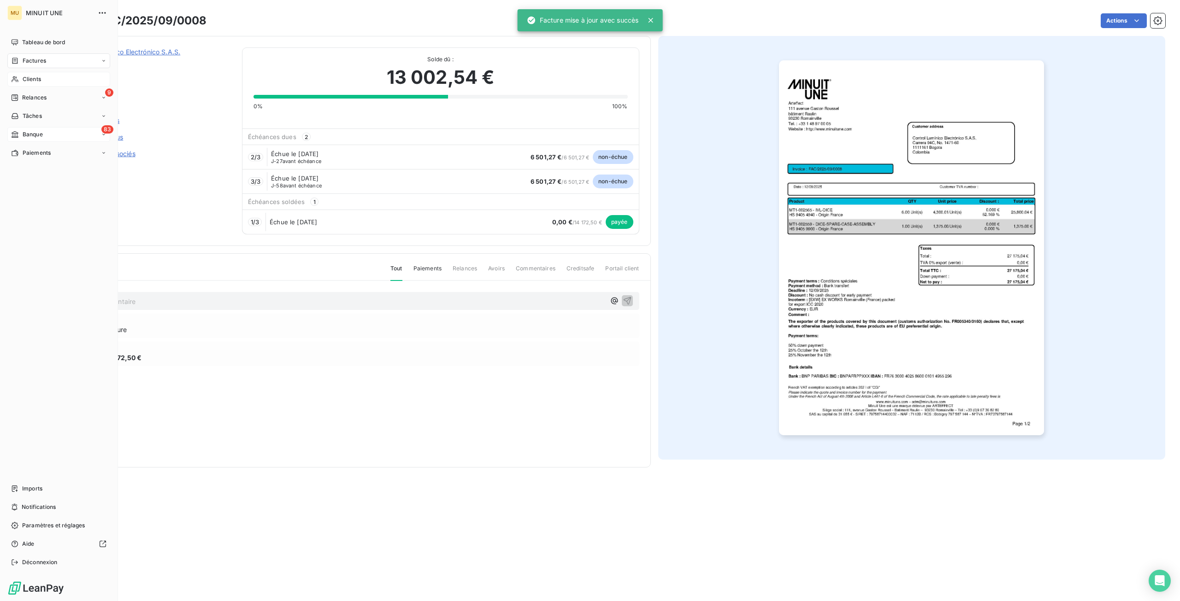
click at [38, 62] on span "Factures" at bounding box center [35, 61] width 24 height 8
click at [45, 83] on span "Factures" at bounding box center [34, 79] width 24 height 8
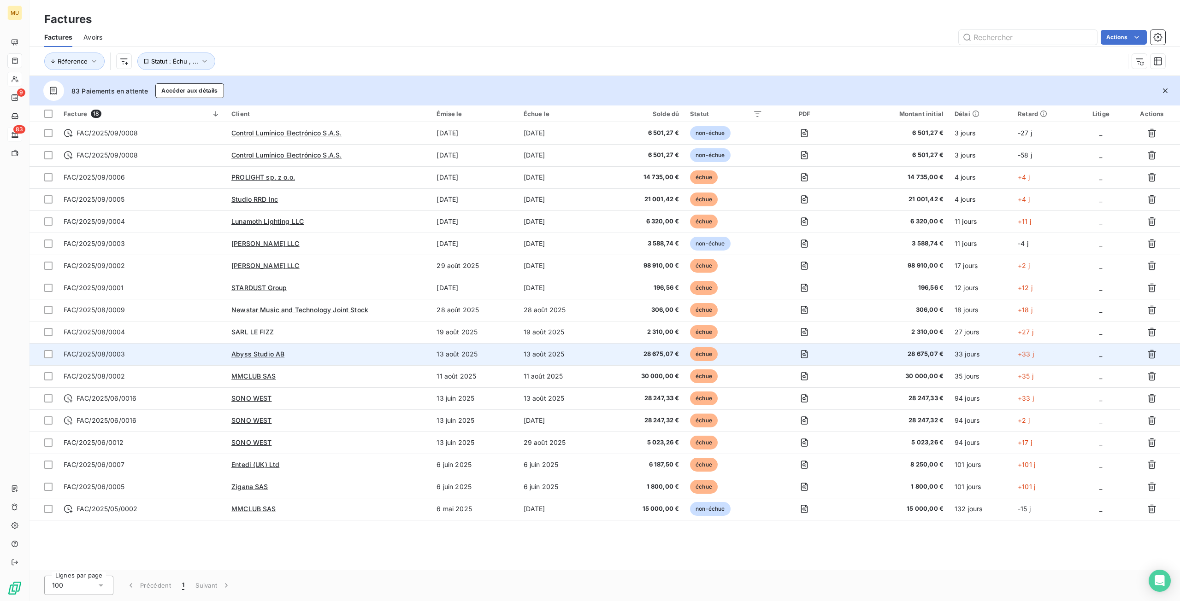
click at [336, 358] on div "Abyss Studio AB" at bounding box center [328, 354] width 194 height 9
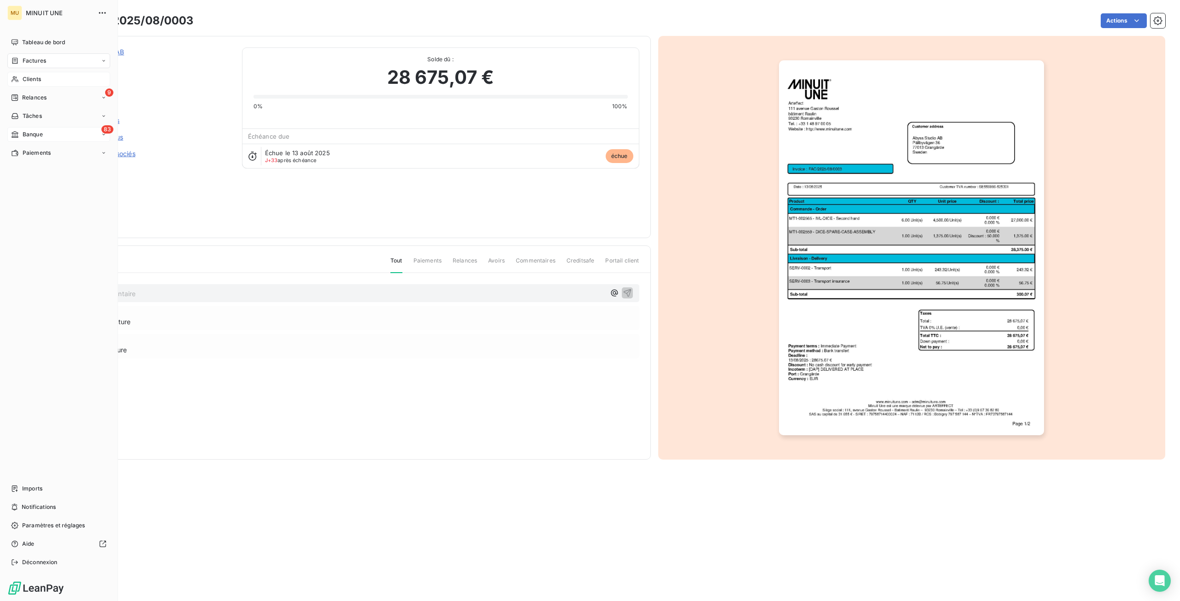
click at [39, 135] on span "Banque" at bounding box center [33, 134] width 20 height 8
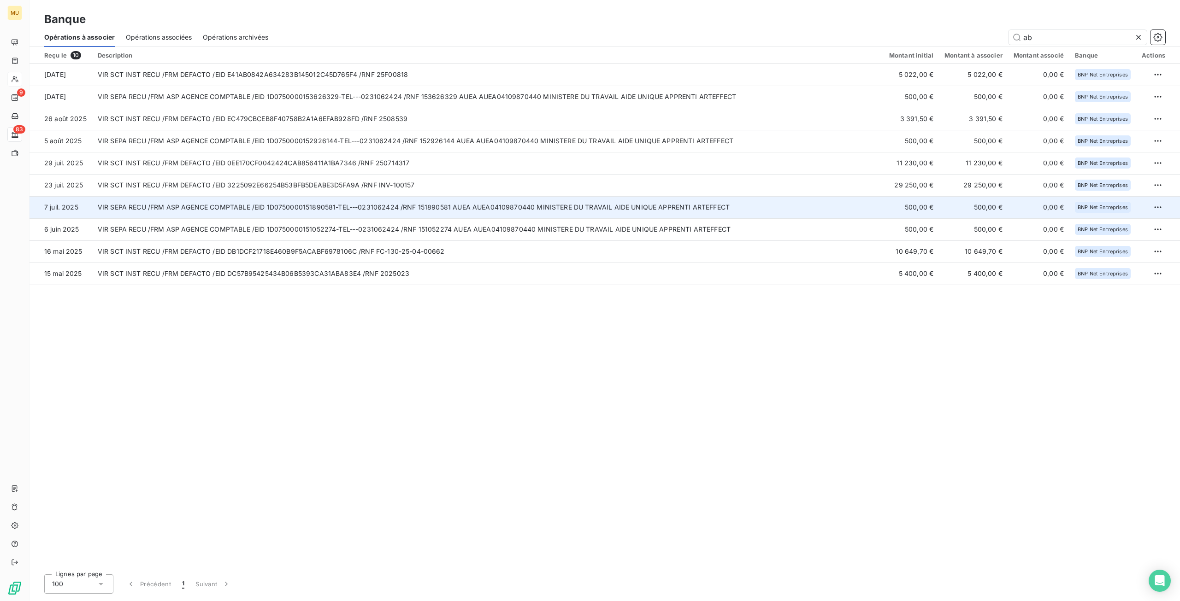
type input "a"
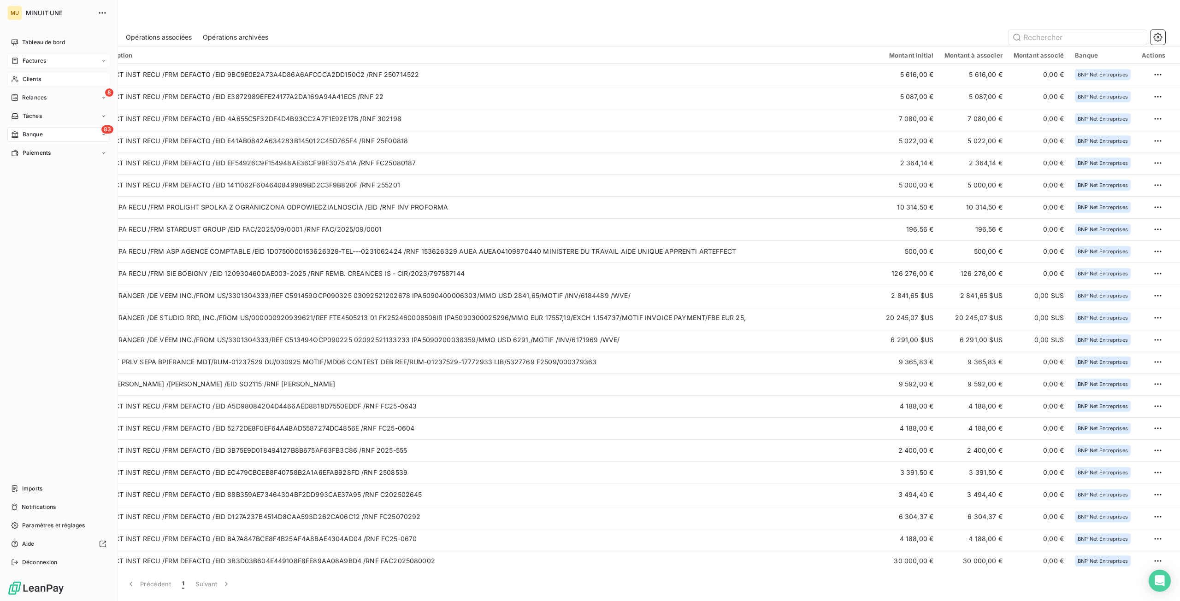
click at [34, 64] on span "Factures" at bounding box center [35, 61] width 24 height 8
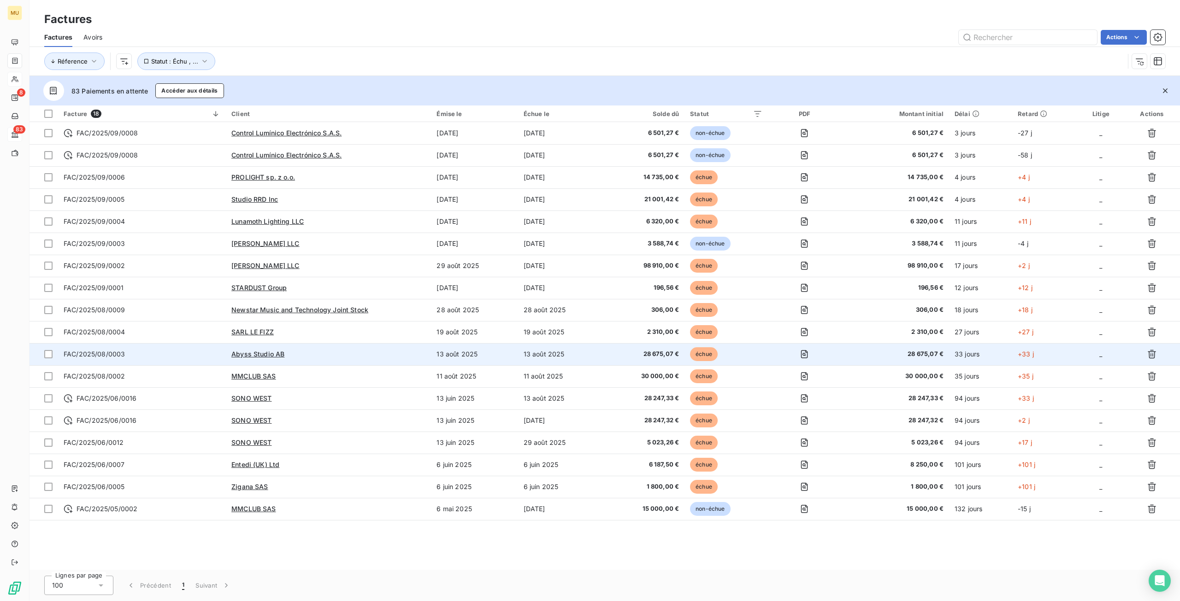
click at [302, 356] on div "Abyss Studio AB" at bounding box center [328, 354] width 194 height 9
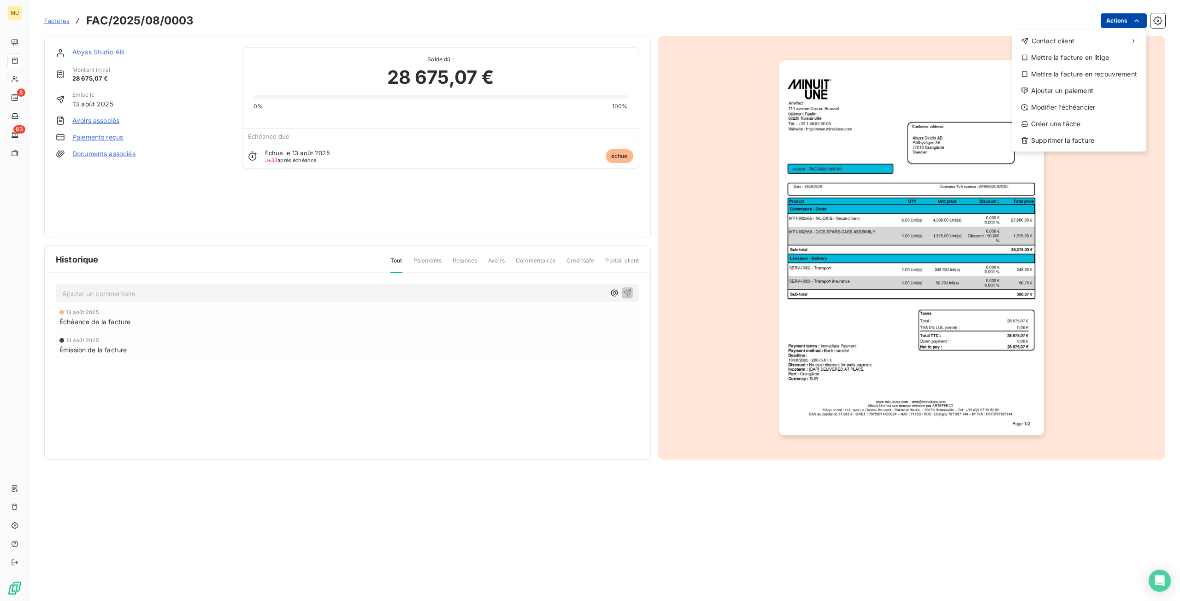
click at [1127, 19] on html "MU 8 83 Factures FAC/2025/08/0003 Actions Contact client Mettre la facture en l…" at bounding box center [590, 300] width 1180 height 601
click at [1078, 90] on div "Ajouter un paiement" at bounding box center [1078, 90] width 127 height 15
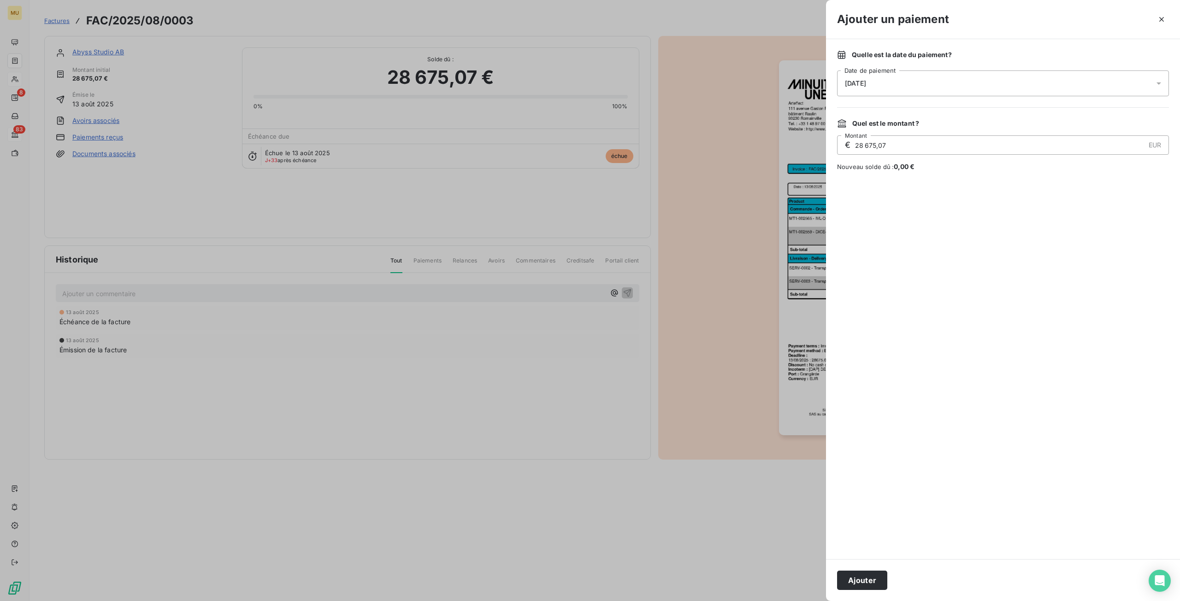
click at [952, 86] on div "[DATE]" at bounding box center [1003, 84] width 332 height 26
click at [955, 126] on icon "Go to previous month" at bounding box center [955, 122] width 7 height 7
click at [970, 122] on button "Go to next month" at bounding box center [974, 123] width 18 height 18
click at [899, 200] on button "13" at bounding box center [900, 197] width 18 height 18
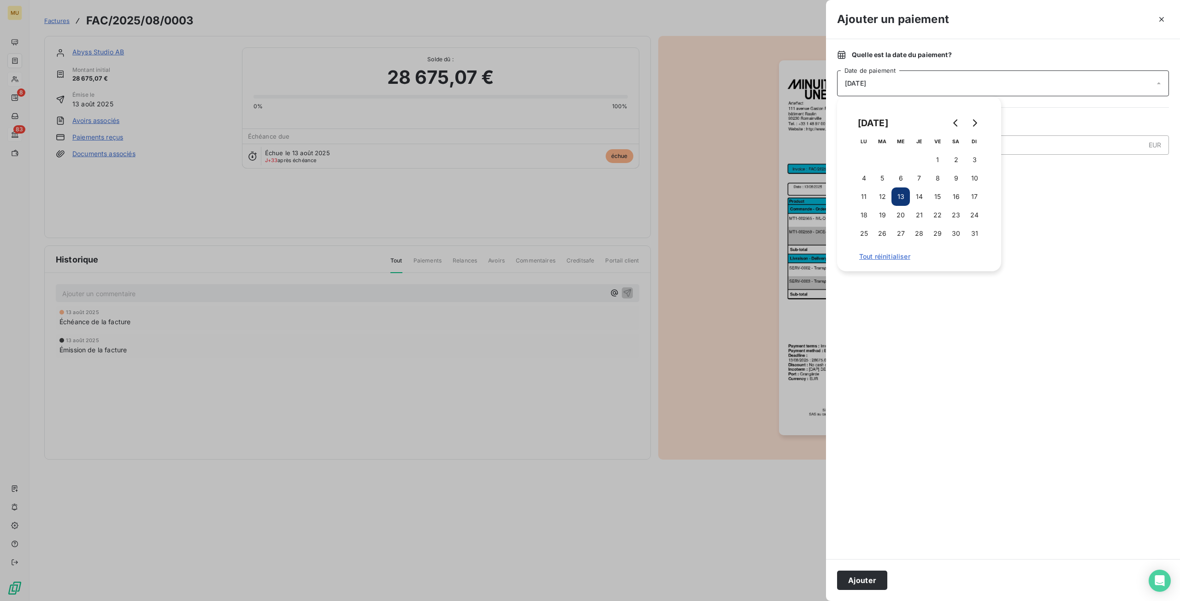
click at [1025, 341] on div at bounding box center [1003, 365] width 332 height 366
click at [851, 583] on button "Ajouter" at bounding box center [862, 580] width 50 height 19
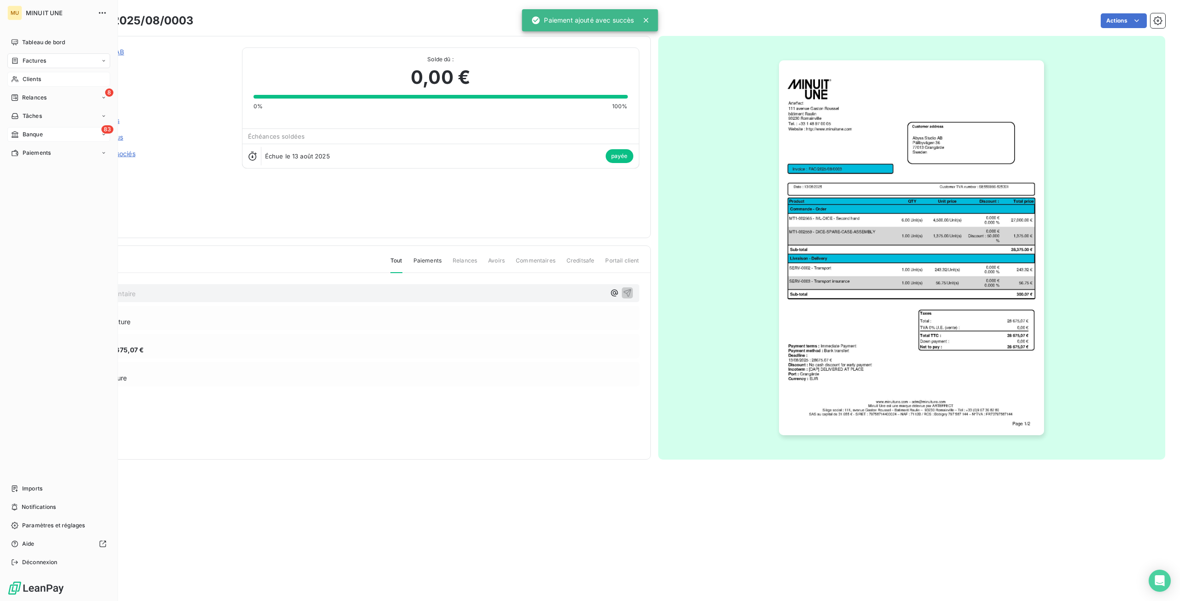
click at [38, 61] on span "Factures" at bounding box center [35, 61] width 24 height 8
click at [38, 81] on span "Factures" at bounding box center [34, 79] width 24 height 8
